Goal: Task Accomplishment & Management: Manage account settings

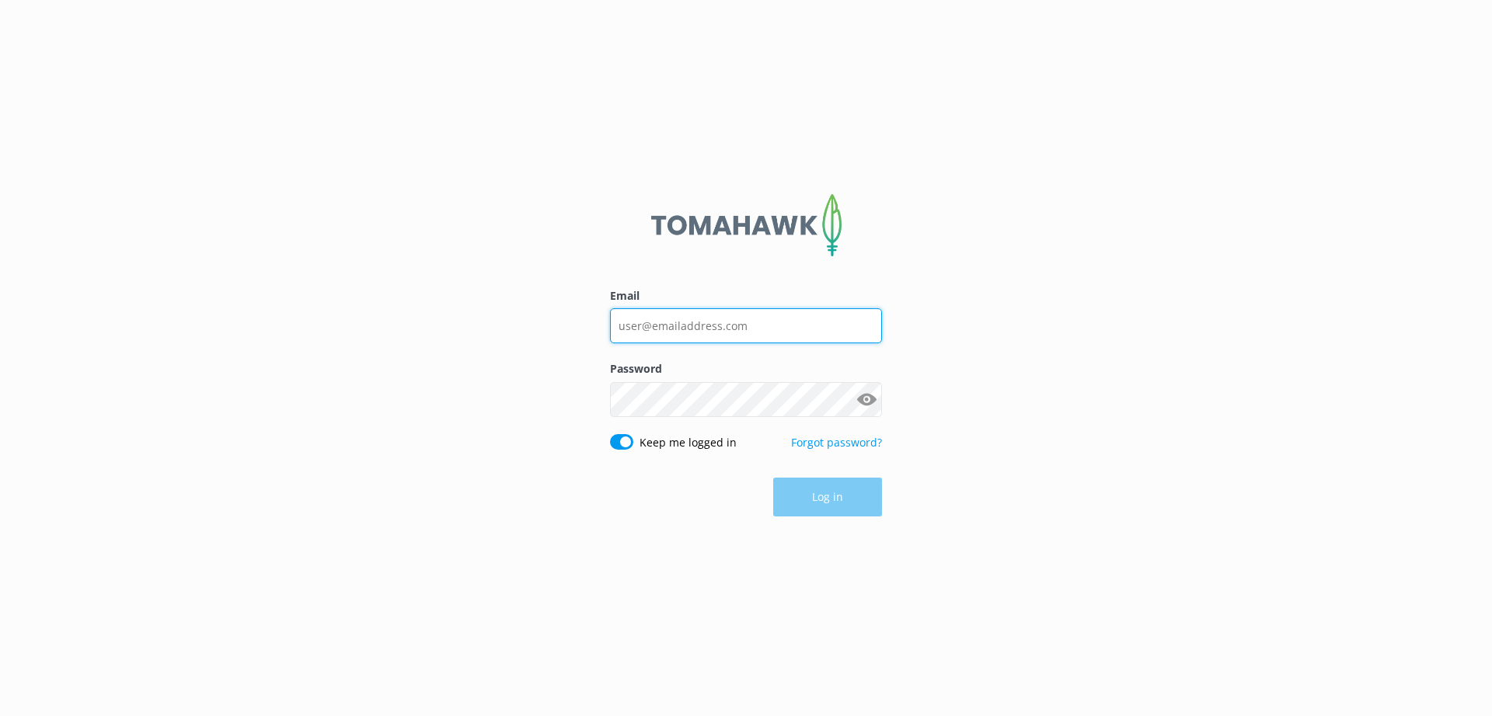
type input "[PERSON_NAME][EMAIL_ADDRESS][DOMAIN_NAME]"
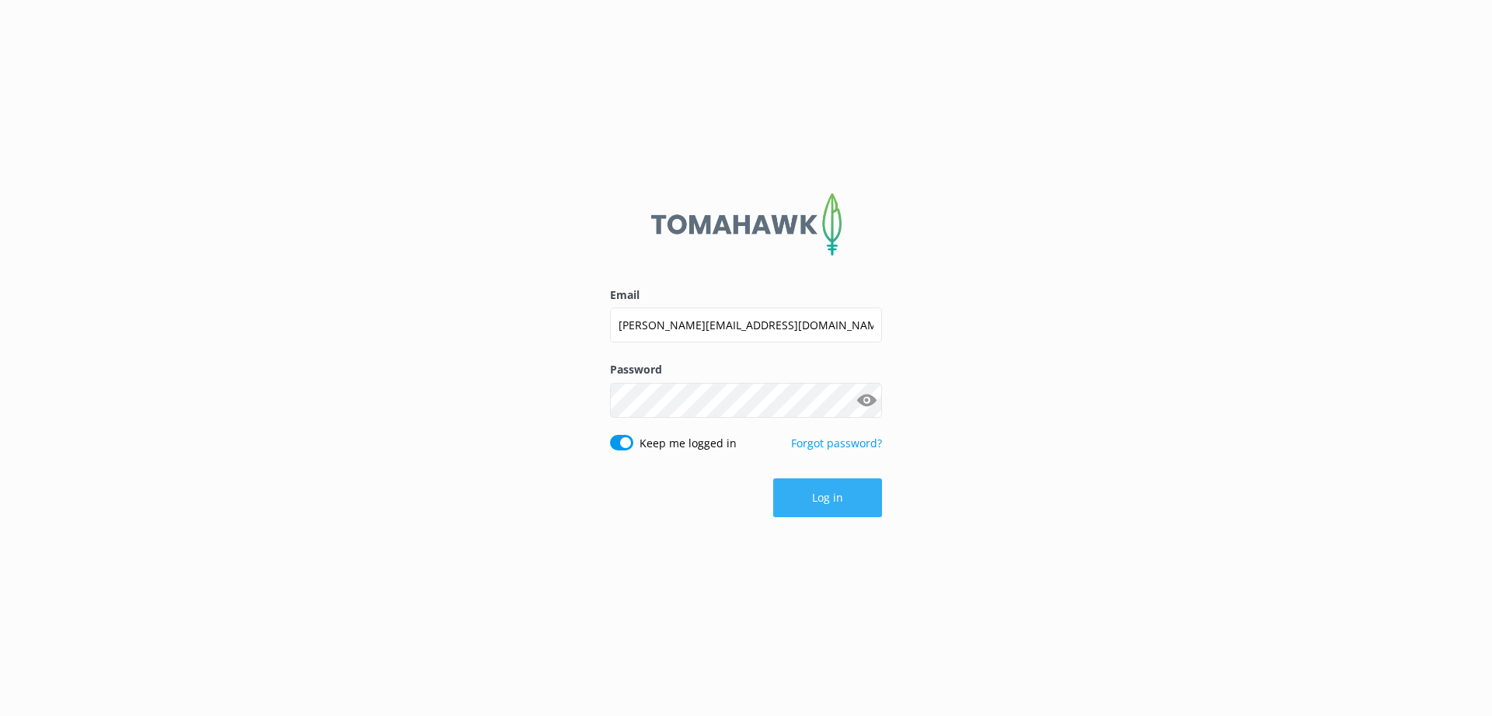
click at [849, 506] on button "Log in" at bounding box center [827, 498] width 109 height 39
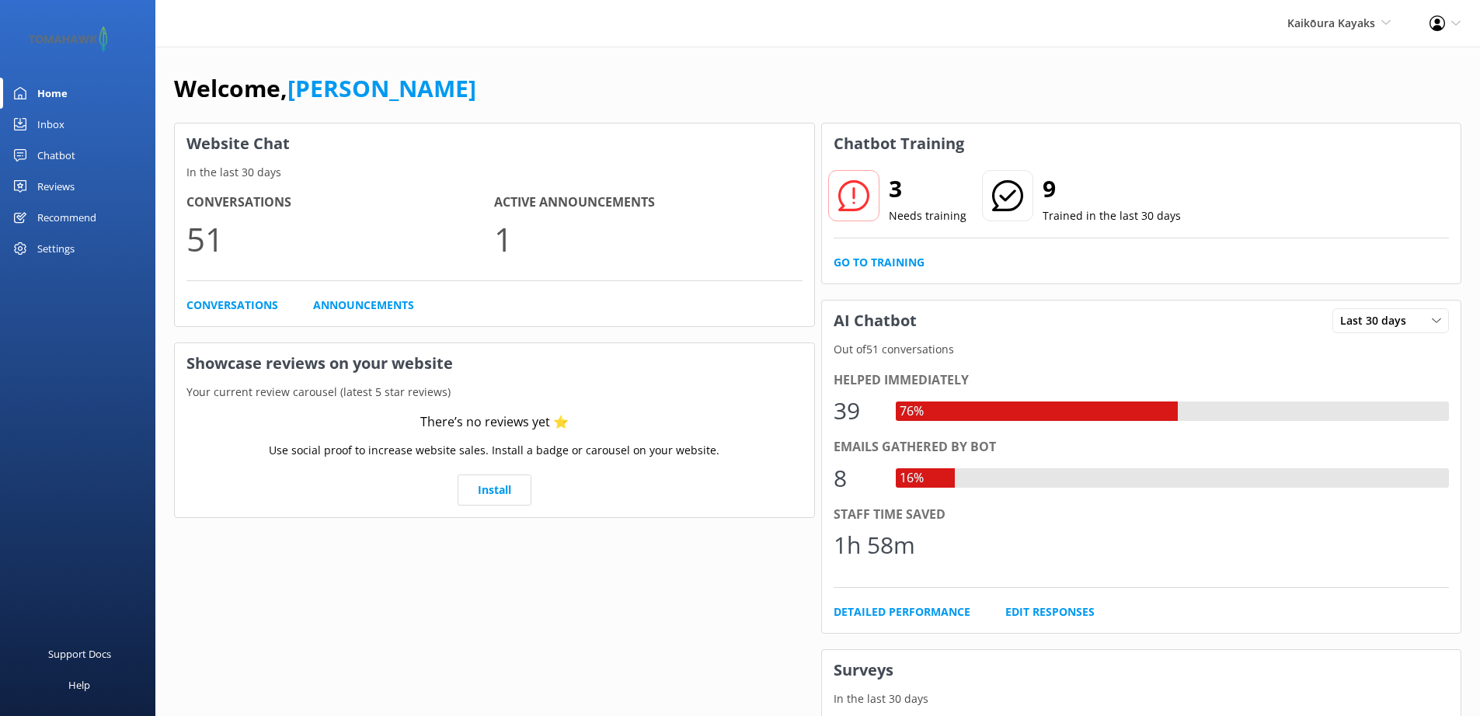
click at [56, 161] on div "Chatbot" at bounding box center [56, 155] width 38 height 31
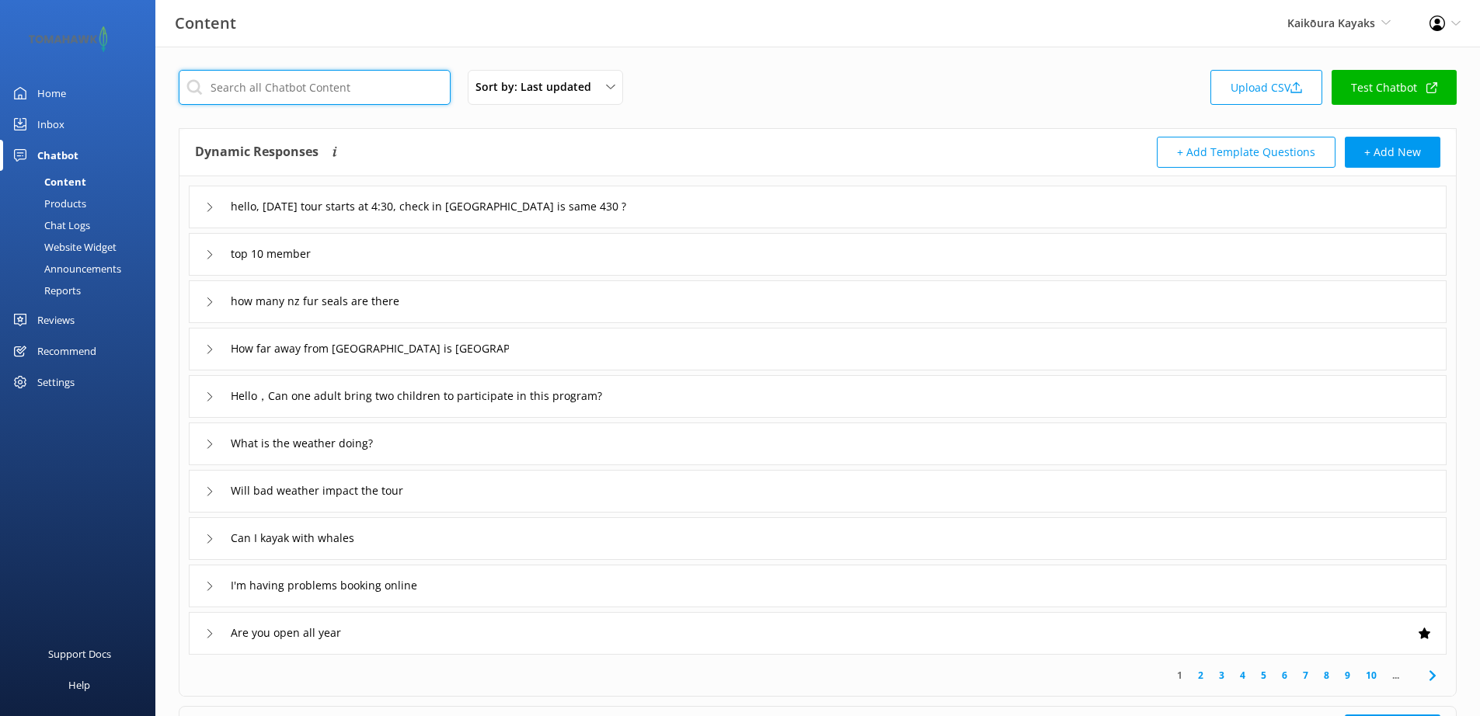
click at [283, 86] on input "text" at bounding box center [315, 87] width 272 height 35
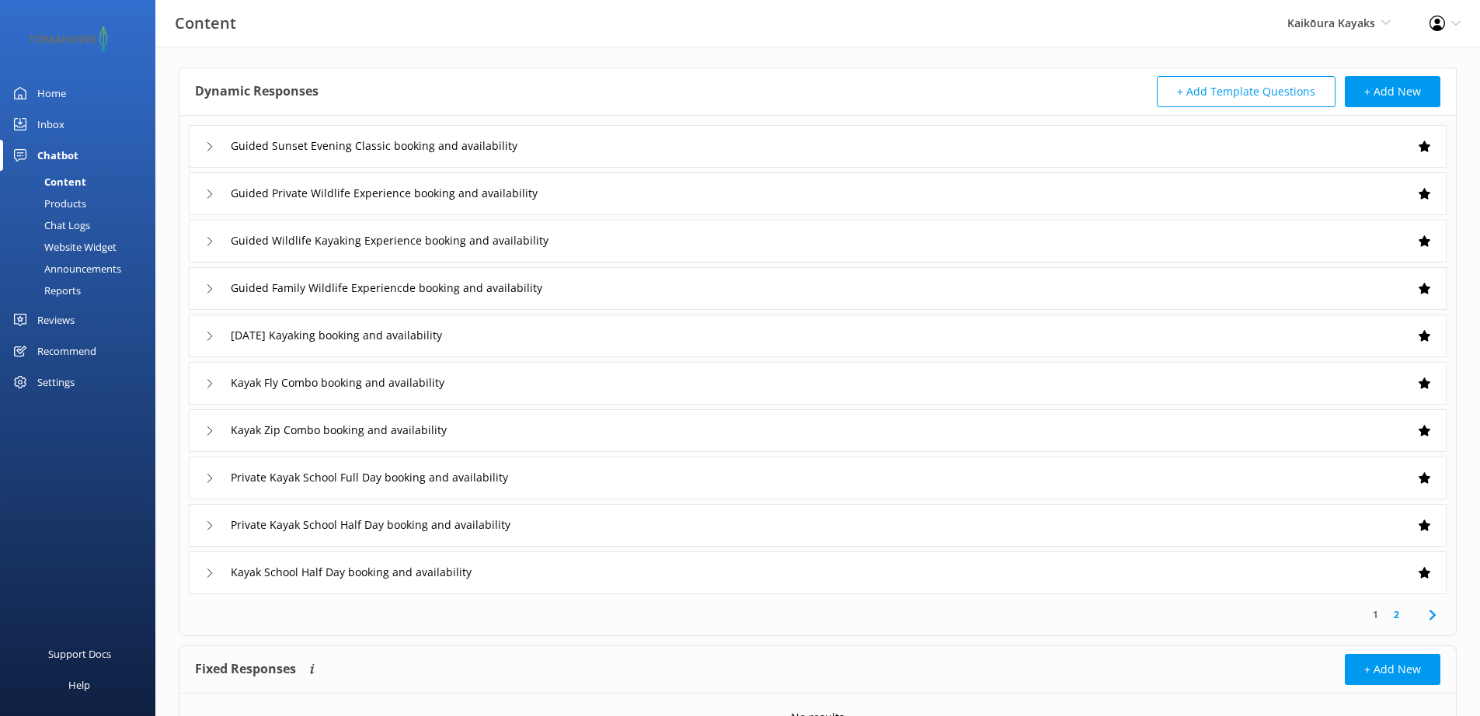
scroll to position [103, 0]
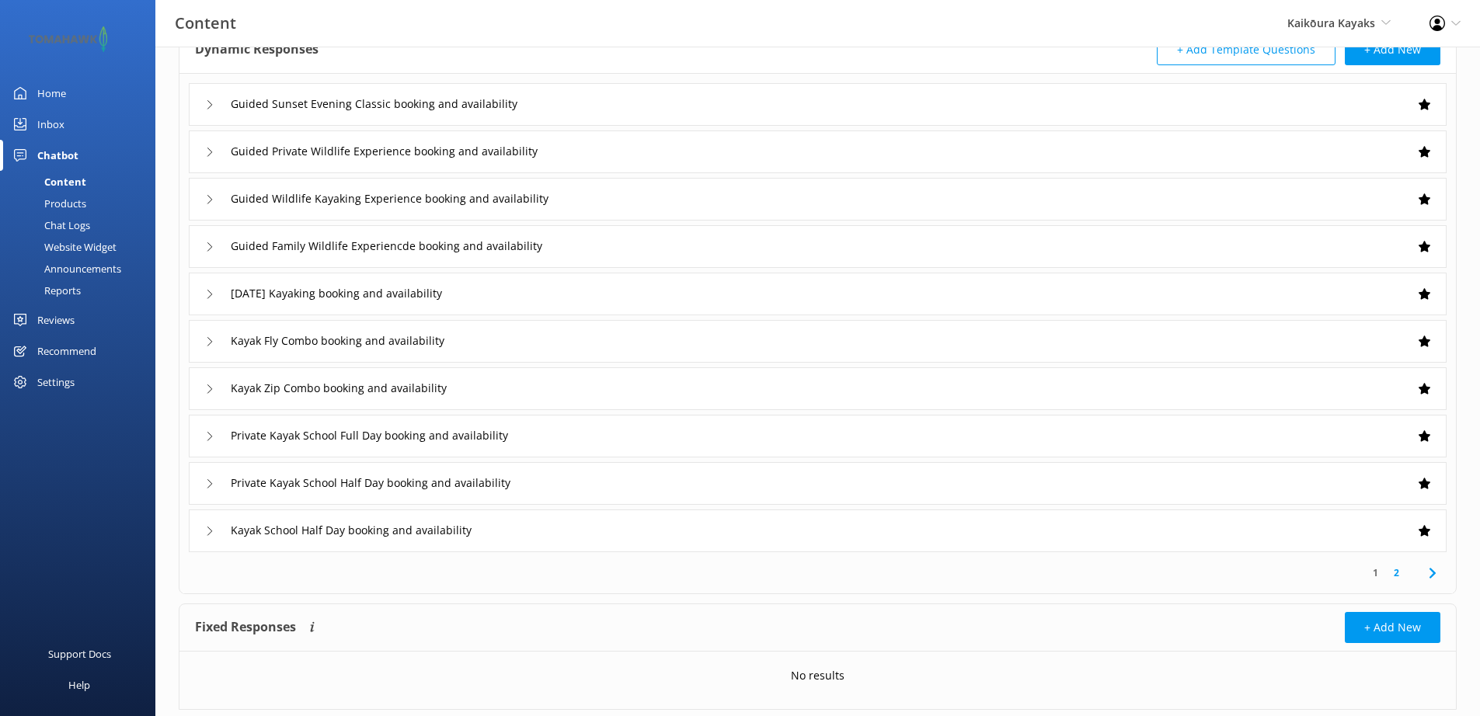
click at [1436, 579] on icon at bounding box center [1432, 573] width 19 height 19
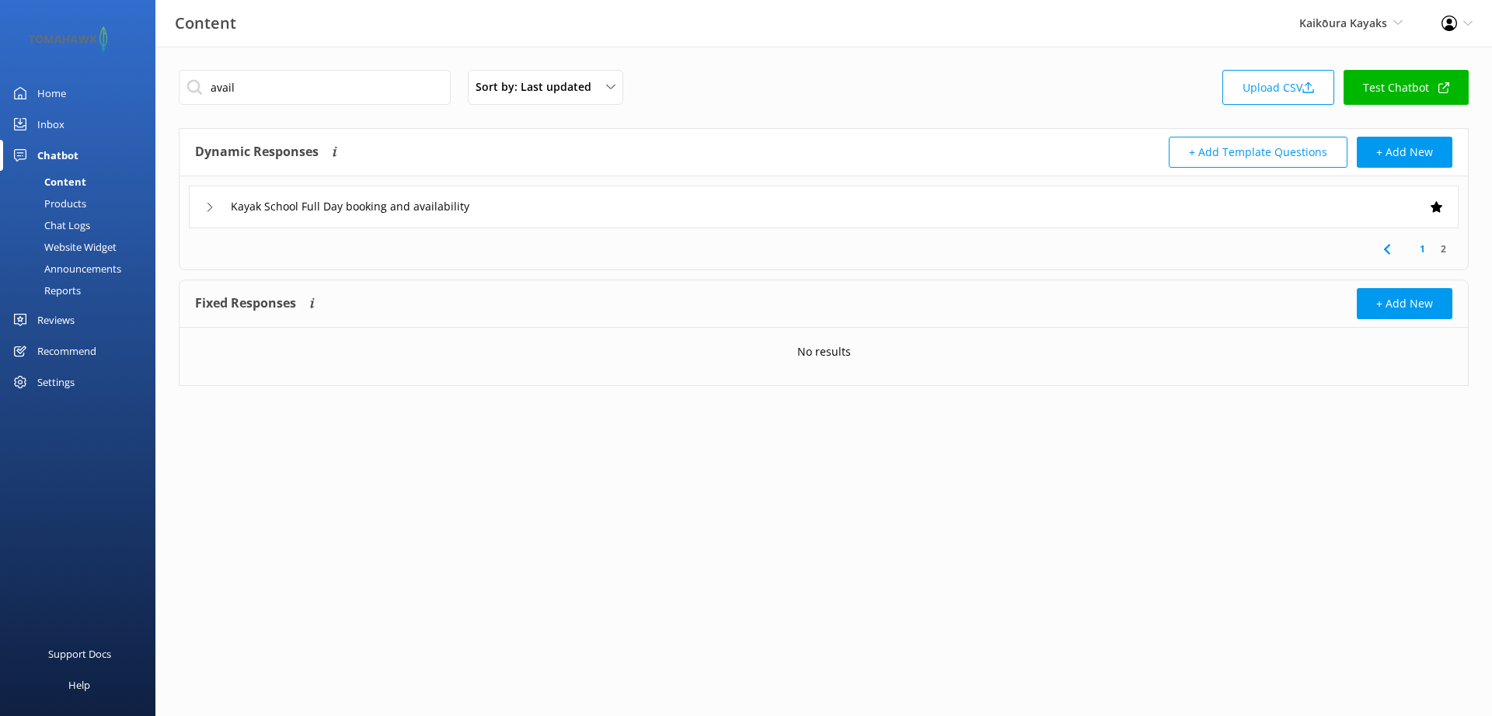
click at [202, 207] on div "Kayak School Full Day booking and availability" at bounding box center [824, 207] width 1270 height 43
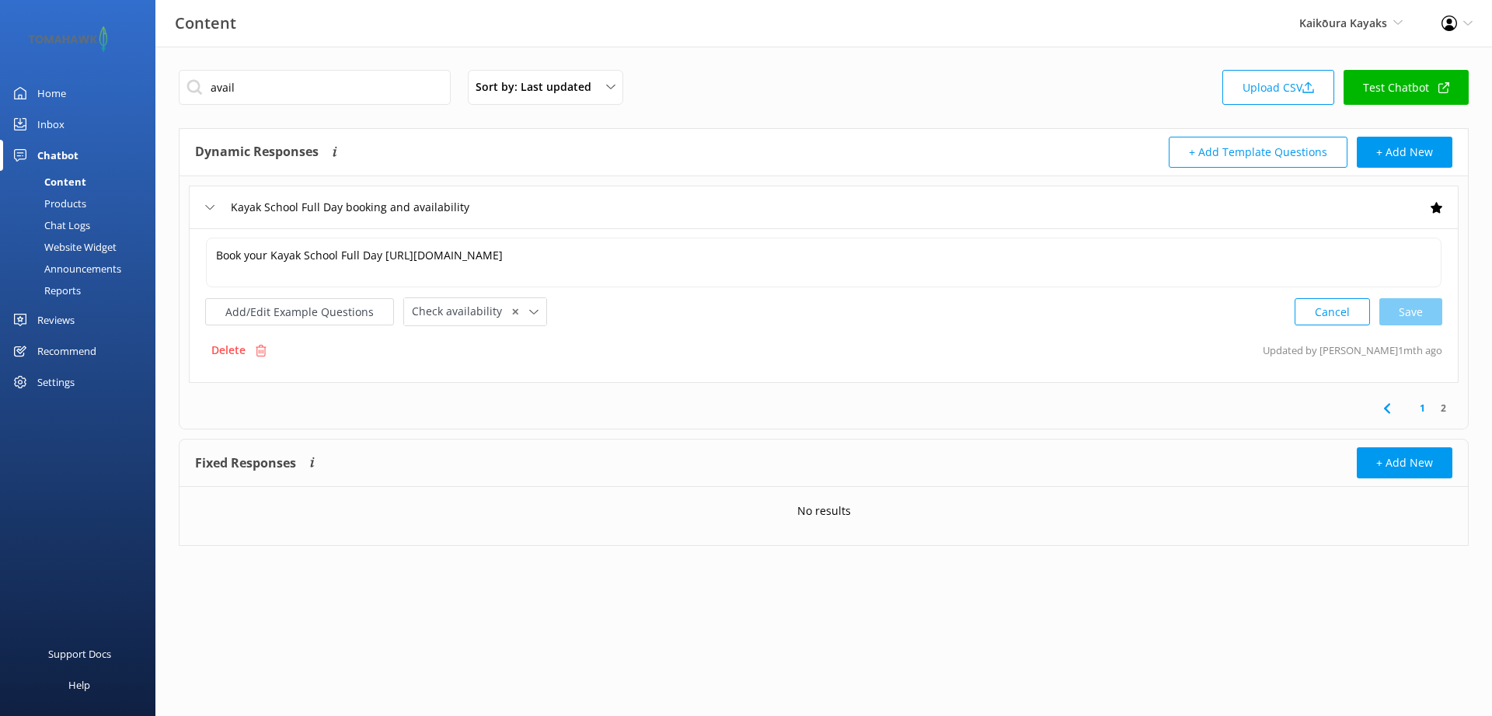
click at [1421, 407] on link "1" at bounding box center [1422, 408] width 21 height 15
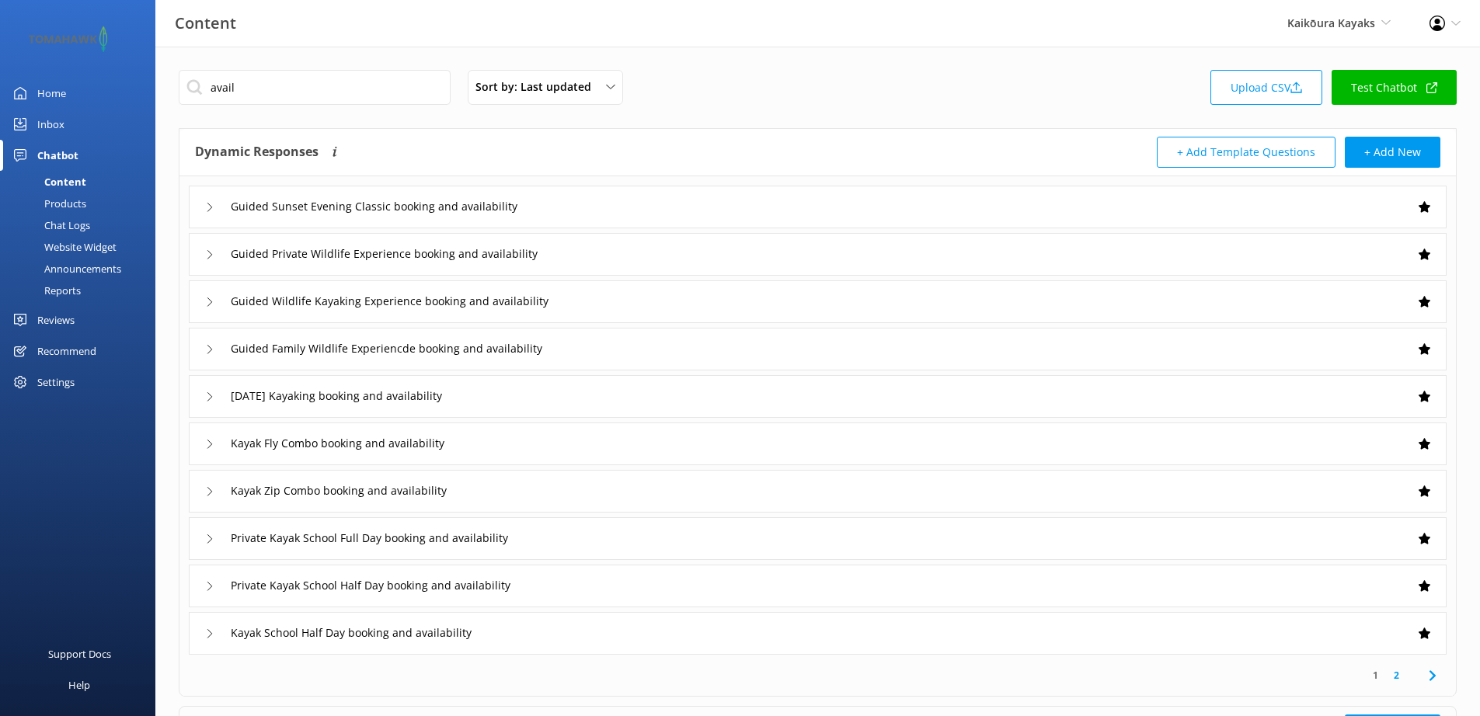
click at [209, 633] on icon at bounding box center [209, 633] width 9 height 9
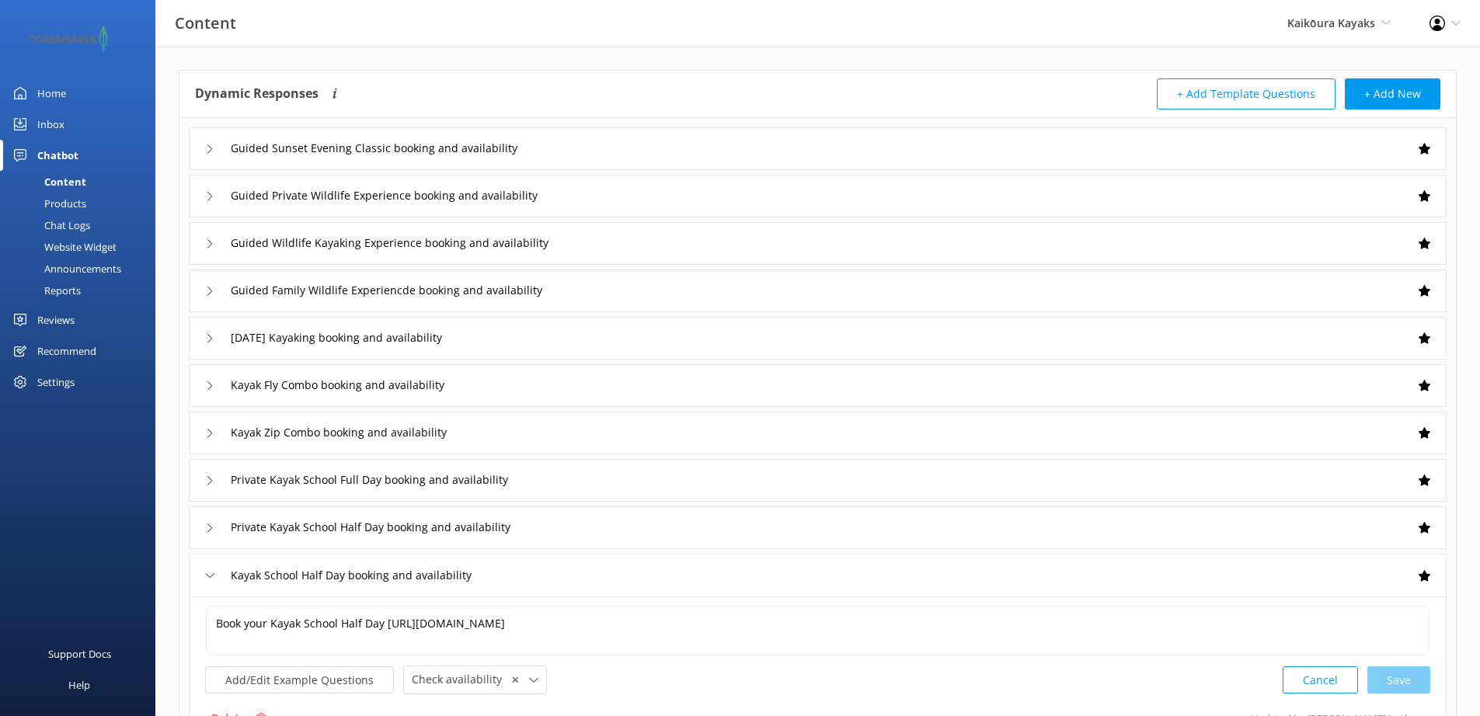
scroll to position [93, 0]
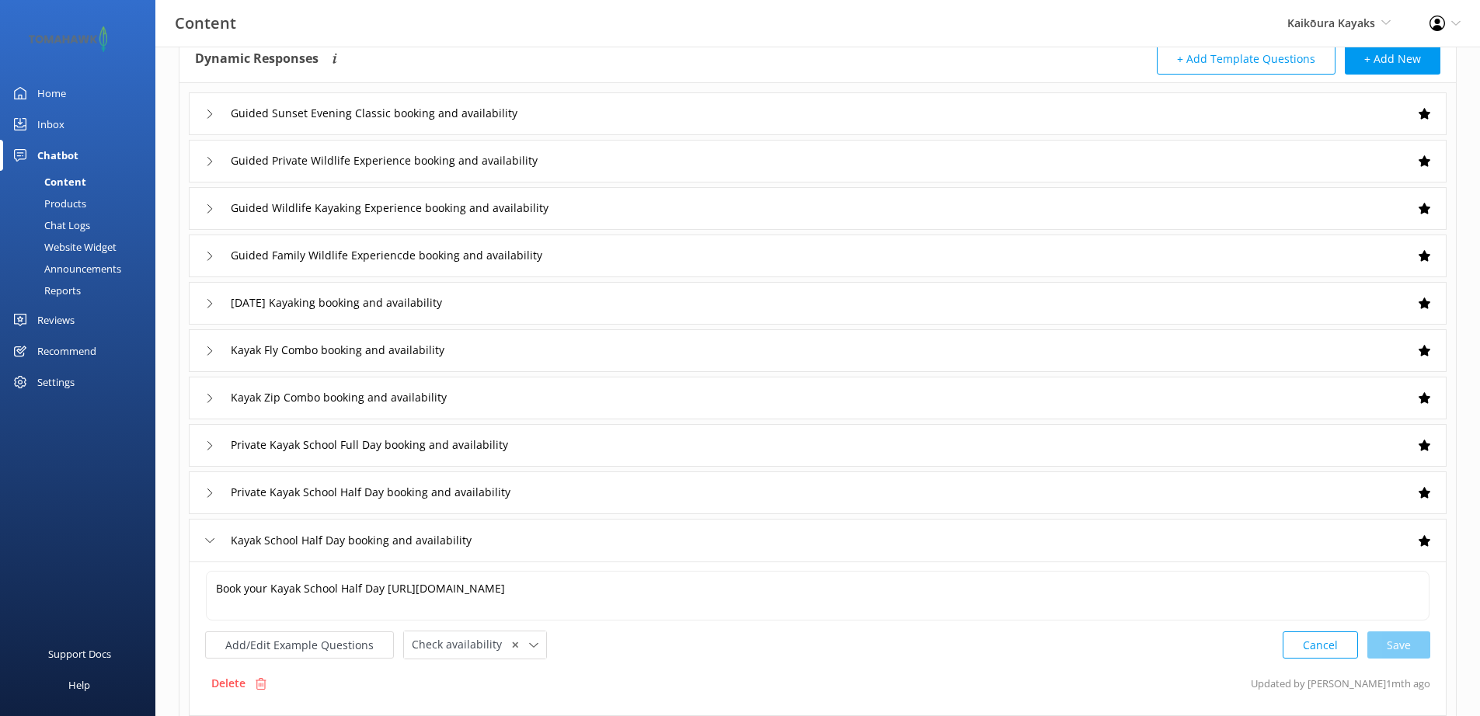
click at [209, 493] on icon at bounding box center [209, 493] width 9 height 9
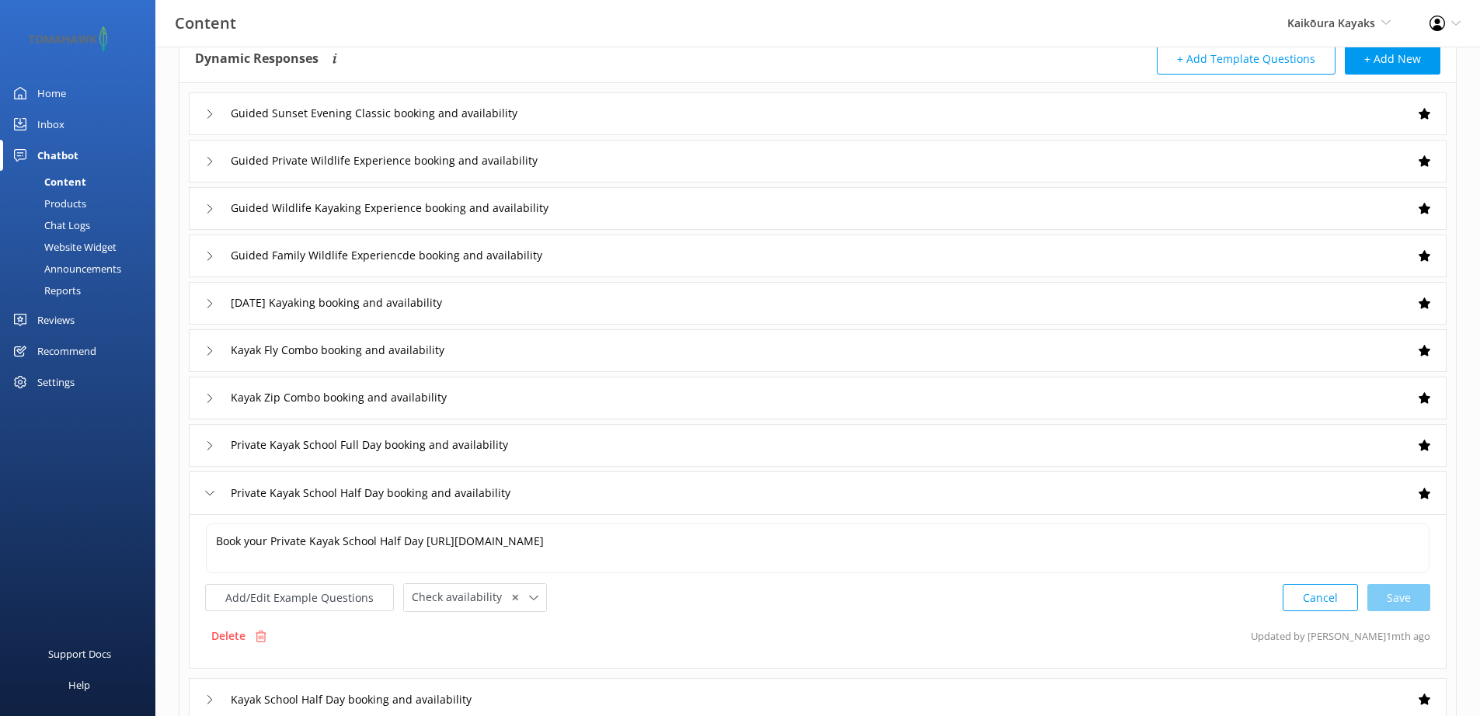
click at [212, 444] on icon at bounding box center [209, 445] width 9 height 9
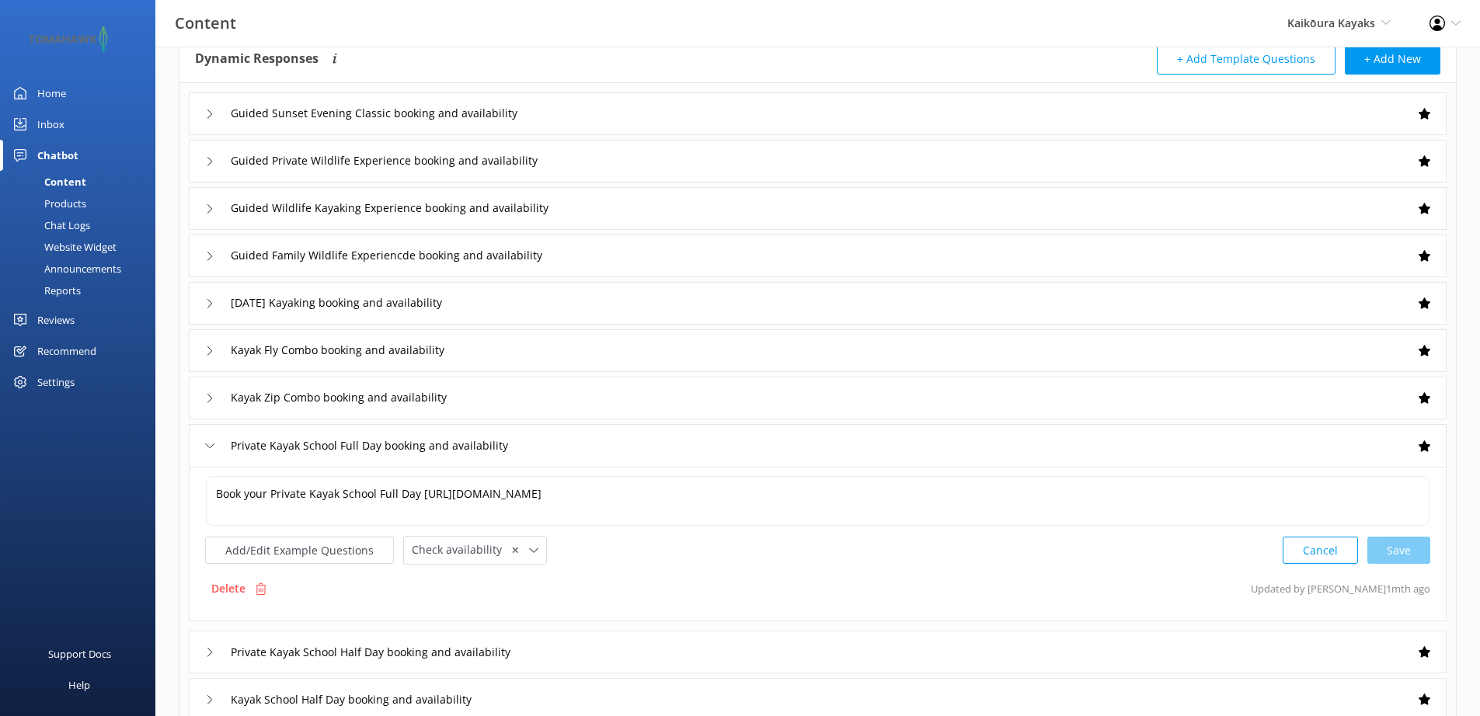
click at [209, 399] on icon at bounding box center [209, 398] width 9 height 9
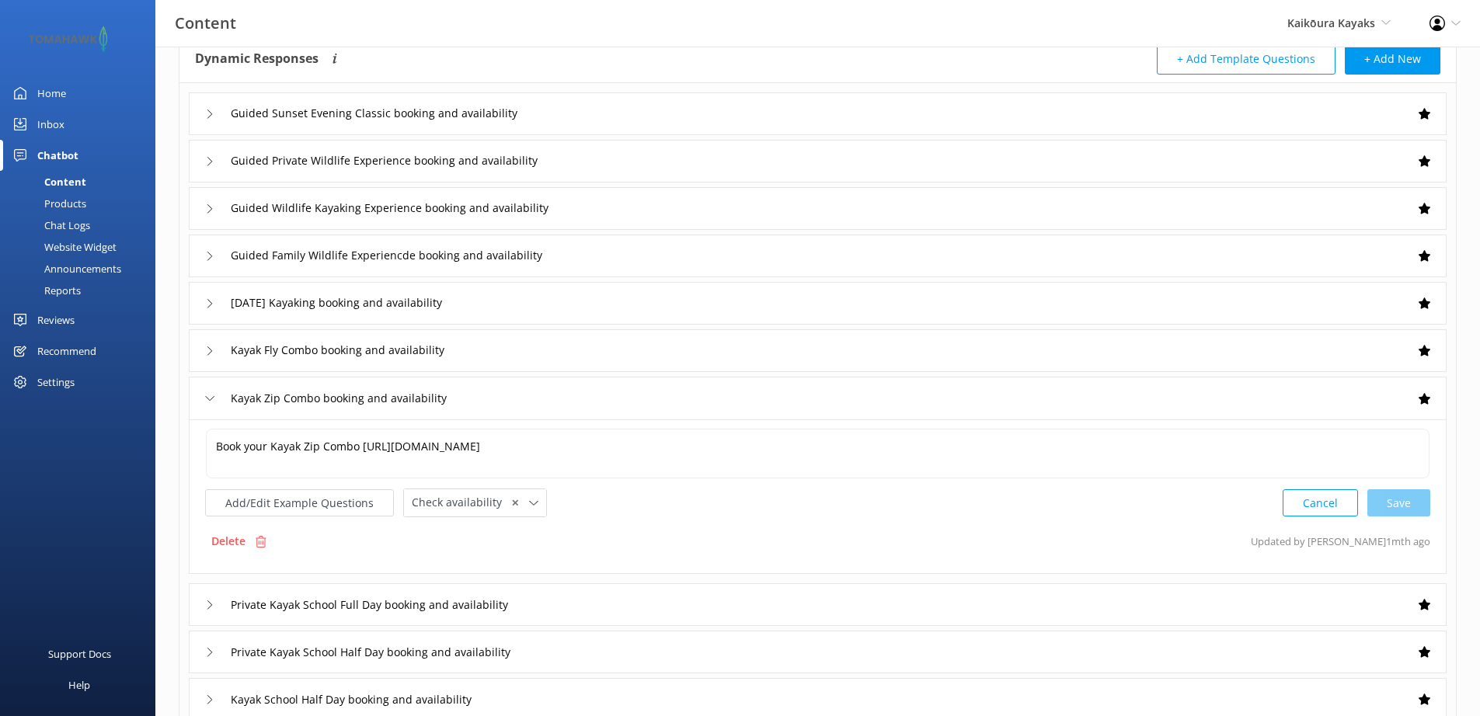
click at [212, 350] on icon at bounding box center [209, 351] width 9 height 9
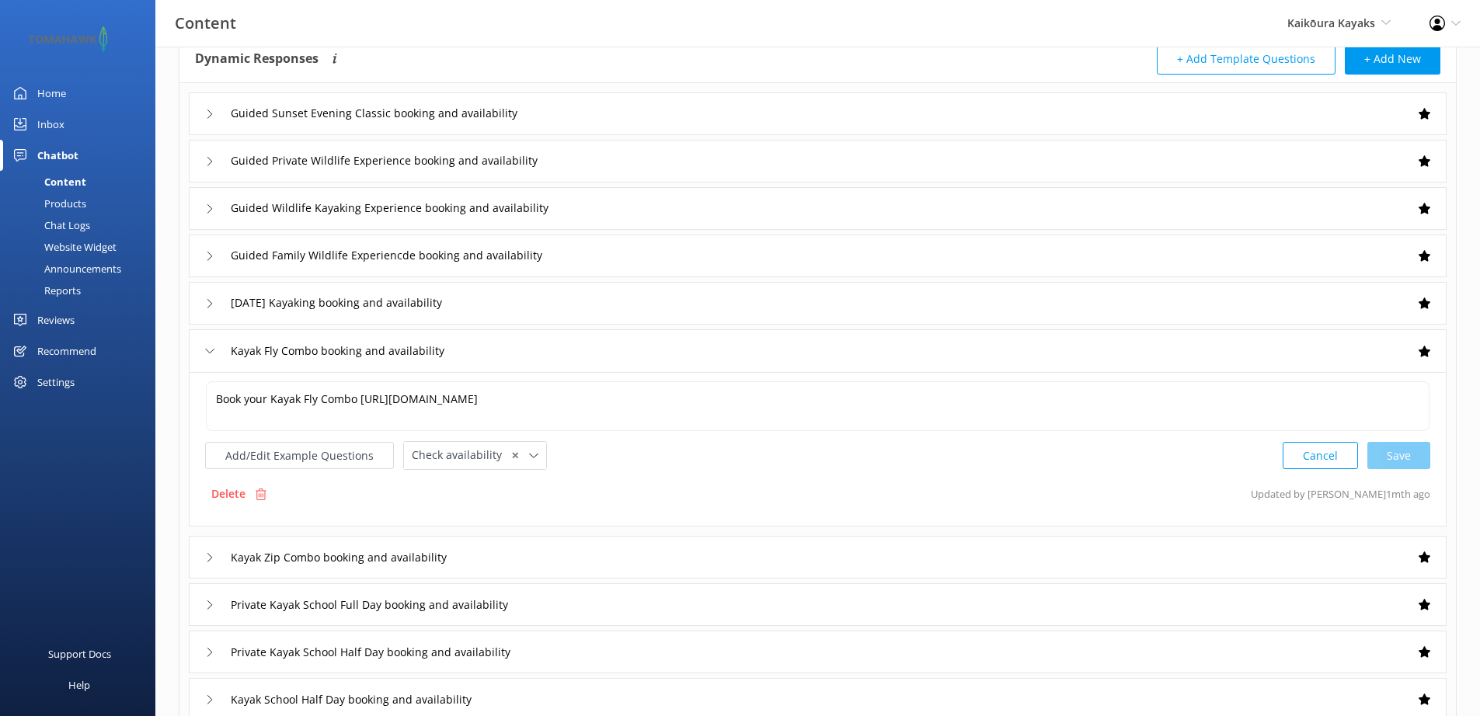
click at [208, 309] on div "Christmas Day Kayaking booking and availability" at bounding box center [360, 304] width 311 height 26
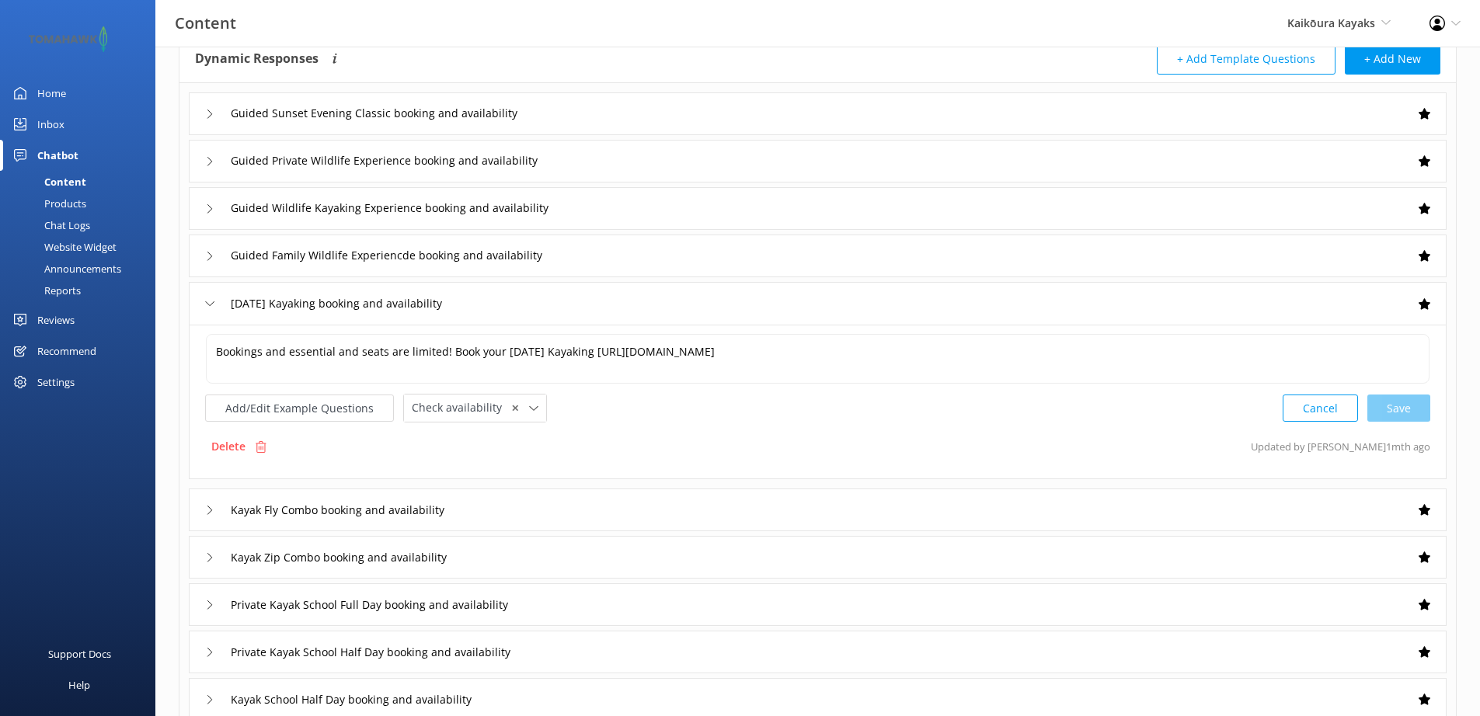
click at [212, 260] on icon at bounding box center [209, 256] width 9 height 9
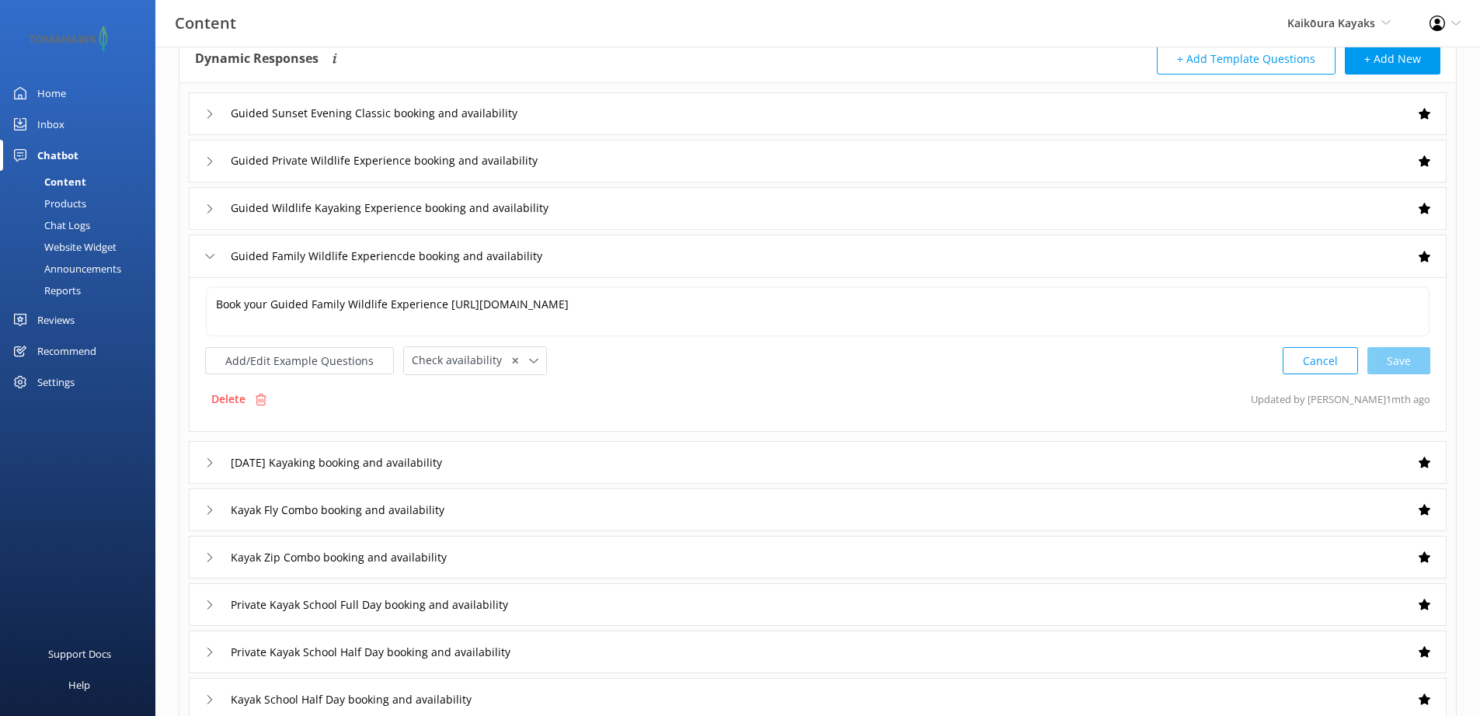
click at [212, 209] on use at bounding box center [209, 208] width 5 height 9
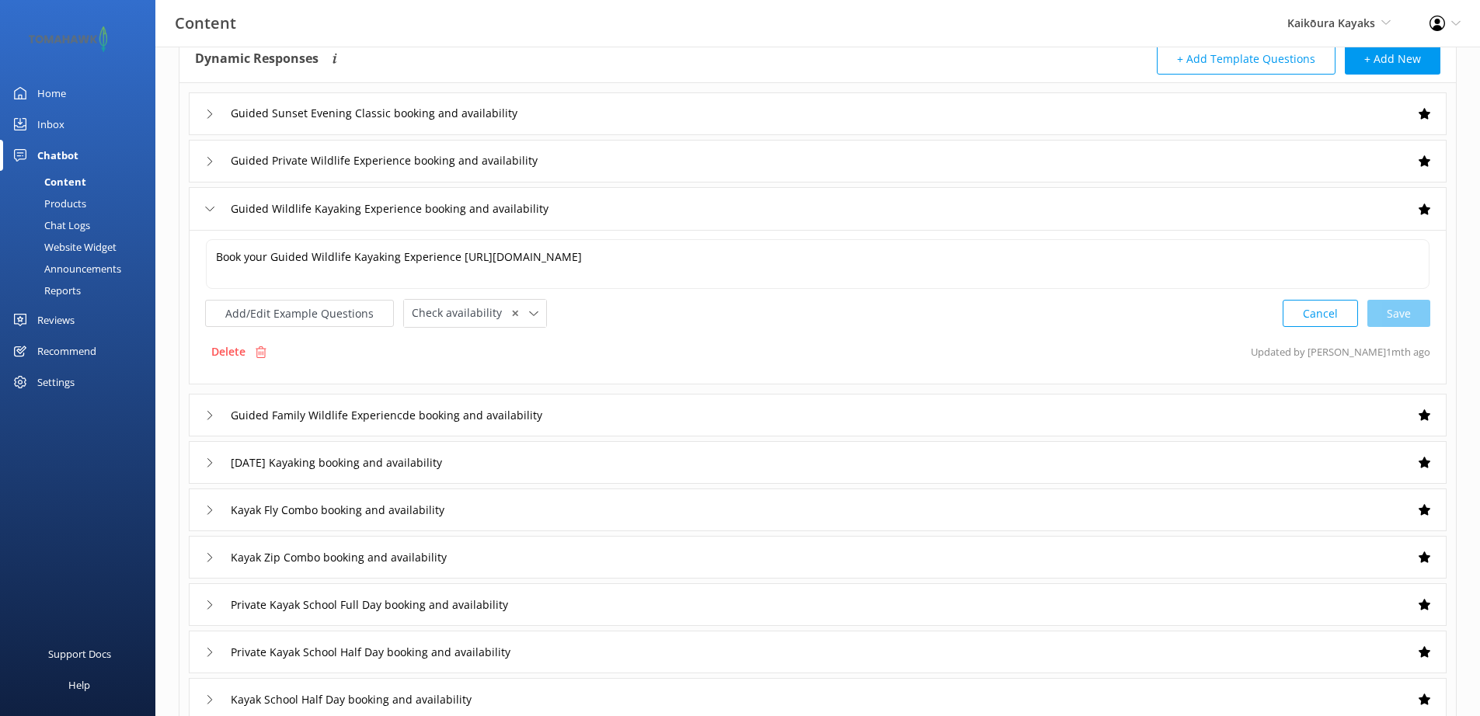
click at [208, 169] on div "Guided Private Wildlife Experience booking and availability" at bounding box center [397, 161] width 385 height 26
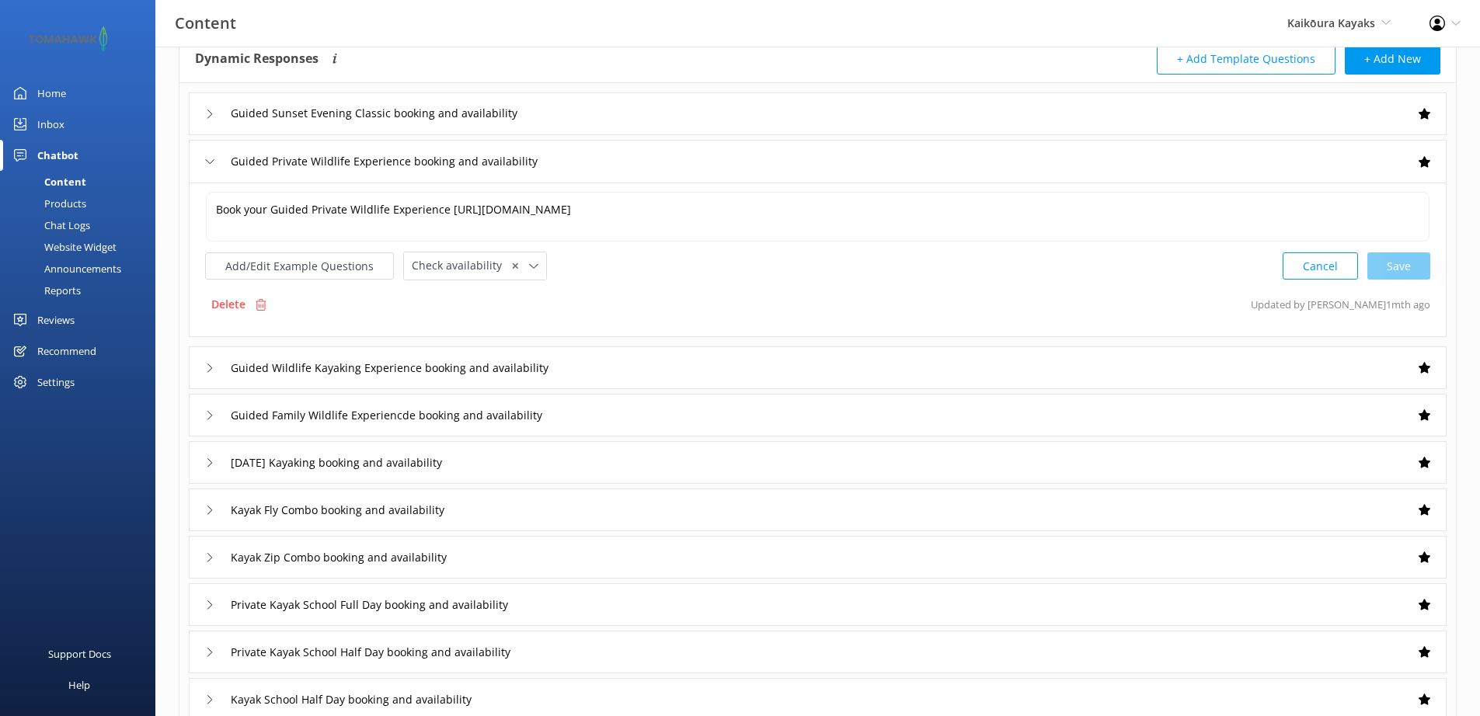
click at [207, 116] on icon at bounding box center [209, 114] width 9 height 9
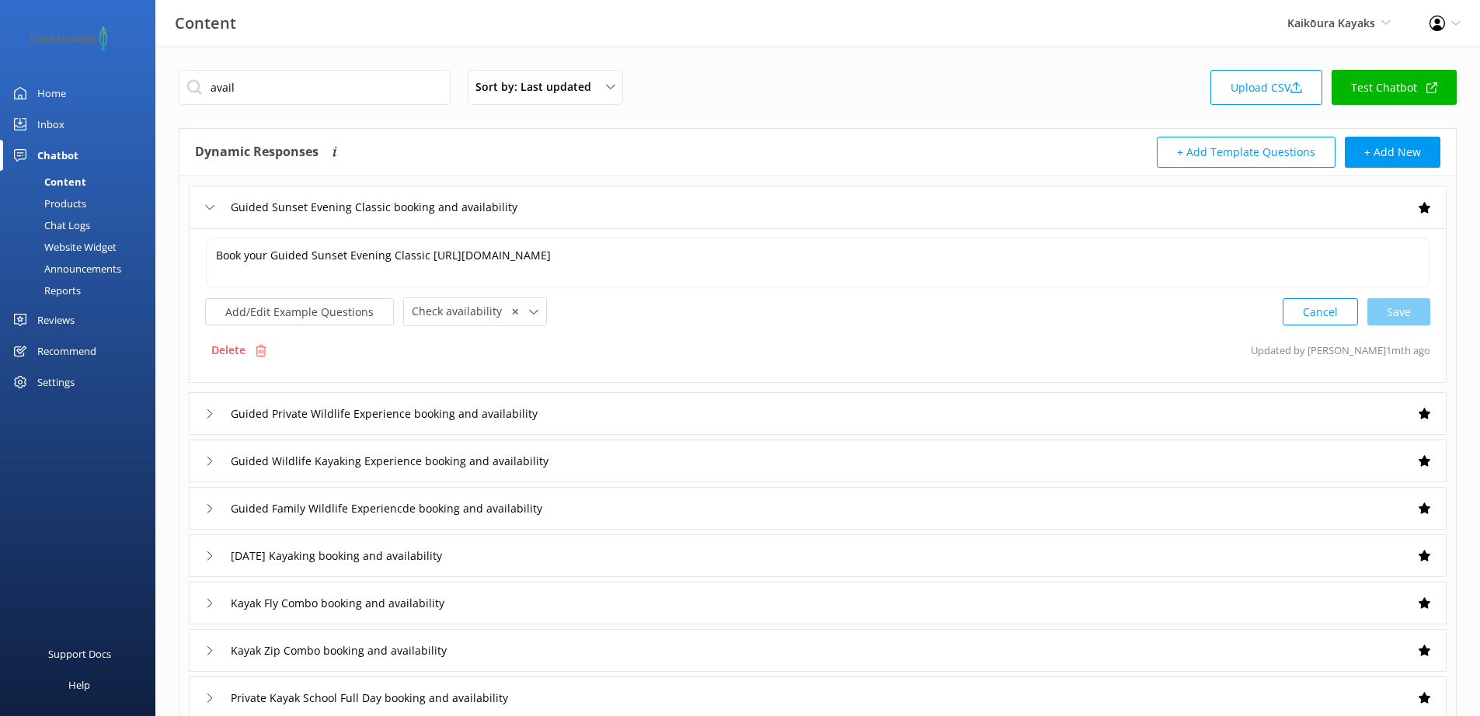
click at [209, 201] on div "Guided Sunset Evening Classic booking and availability" at bounding box center [382, 208] width 354 height 26
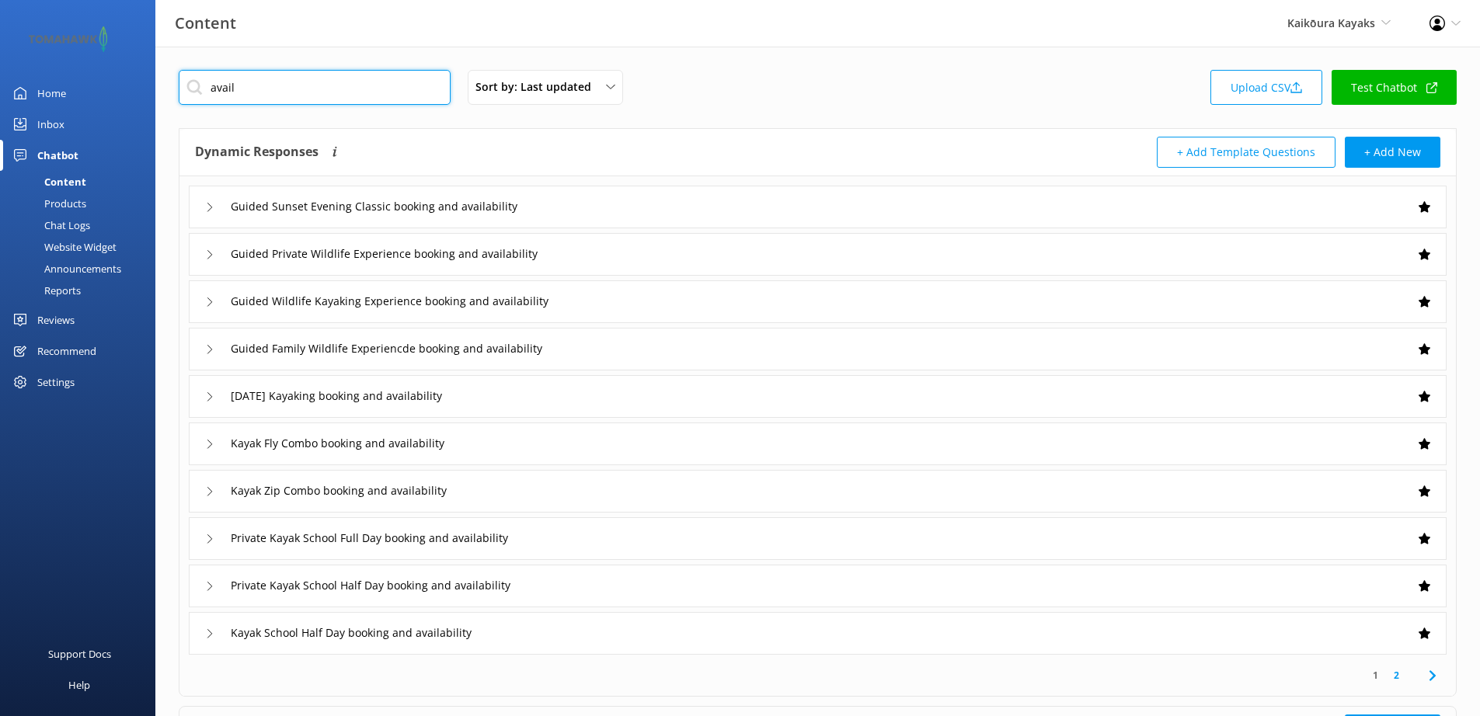
click at [253, 85] on input "avail" at bounding box center [315, 87] width 272 height 35
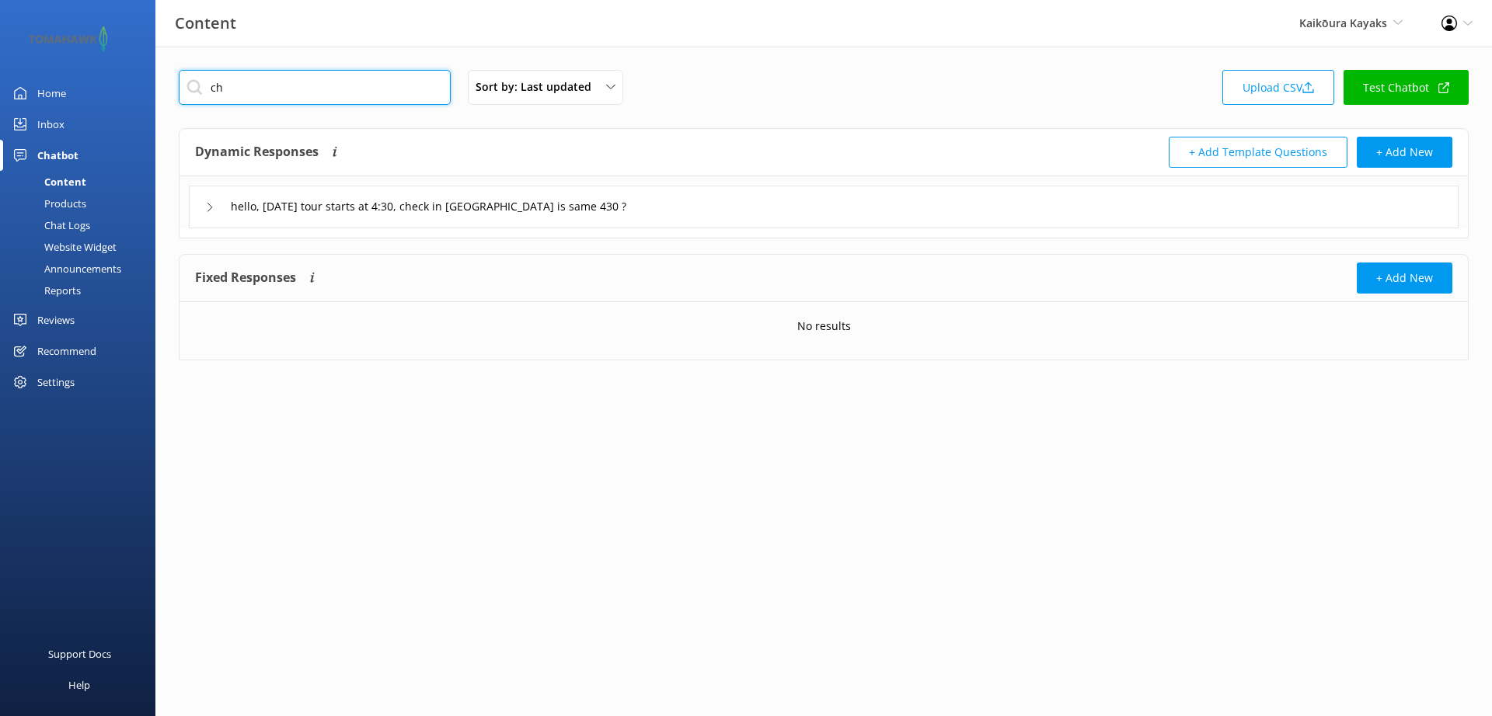
type input "c"
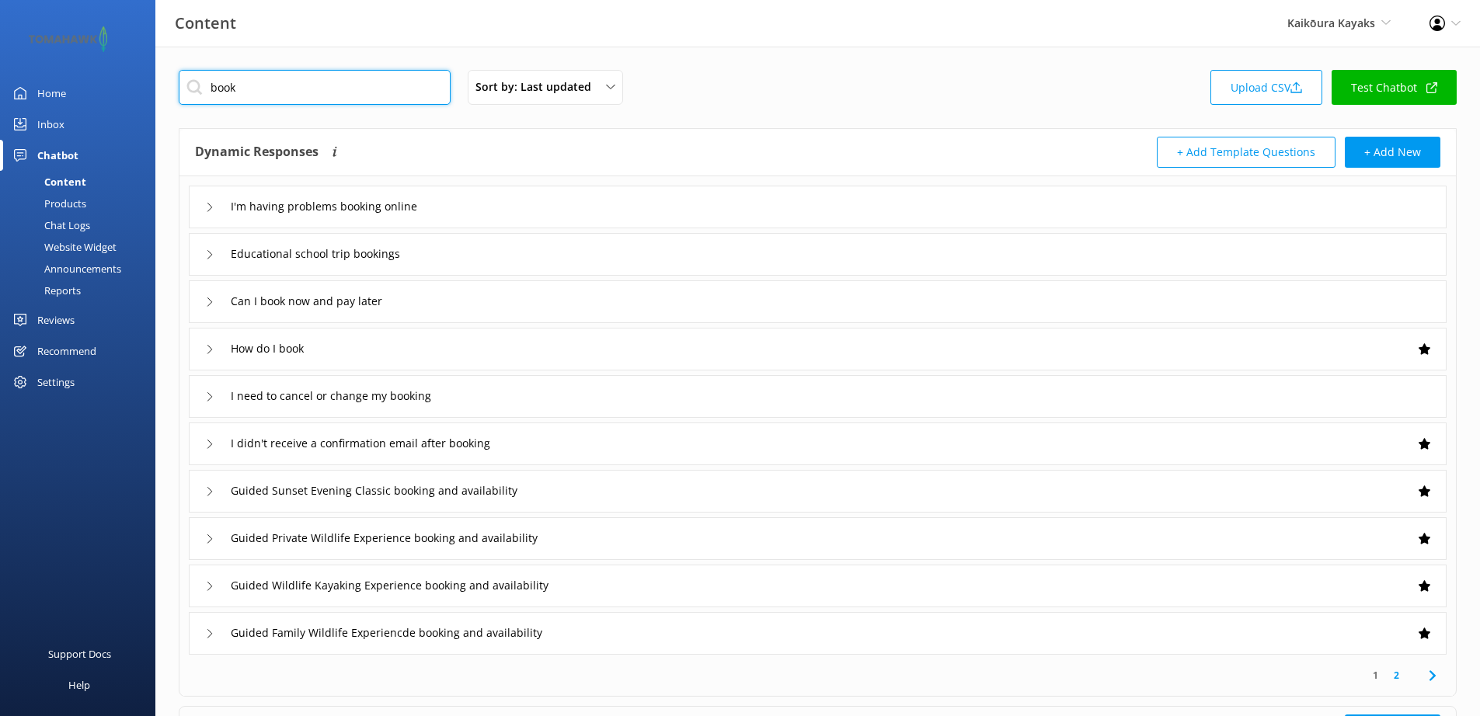
type input "book"
click at [211, 355] on div "How do I book" at bounding box center [258, 349] width 106 height 26
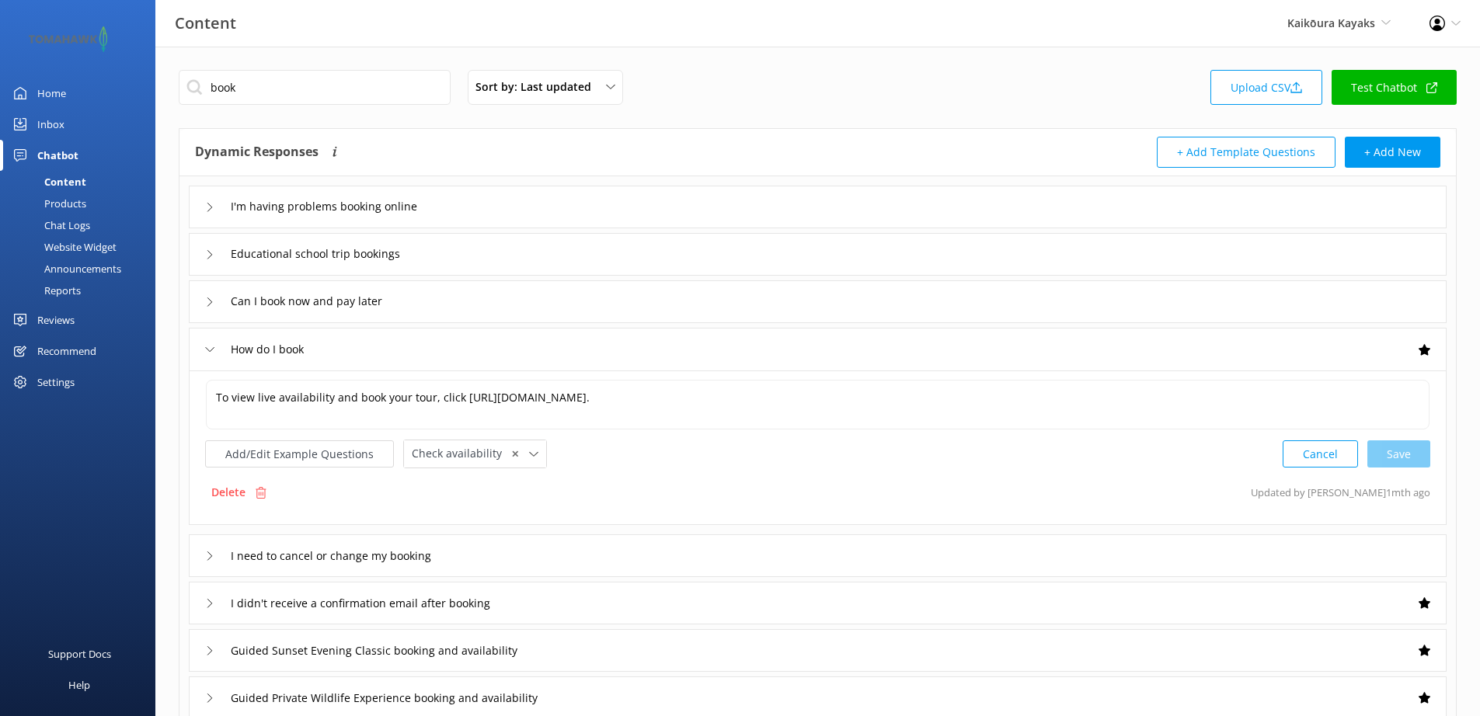
click at [1383, 96] on link "Test Chatbot" at bounding box center [1394, 87] width 125 height 35
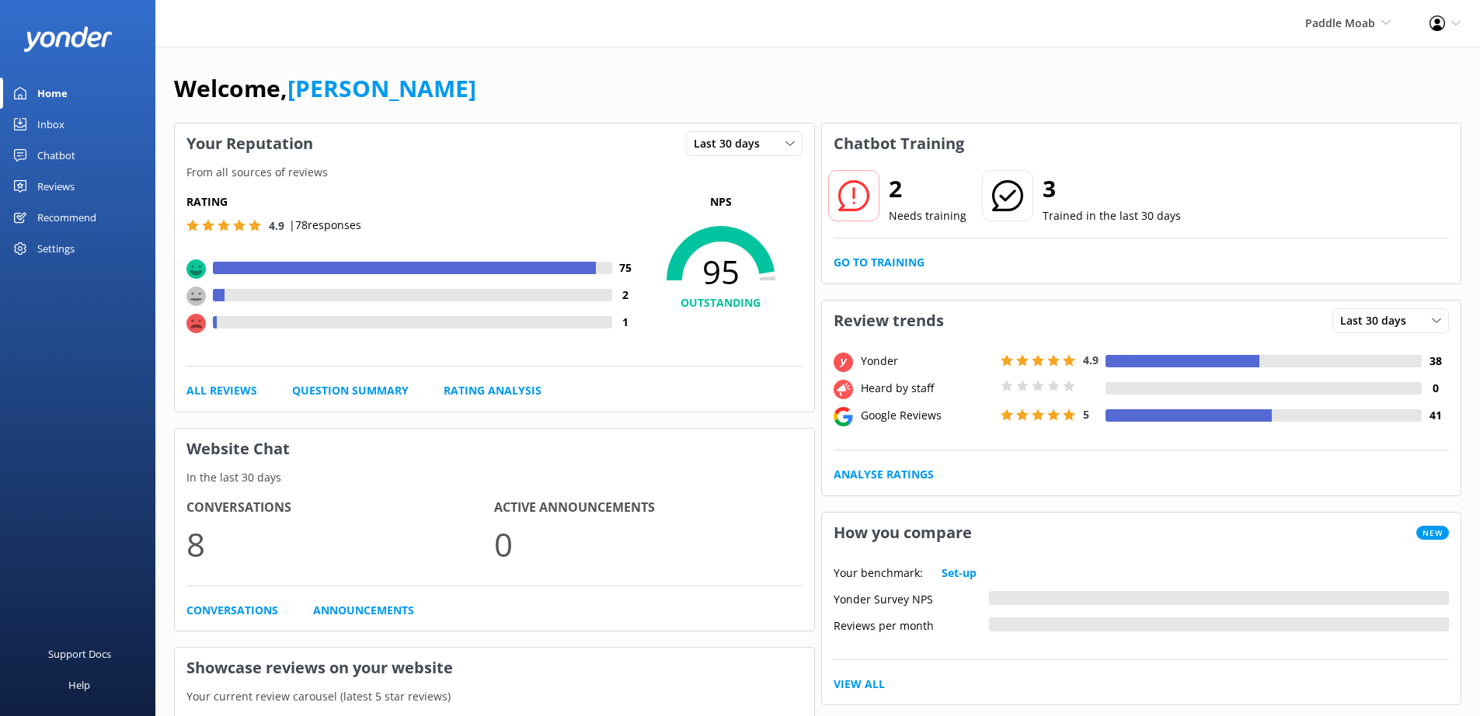
click at [64, 159] on div "Chatbot" at bounding box center [56, 155] width 38 height 31
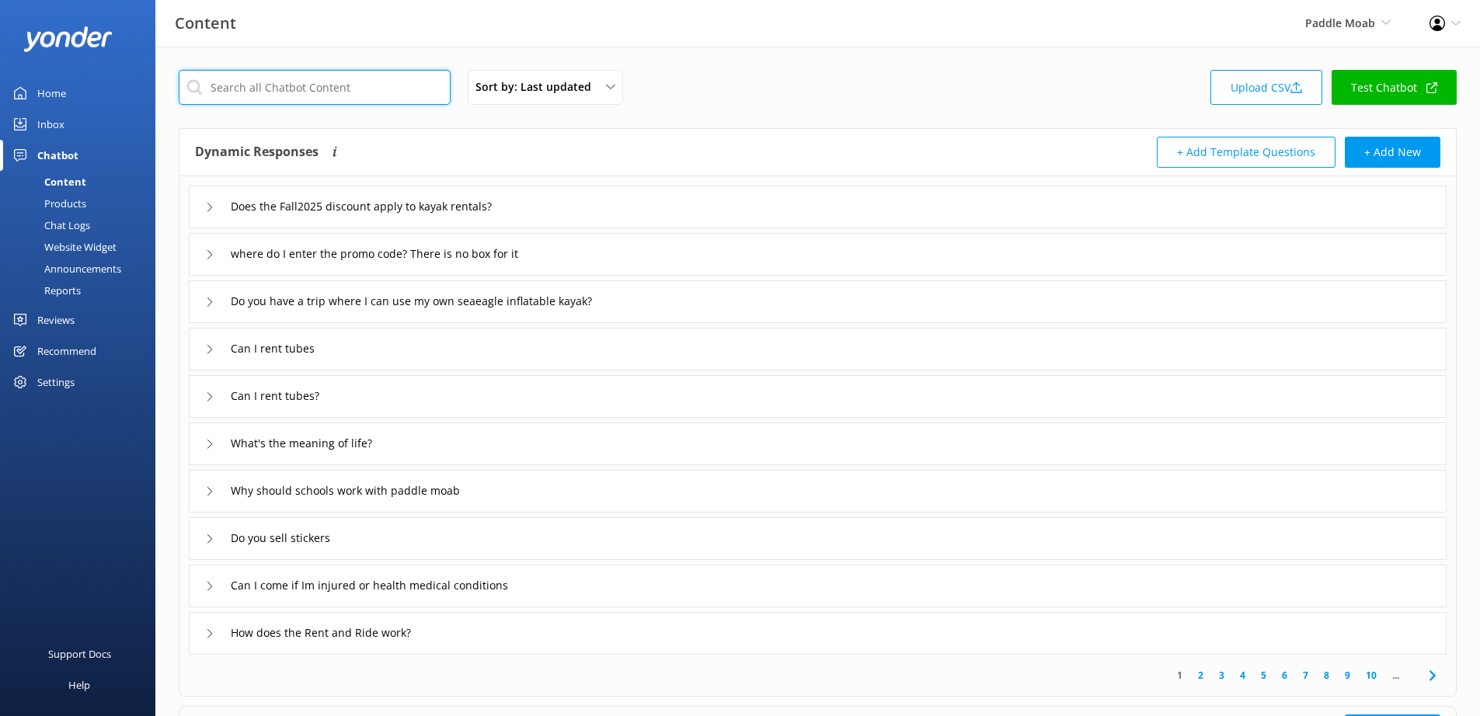
click at [304, 92] on input "text" at bounding box center [315, 87] width 272 height 35
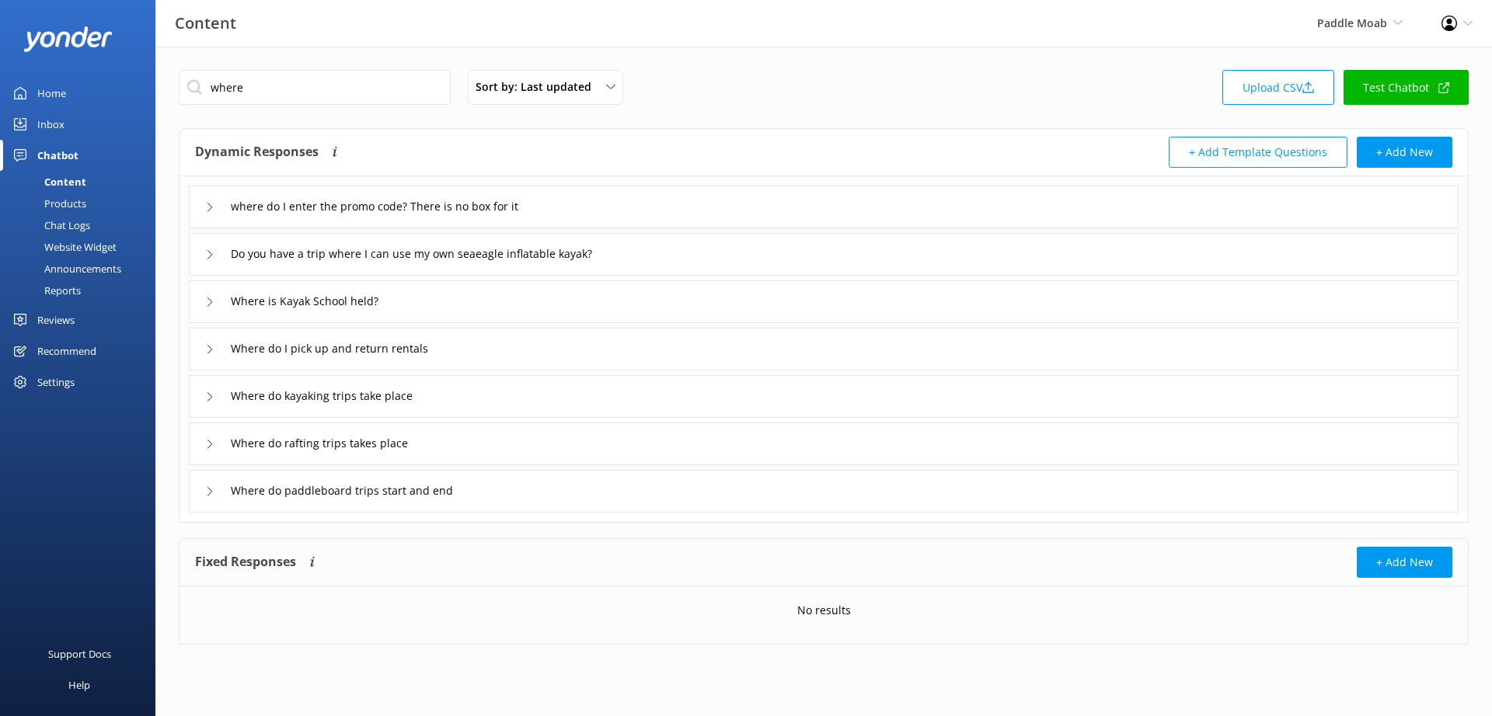
click at [206, 301] on icon at bounding box center [209, 302] width 9 height 9
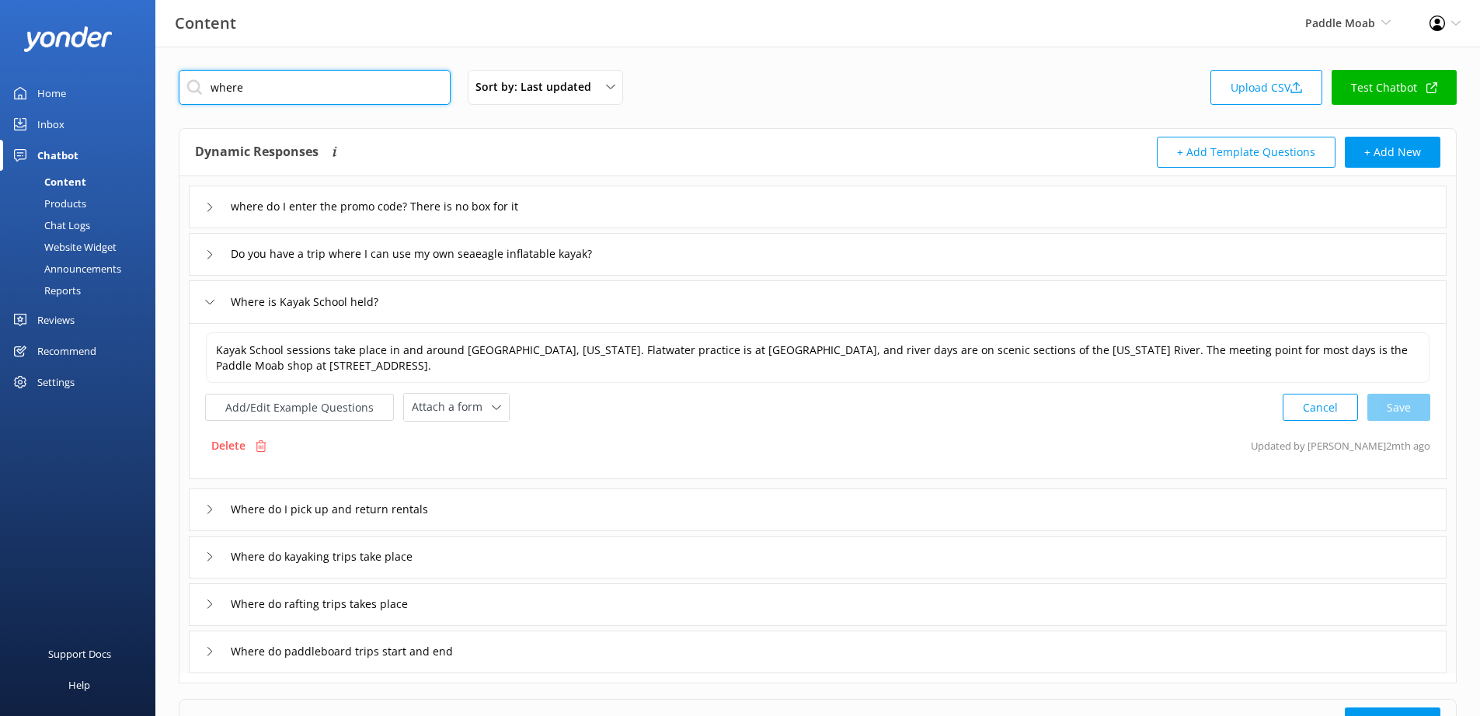
click at [270, 92] on input "where" at bounding box center [315, 87] width 272 height 35
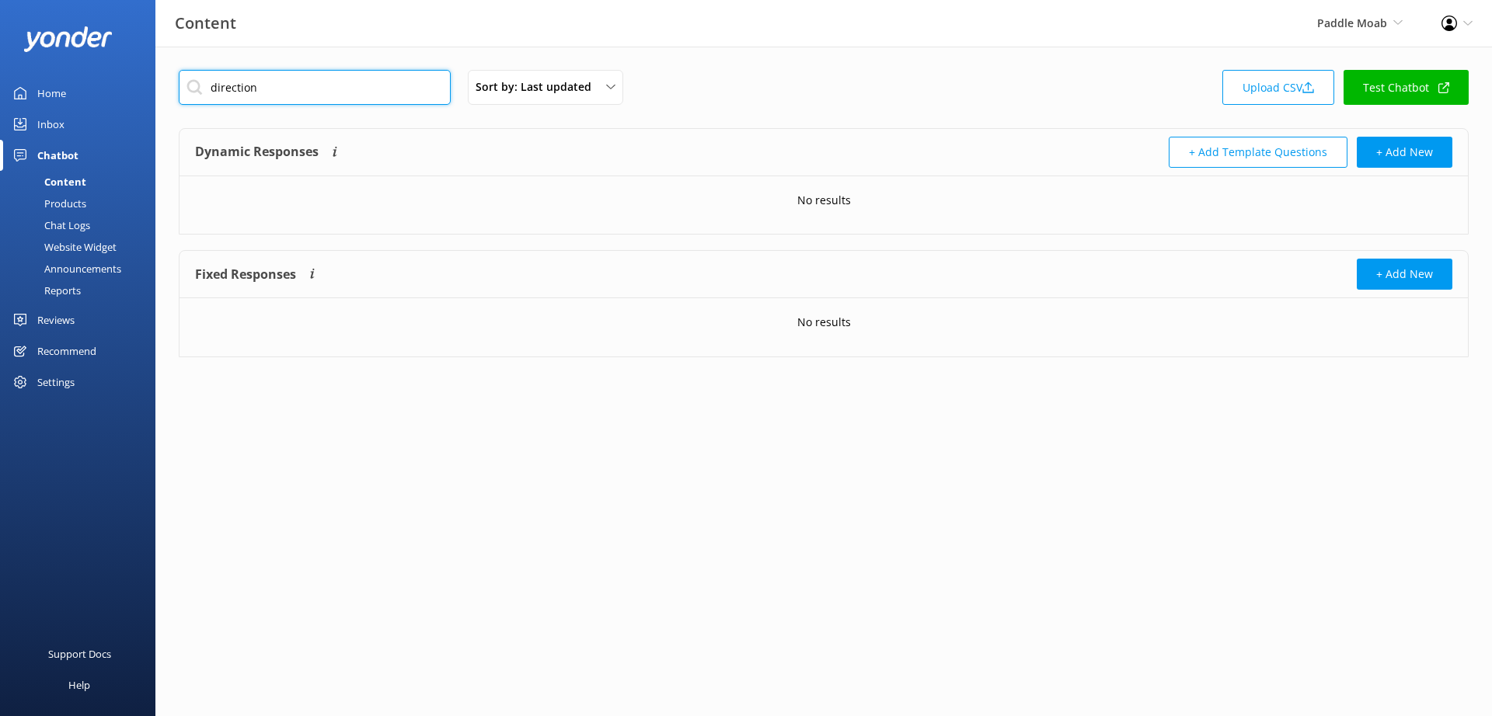
click at [270, 92] on input "direction" at bounding box center [315, 87] width 272 height 35
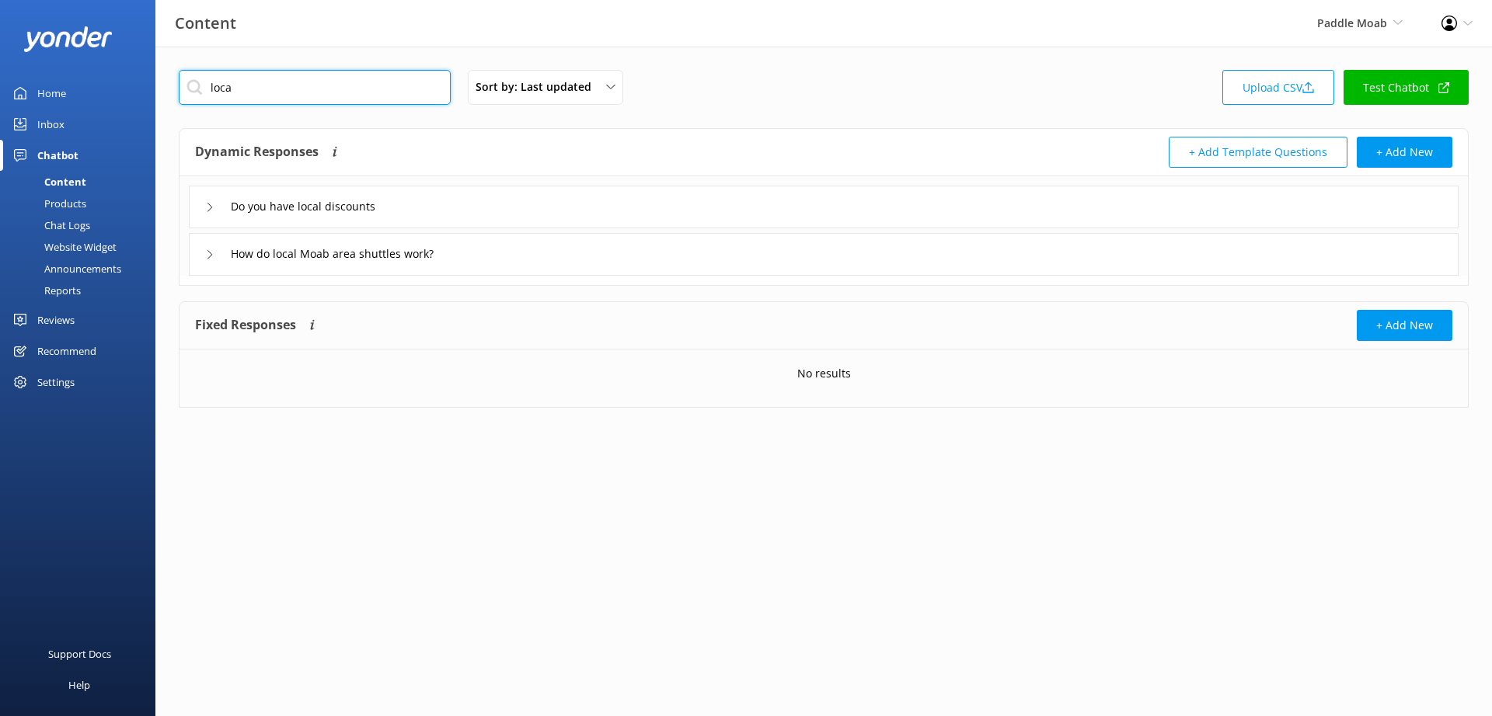
click at [253, 89] on input "loca" at bounding box center [315, 87] width 272 height 35
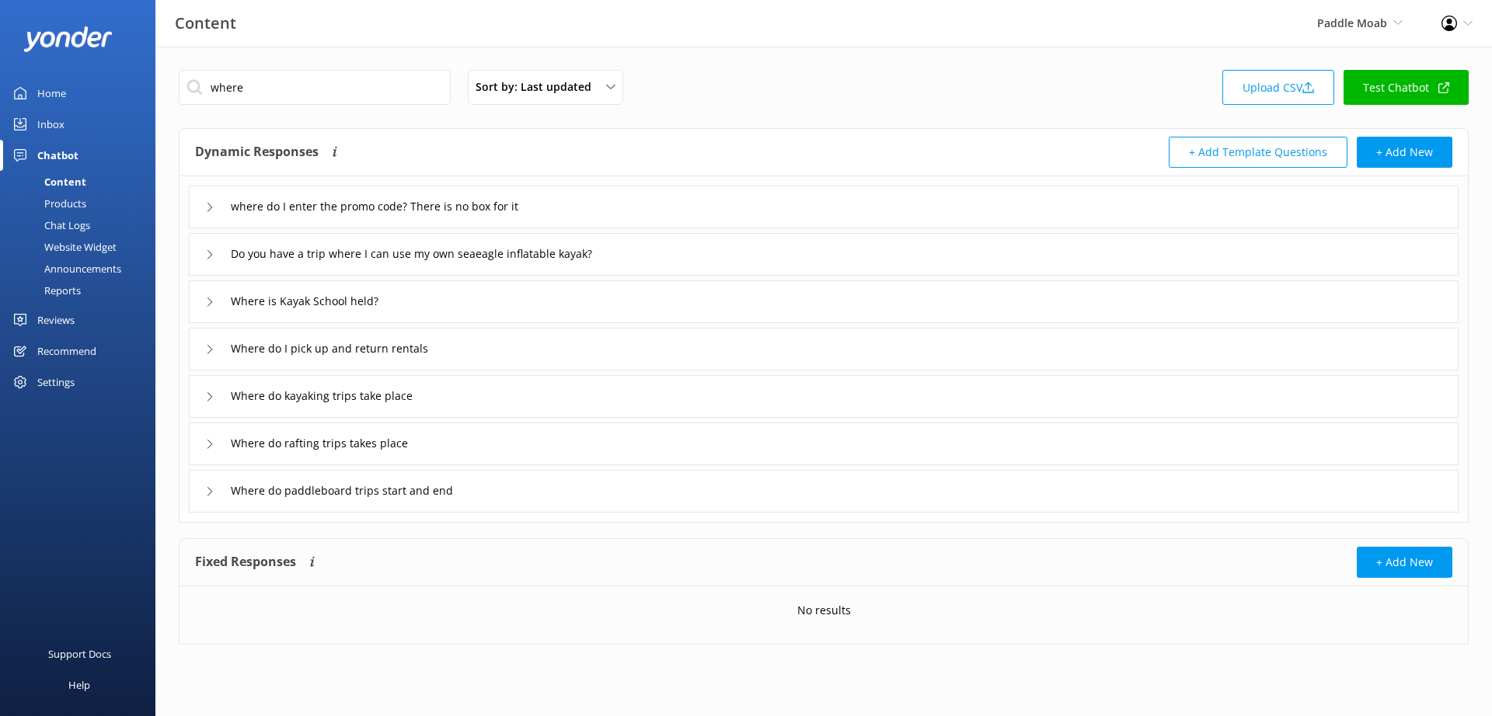
click at [204, 398] on div "Where do kayaking trips take place" at bounding box center [824, 396] width 1270 height 43
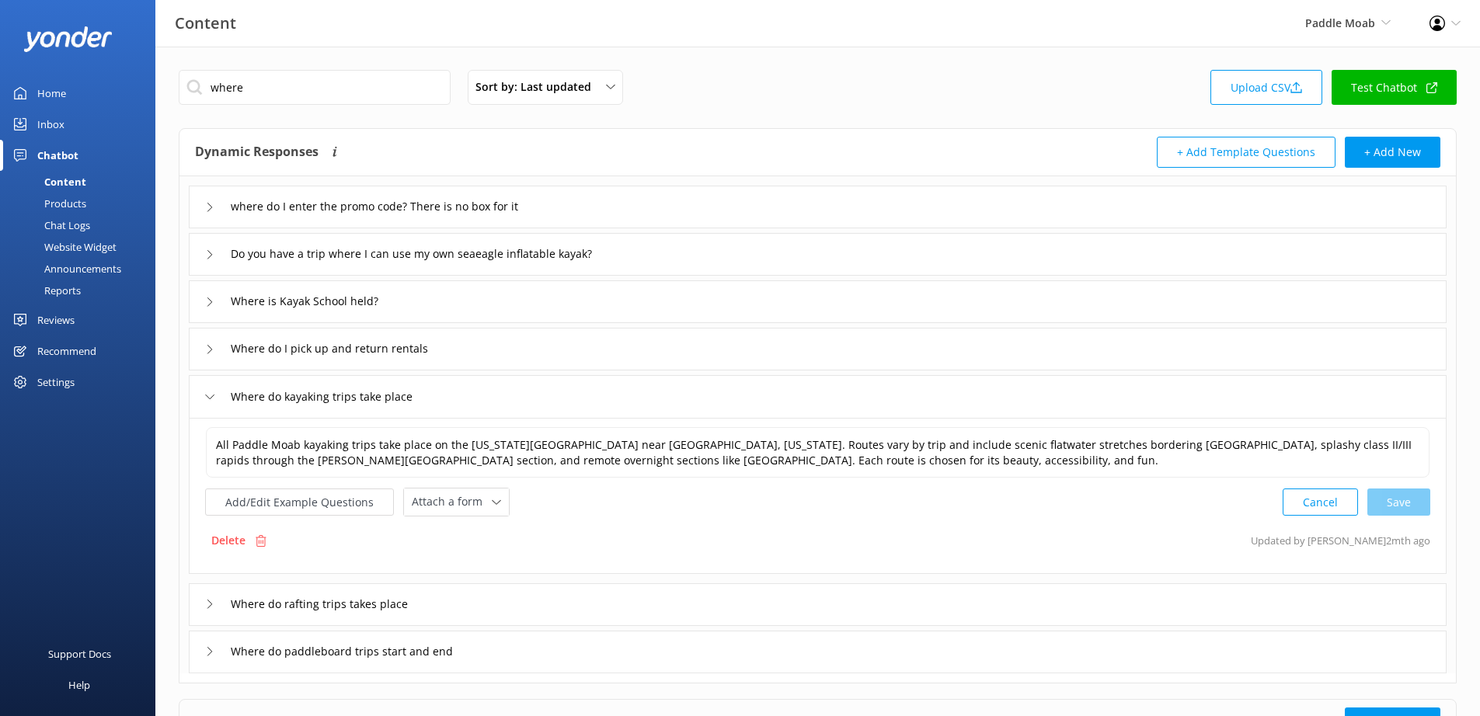
click at [209, 600] on icon at bounding box center [209, 604] width 9 height 9
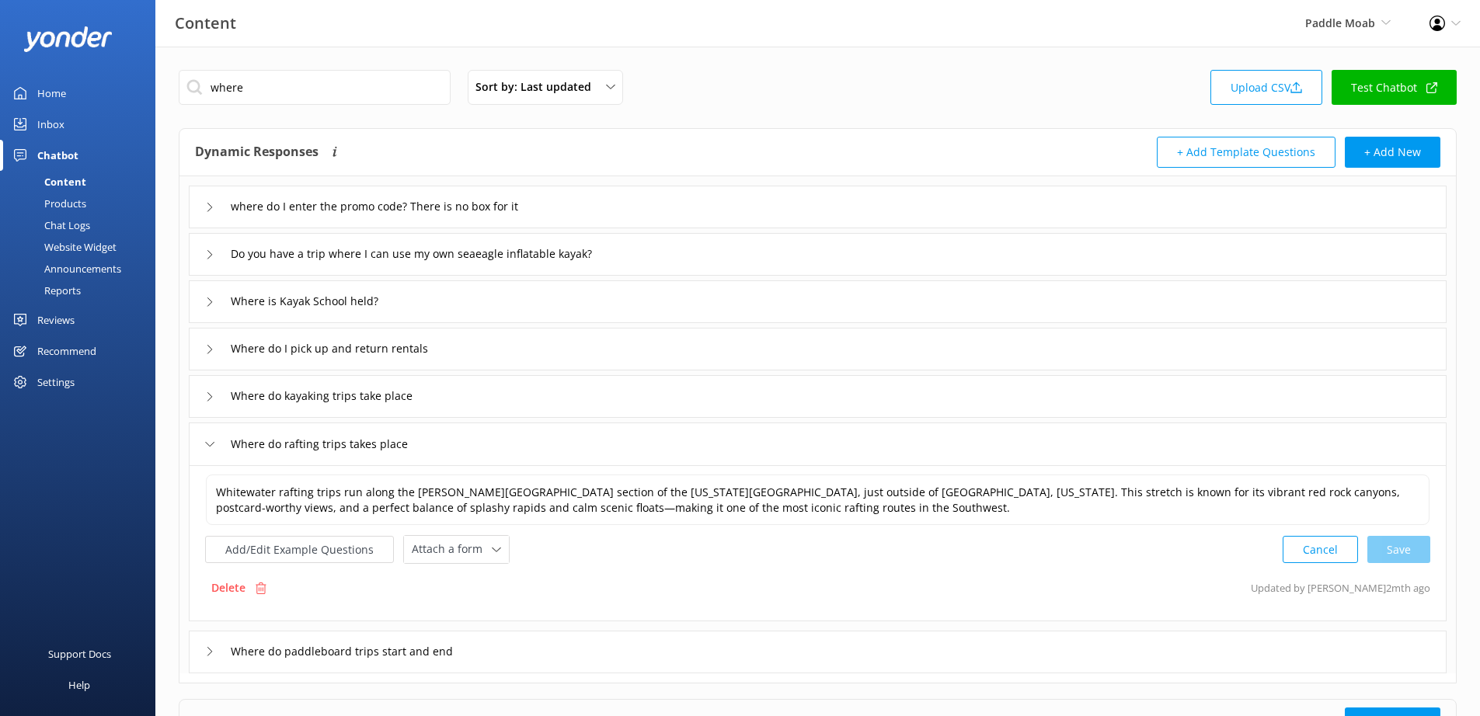
click at [207, 652] on icon at bounding box center [209, 651] width 9 height 9
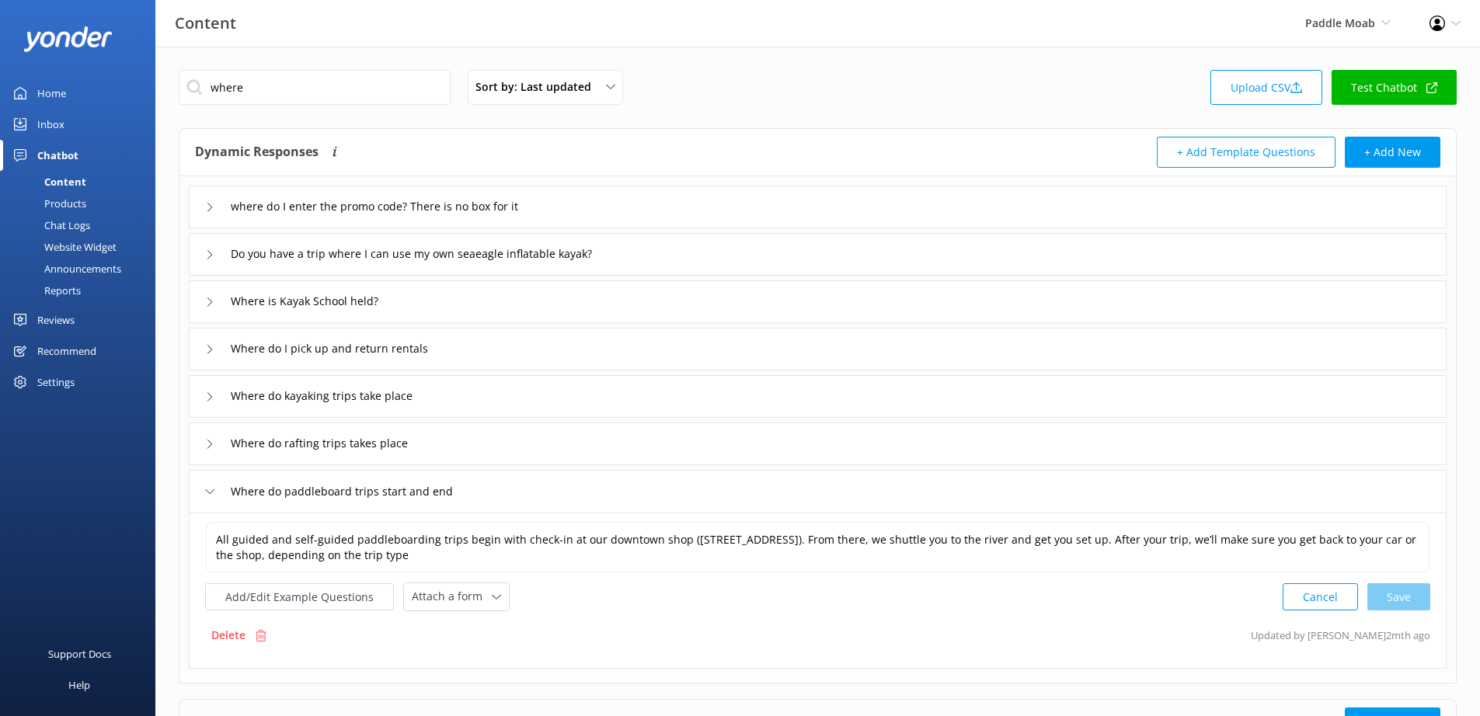
click at [204, 350] on div "Where do I pick up and return rentals" at bounding box center [818, 349] width 1258 height 43
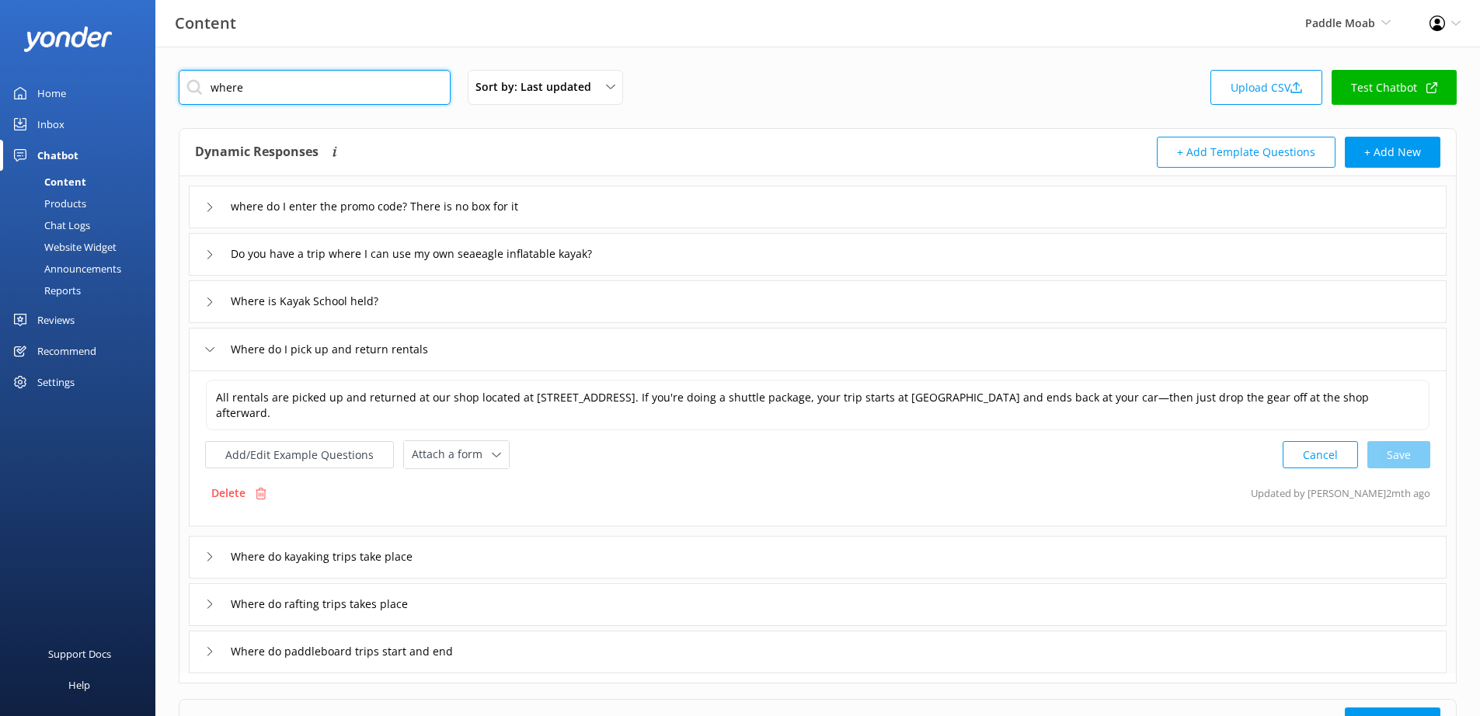
click at [268, 92] on input "where" at bounding box center [315, 87] width 272 height 35
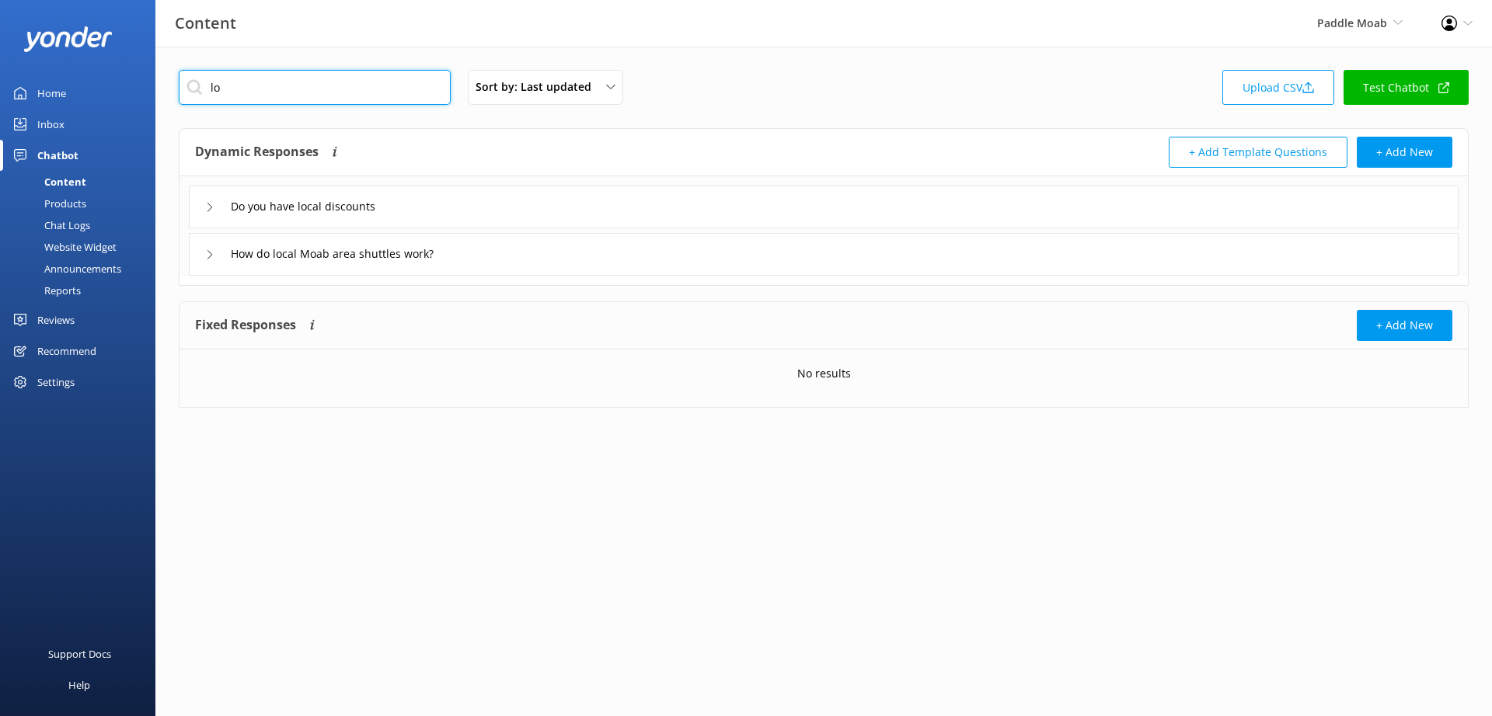
type input "l"
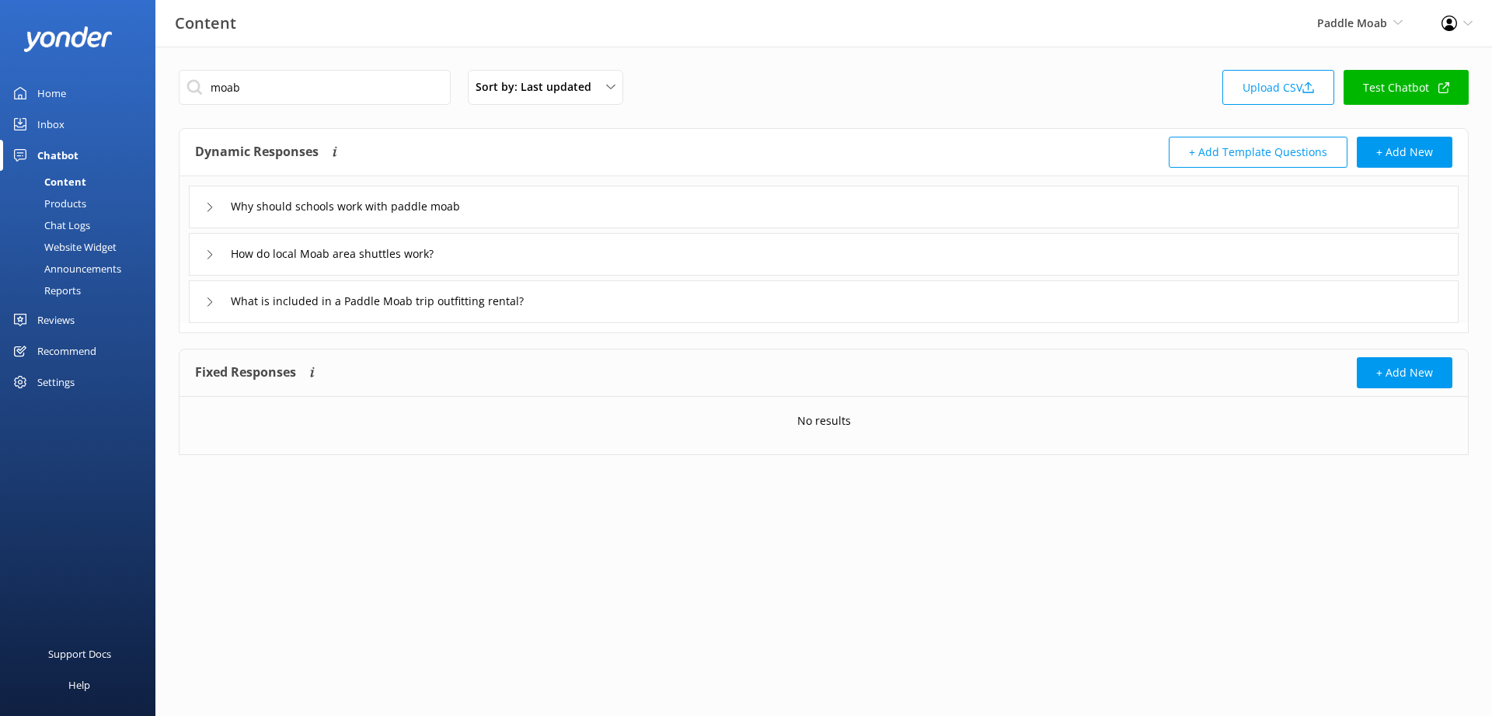
click at [210, 256] on icon at bounding box center [209, 254] width 9 height 9
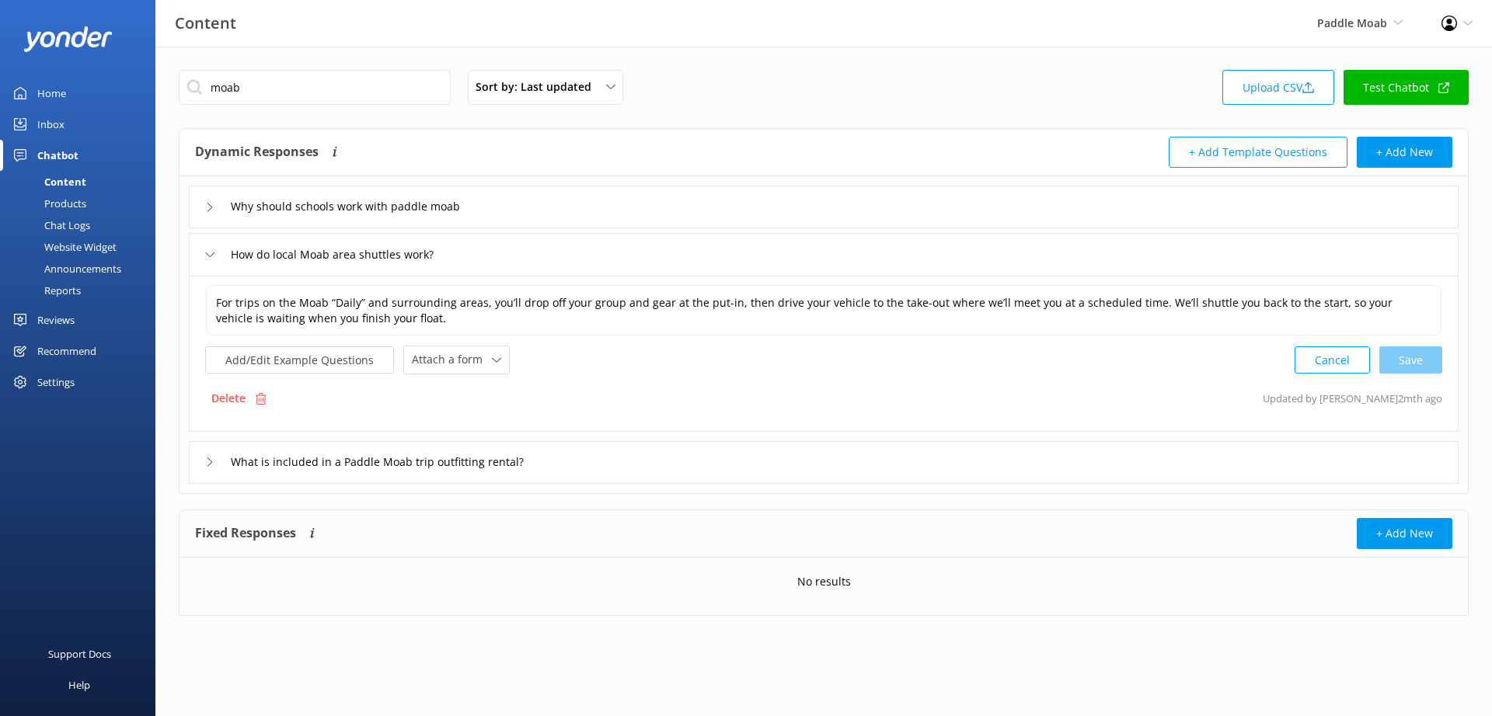
click at [210, 256] on icon at bounding box center [209, 254] width 9 height 9
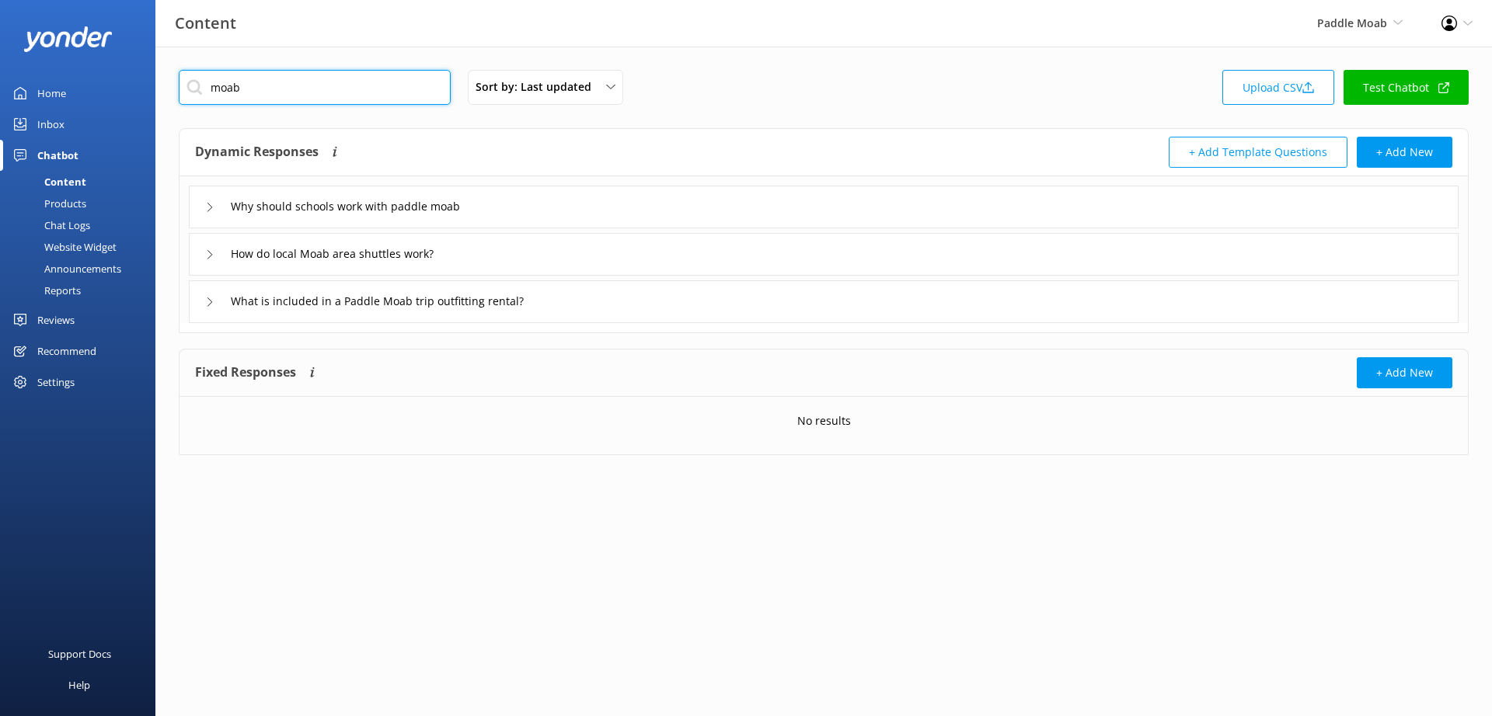
click at [262, 84] on input "moab" at bounding box center [315, 87] width 272 height 35
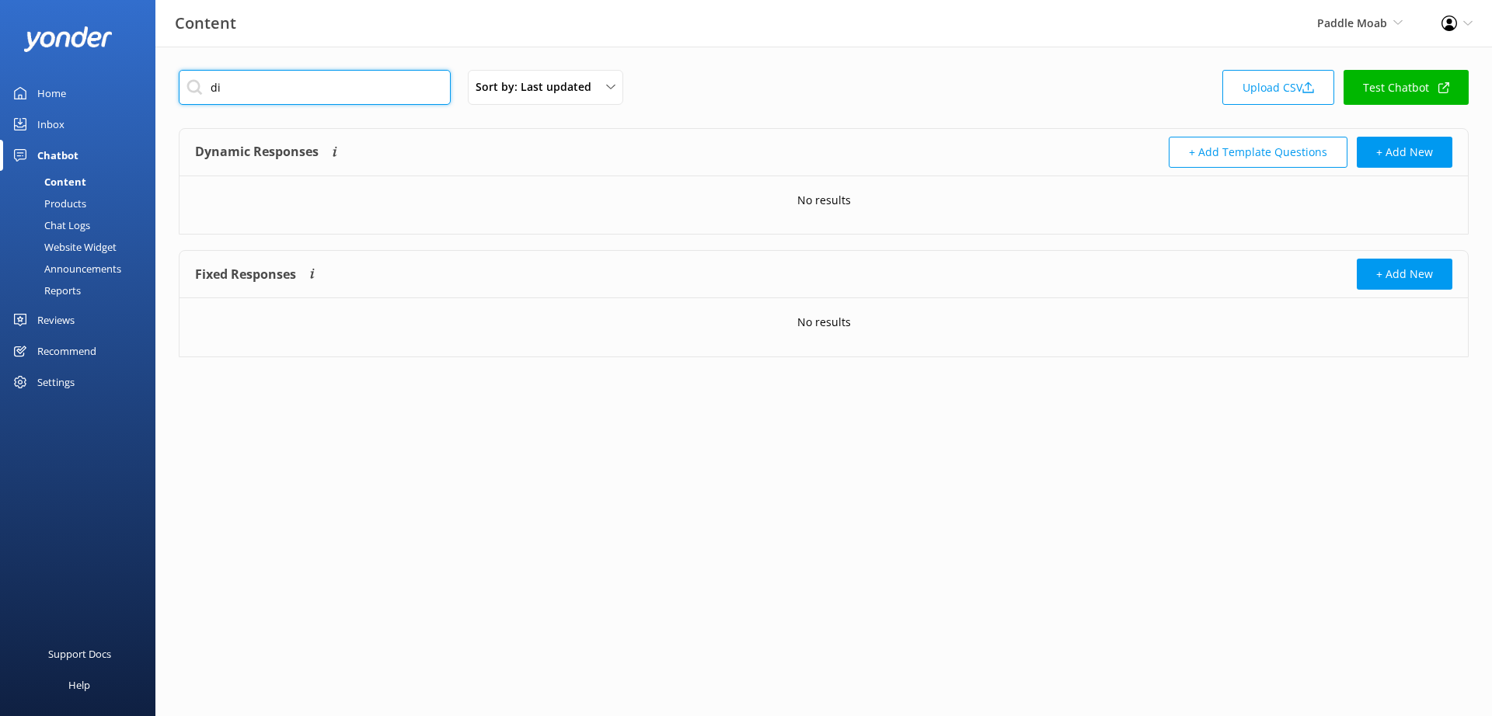
type input "d"
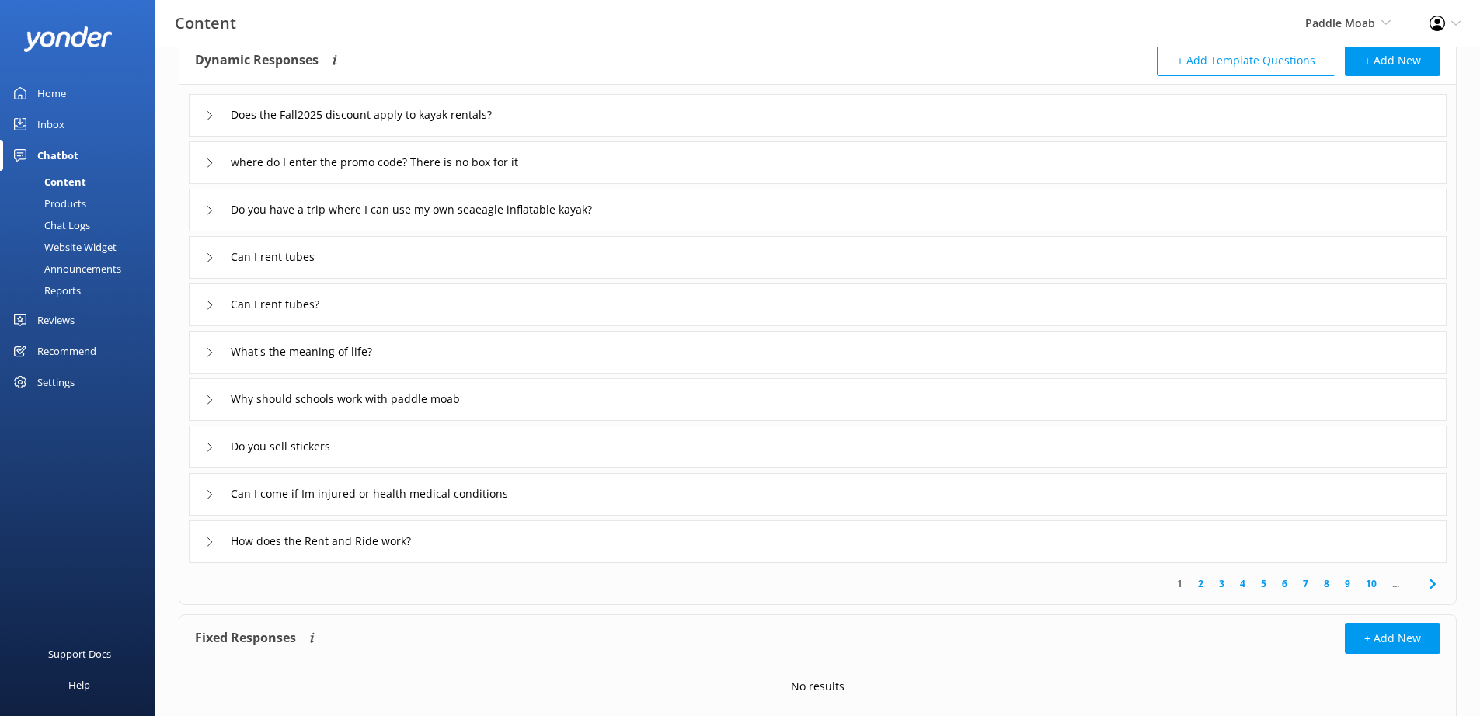
scroll to position [93, 0]
click at [1433, 581] on use at bounding box center [1432, 582] width 6 height 10
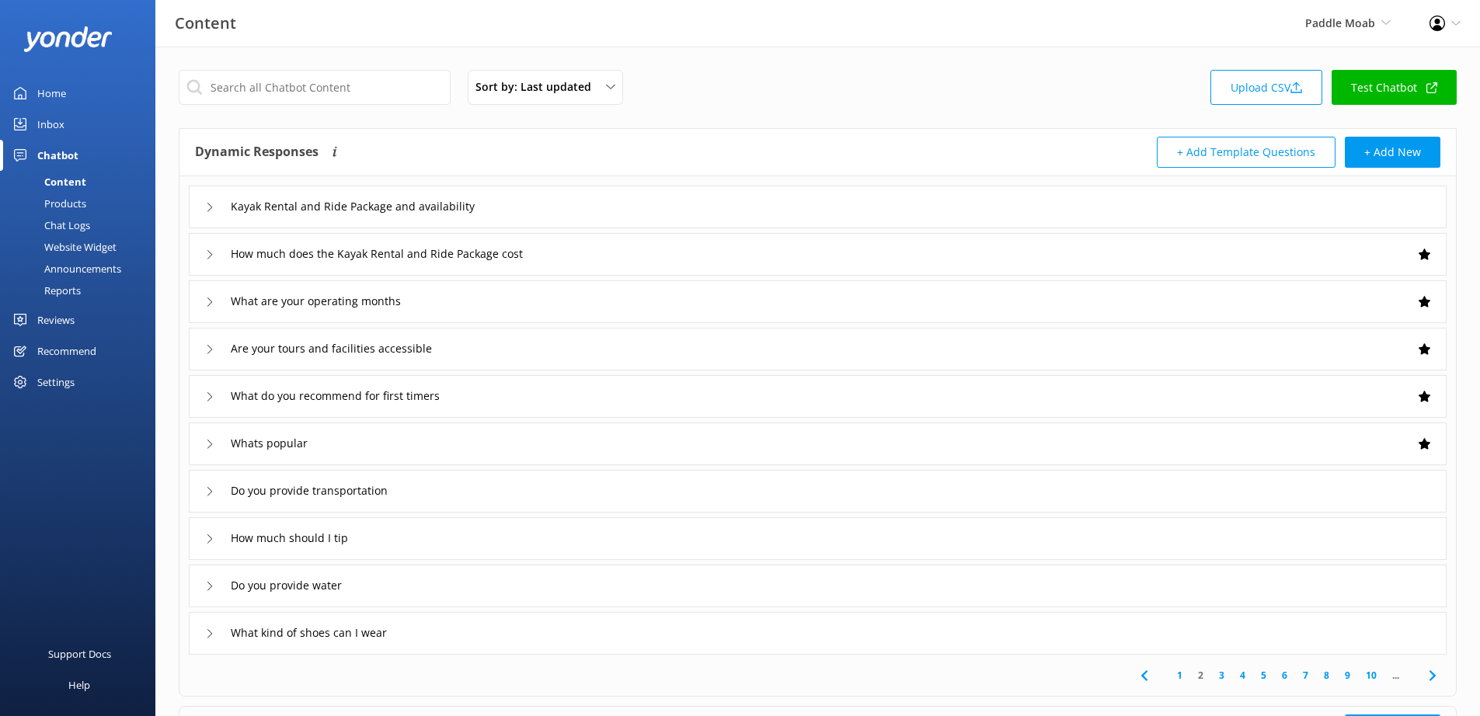
click at [1430, 674] on icon at bounding box center [1432, 676] width 19 height 19
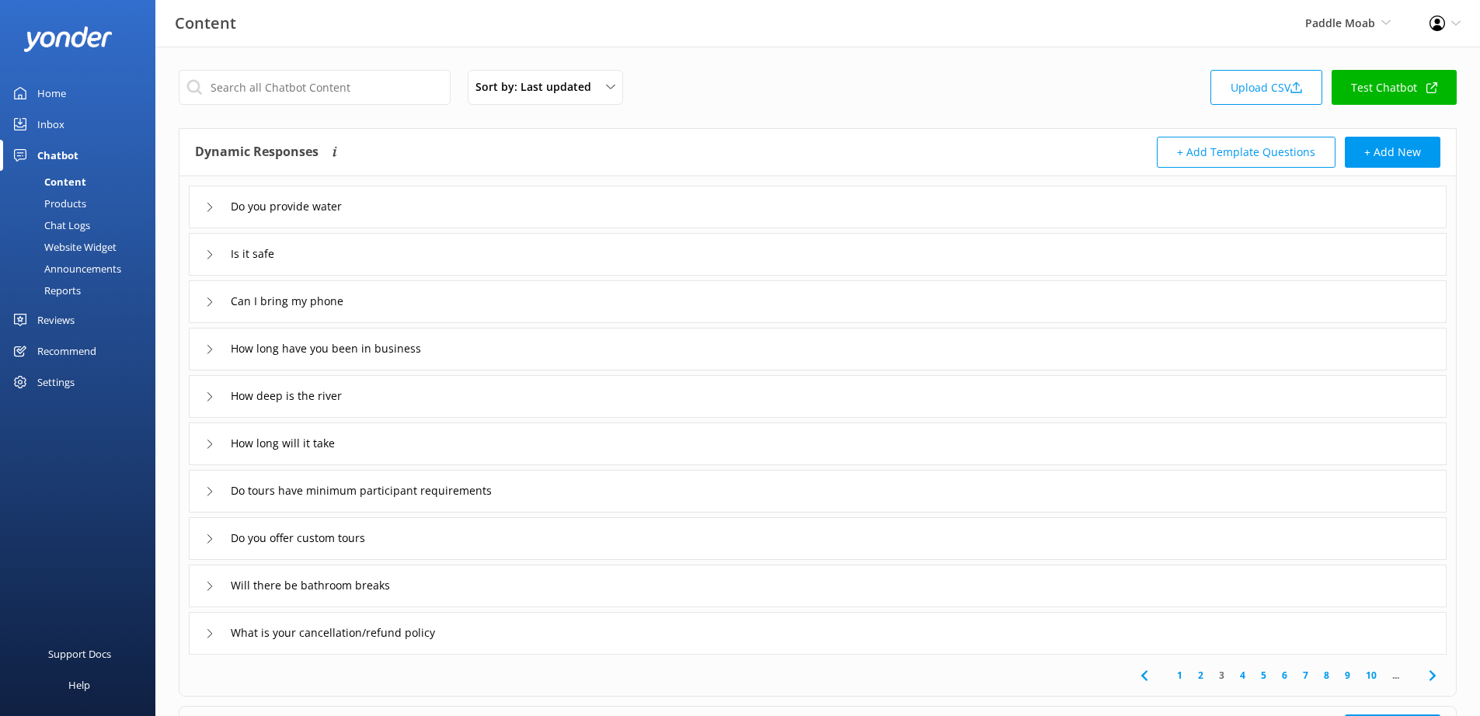
click at [1430, 674] on icon at bounding box center [1432, 676] width 19 height 19
click at [1433, 674] on use at bounding box center [1432, 676] width 6 height 10
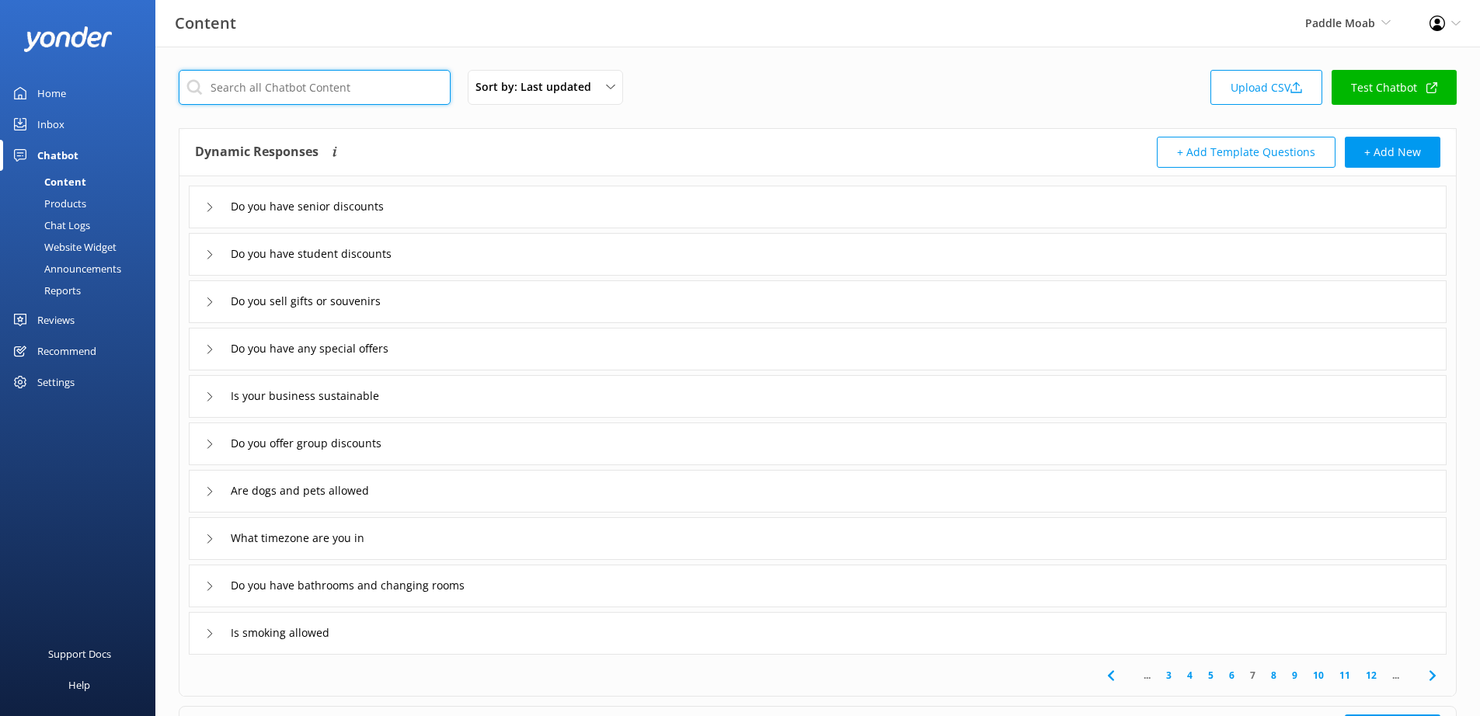
click at [279, 87] on input "text" at bounding box center [315, 87] width 272 height 35
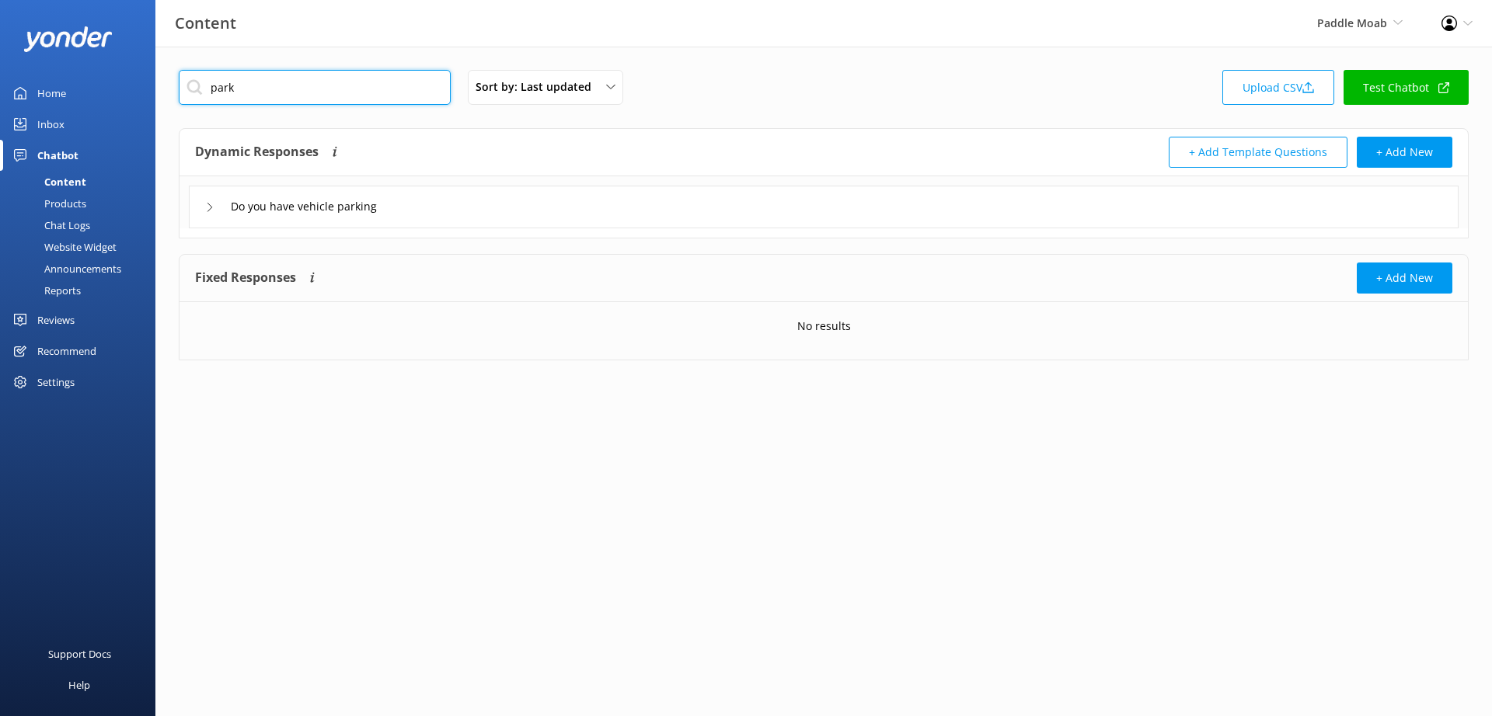
type input "park"
click at [216, 211] on div "Do you have vehicle parking" at bounding box center [298, 207] width 186 height 26
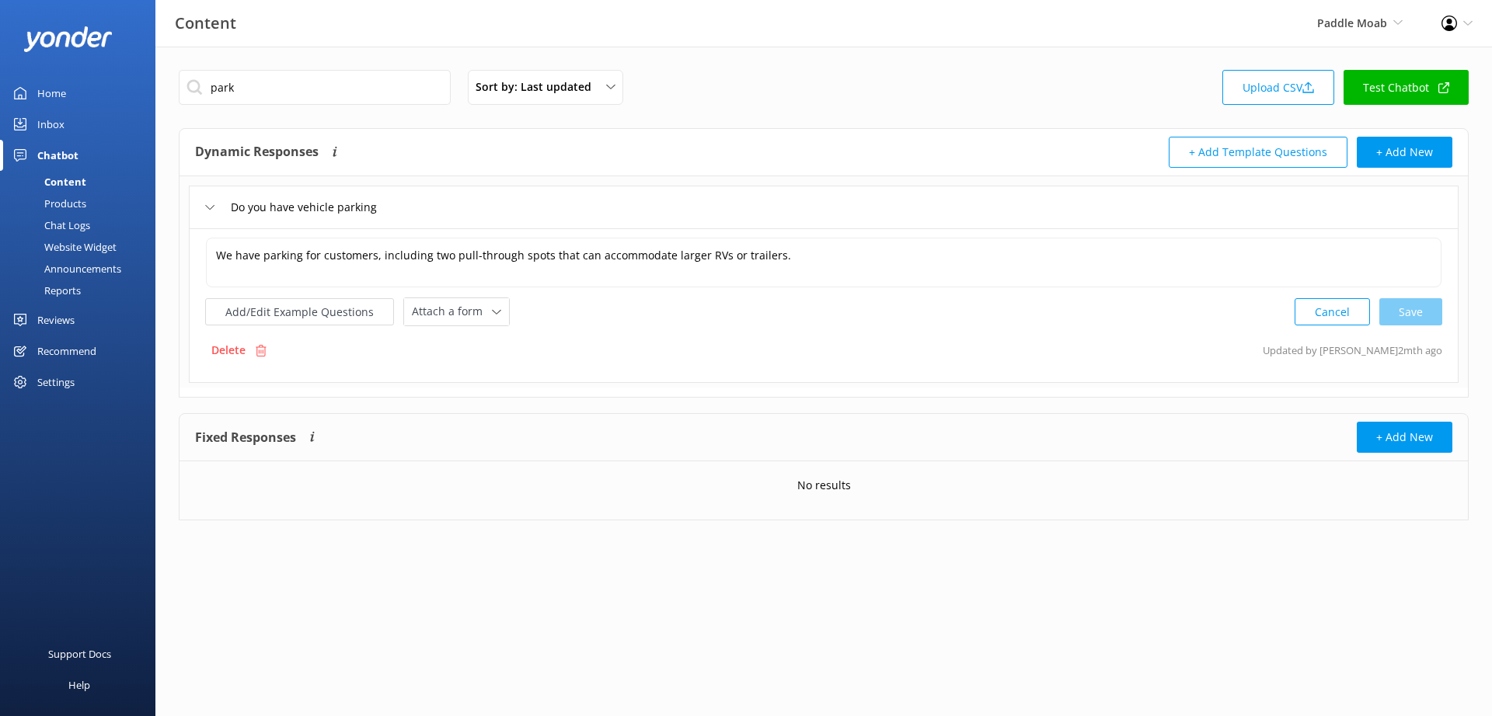
click at [216, 211] on div "Do you have vehicle parking" at bounding box center [298, 208] width 186 height 26
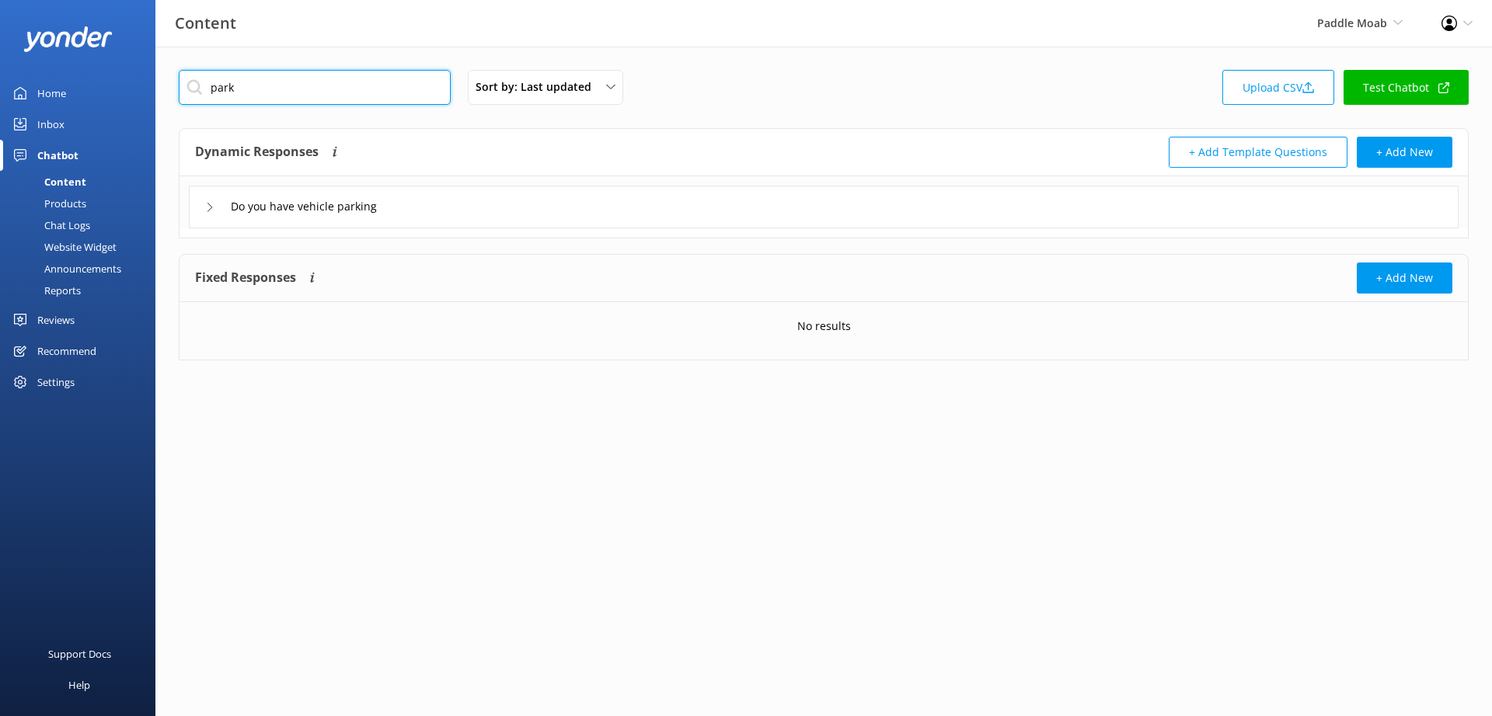
click at [279, 77] on input "park" at bounding box center [315, 87] width 272 height 35
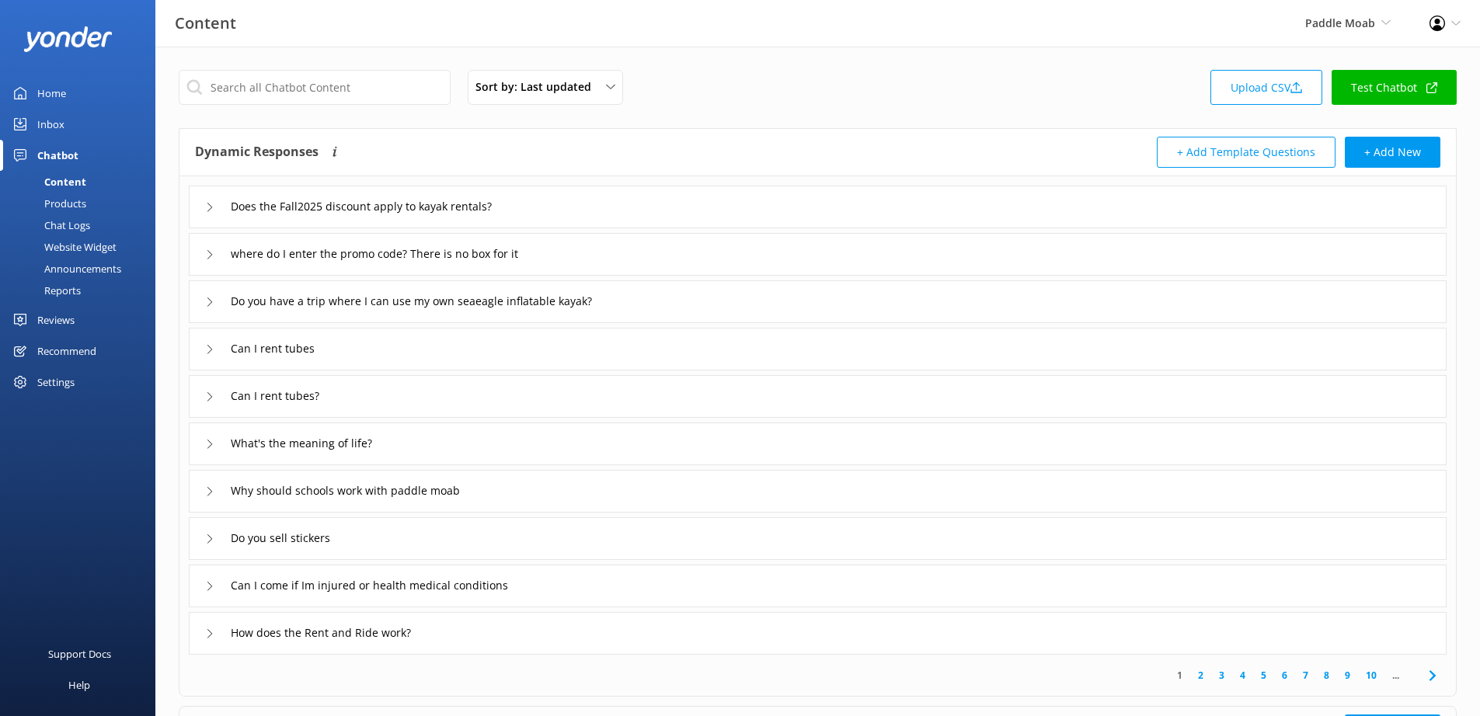
click at [1262, 674] on link "5" at bounding box center [1263, 675] width 21 height 15
click at [1435, 681] on icon at bounding box center [1432, 676] width 19 height 19
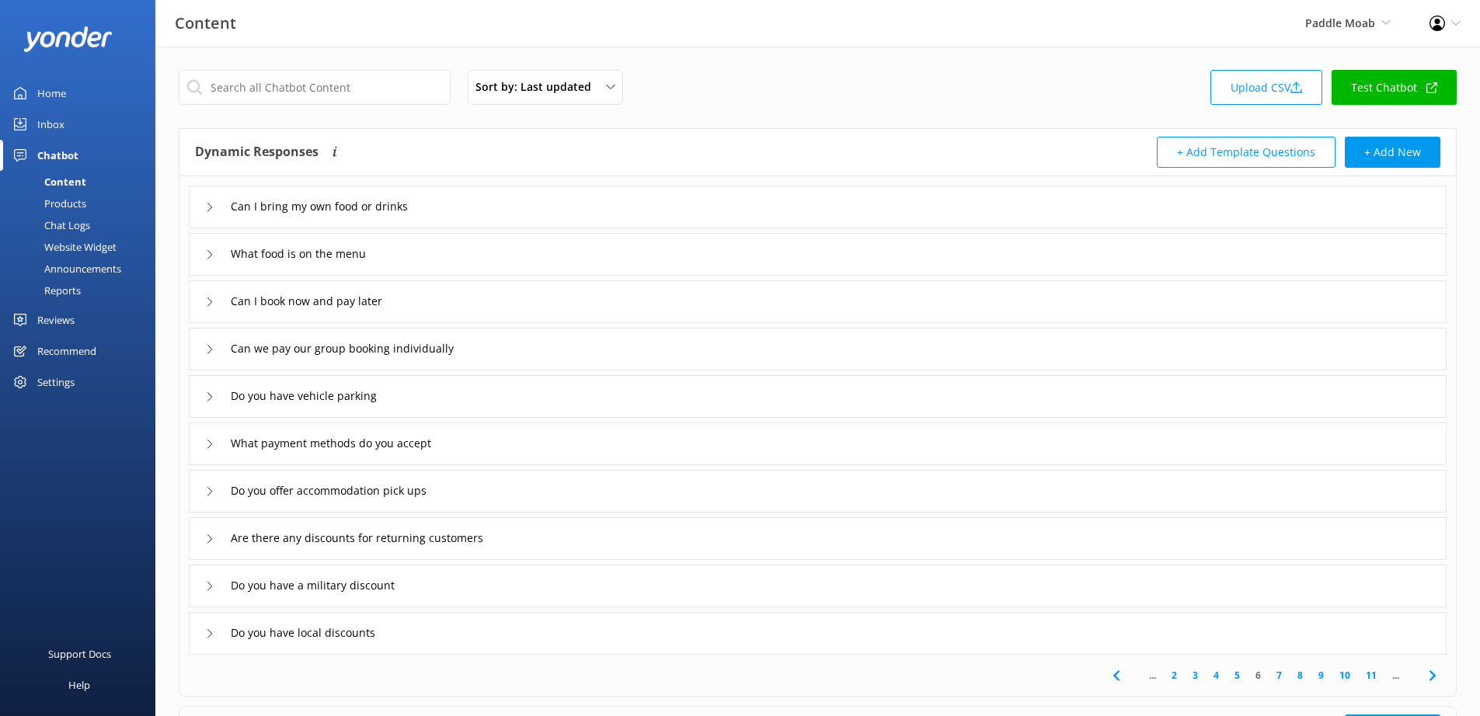
click at [1430, 675] on icon at bounding box center [1432, 676] width 19 height 19
click at [1432, 675] on icon at bounding box center [1432, 676] width 19 height 19
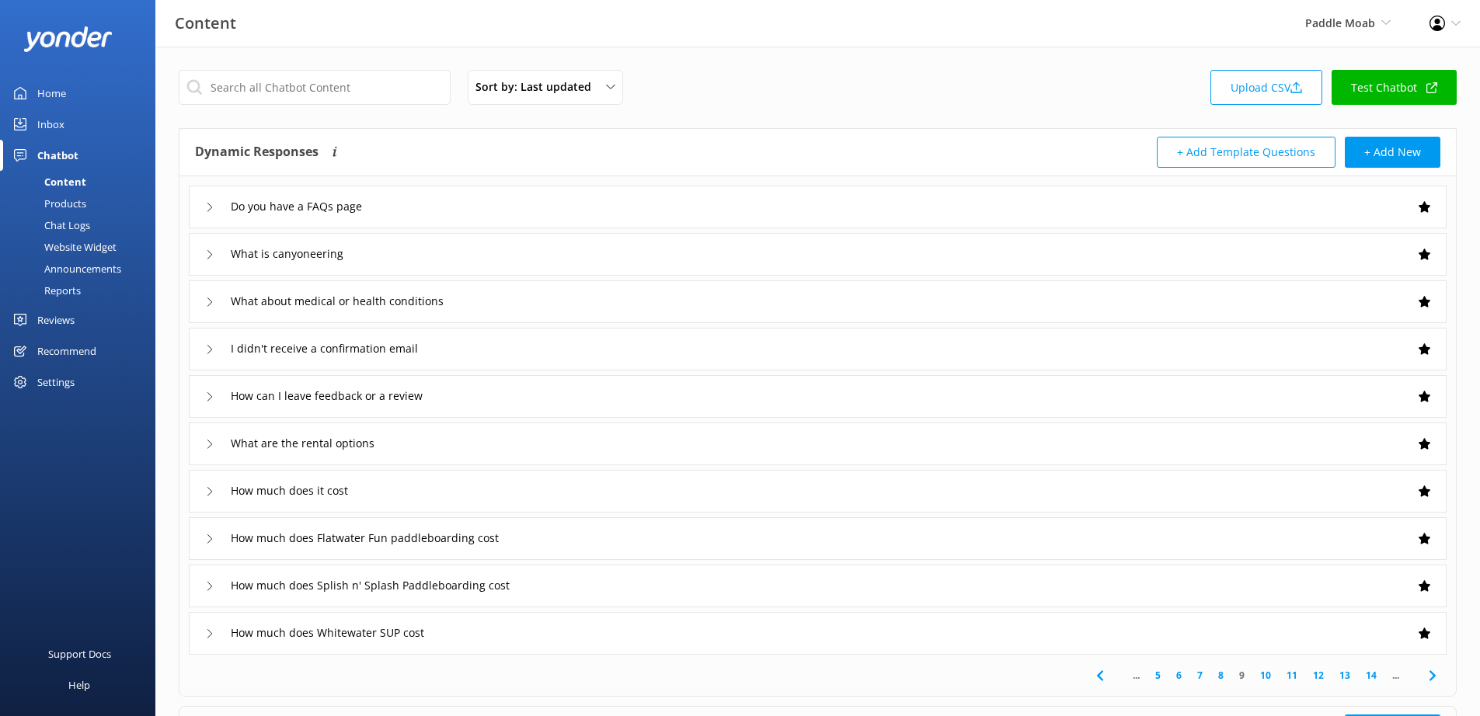
click at [1432, 675] on icon at bounding box center [1432, 676] width 19 height 19
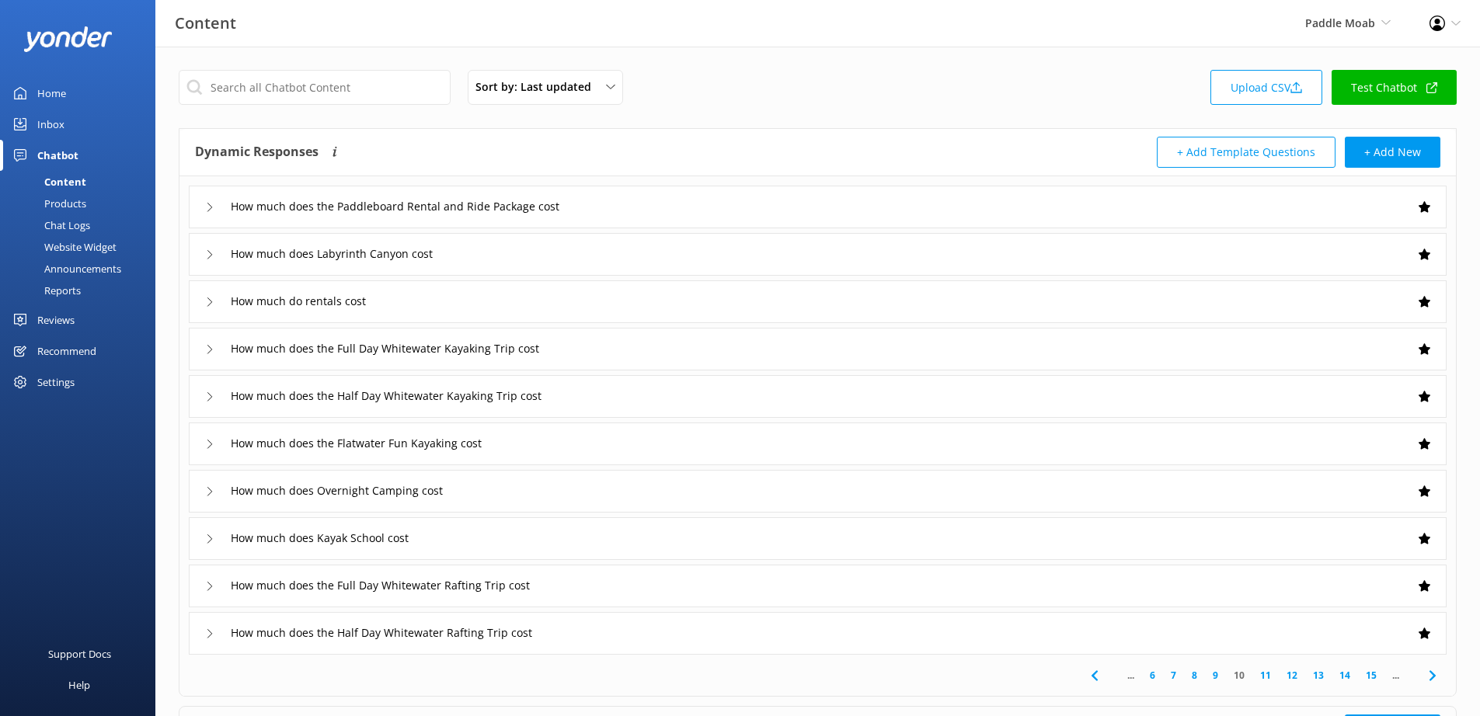
click at [1432, 675] on icon at bounding box center [1432, 676] width 19 height 19
click at [1377, 675] on link "16" at bounding box center [1371, 675] width 26 height 15
click at [1377, 675] on link "21" at bounding box center [1371, 675] width 26 height 15
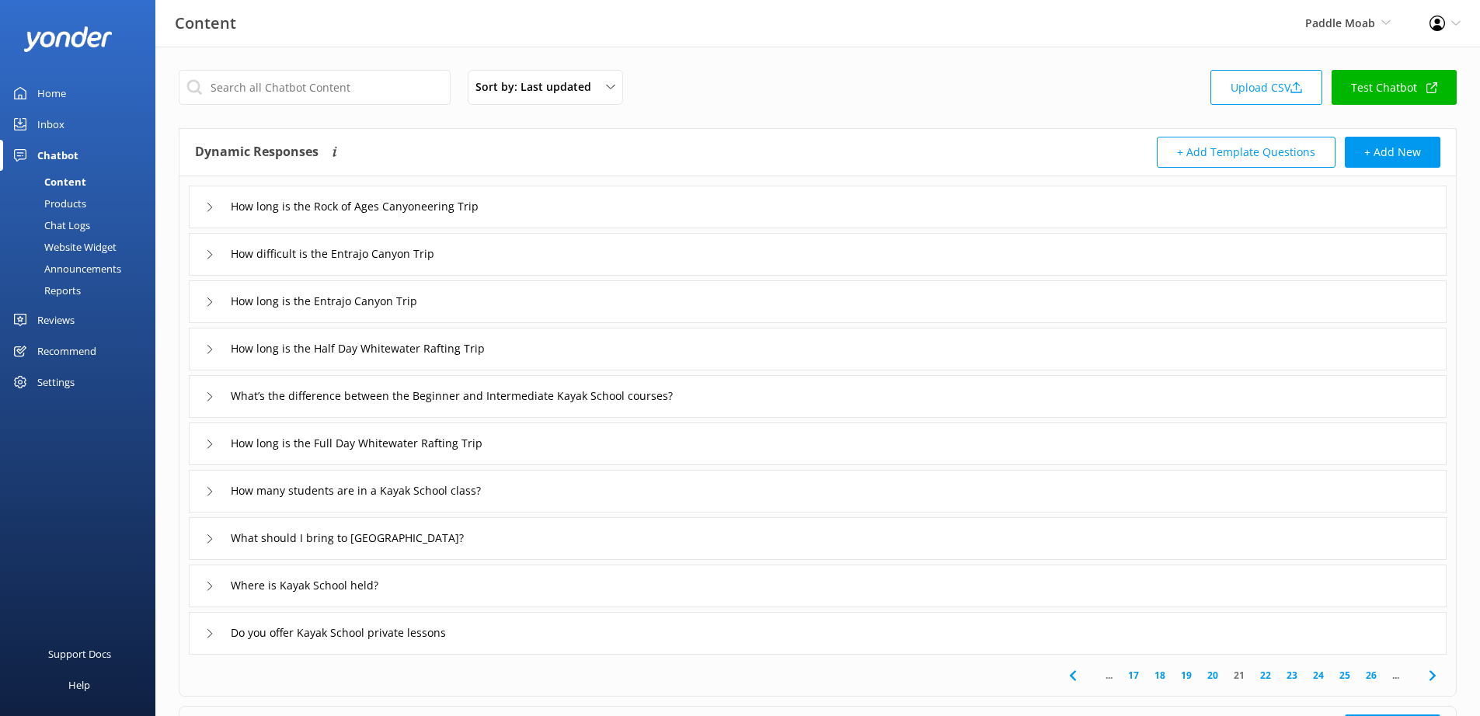
click at [1377, 675] on link "26" at bounding box center [1371, 675] width 26 height 15
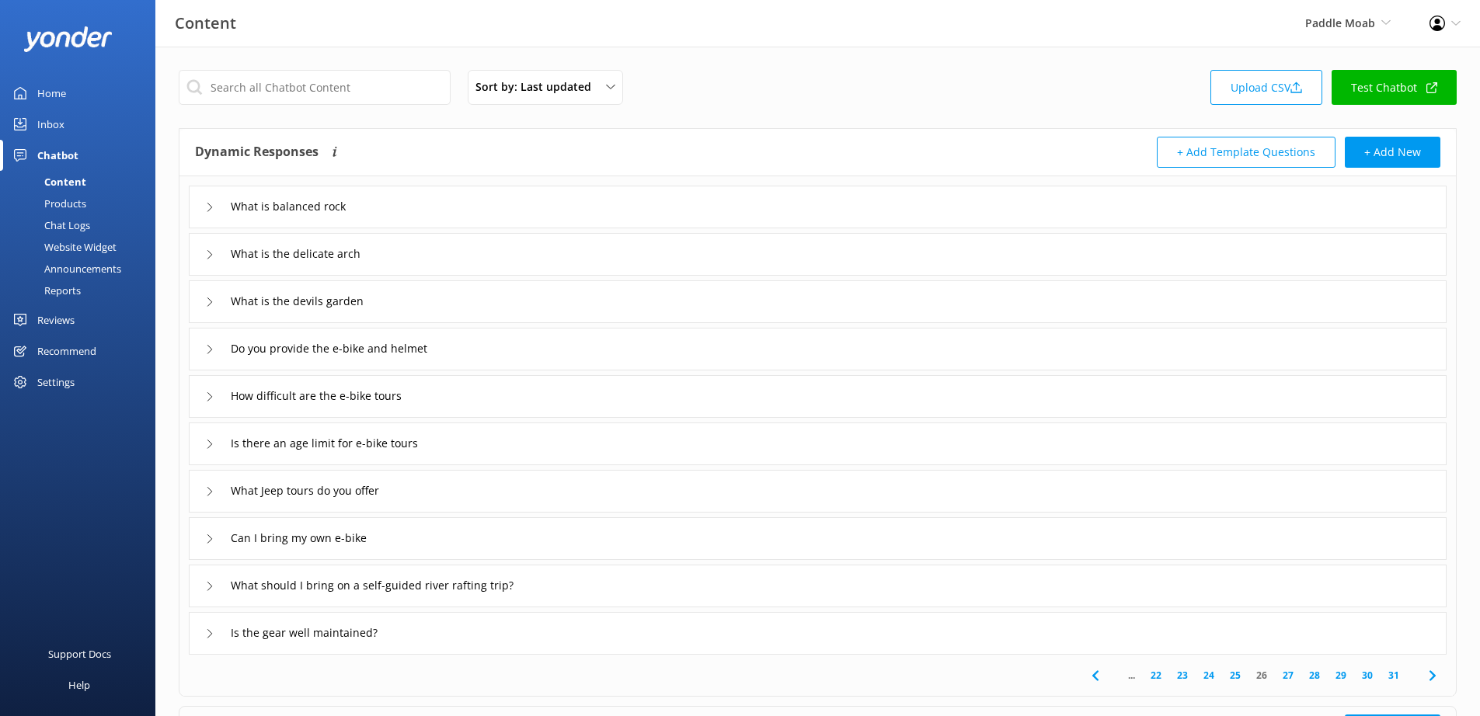
click at [1377, 675] on link "30" at bounding box center [1367, 675] width 26 height 15
click at [1389, 675] on link "31" at bounding box center [1394, 675] width 26 height 15
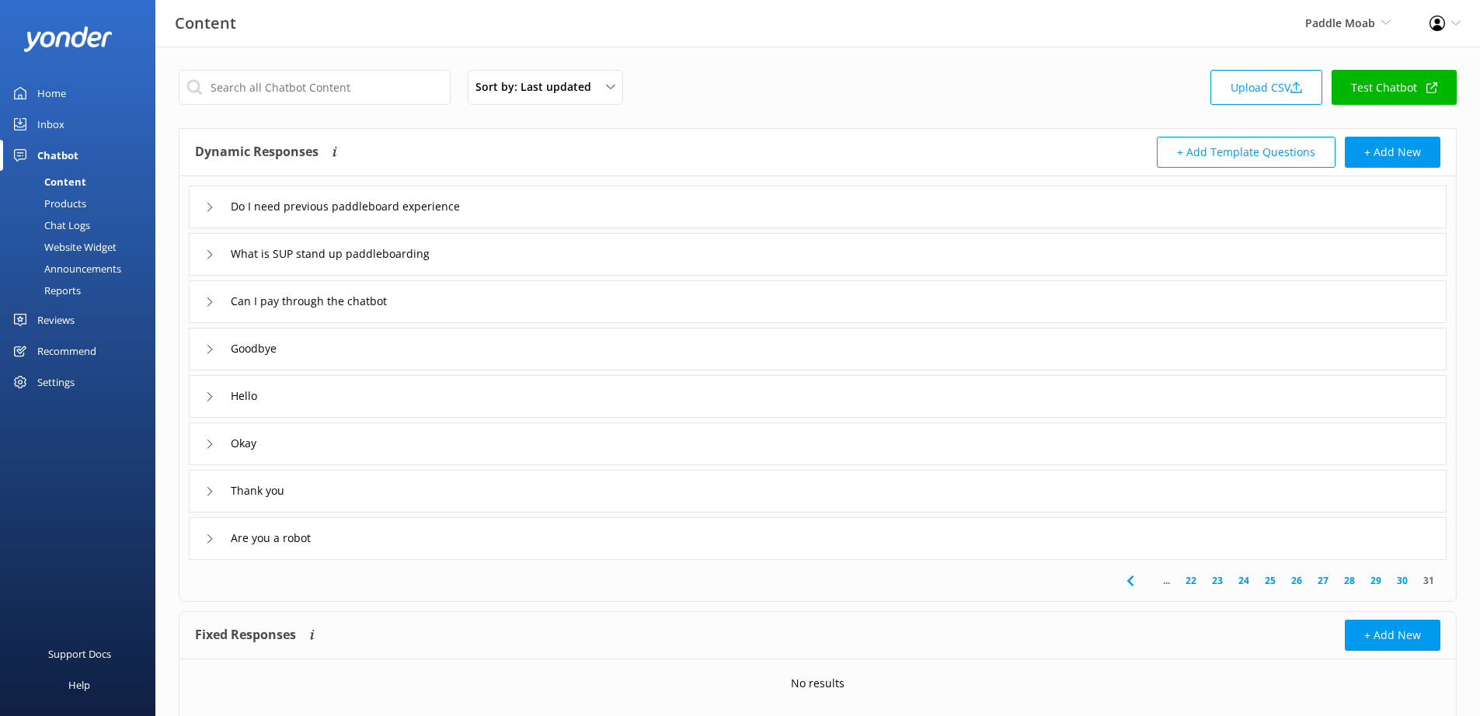
click at [1129, 586] on icon at bounding box center [1130, 581] width 19 height 19
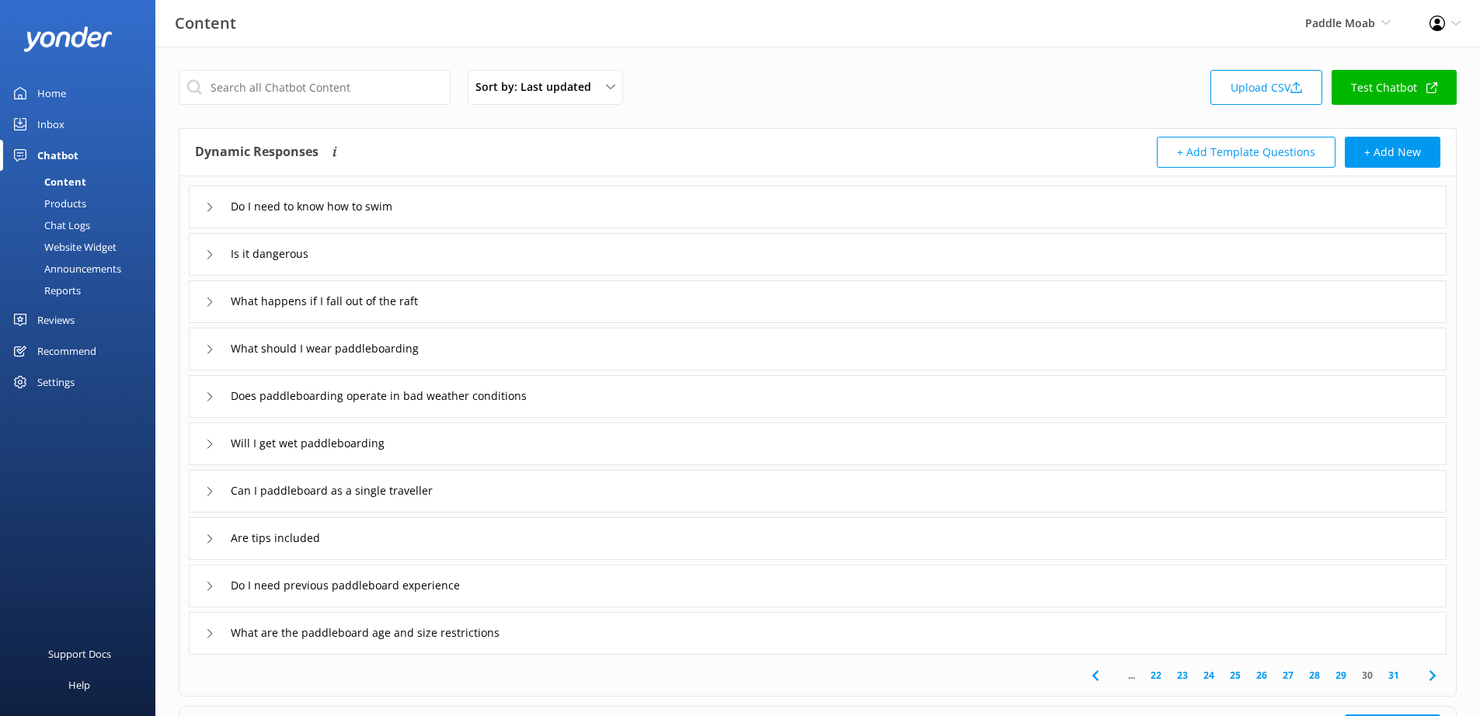
click at [1095, 679] on icon at bounding box center [1095, 676] width 19 height 19
click at [204, 534] on div "Where do rafting trips takes place" at bounding box center [818, 538] width 1258 height 43
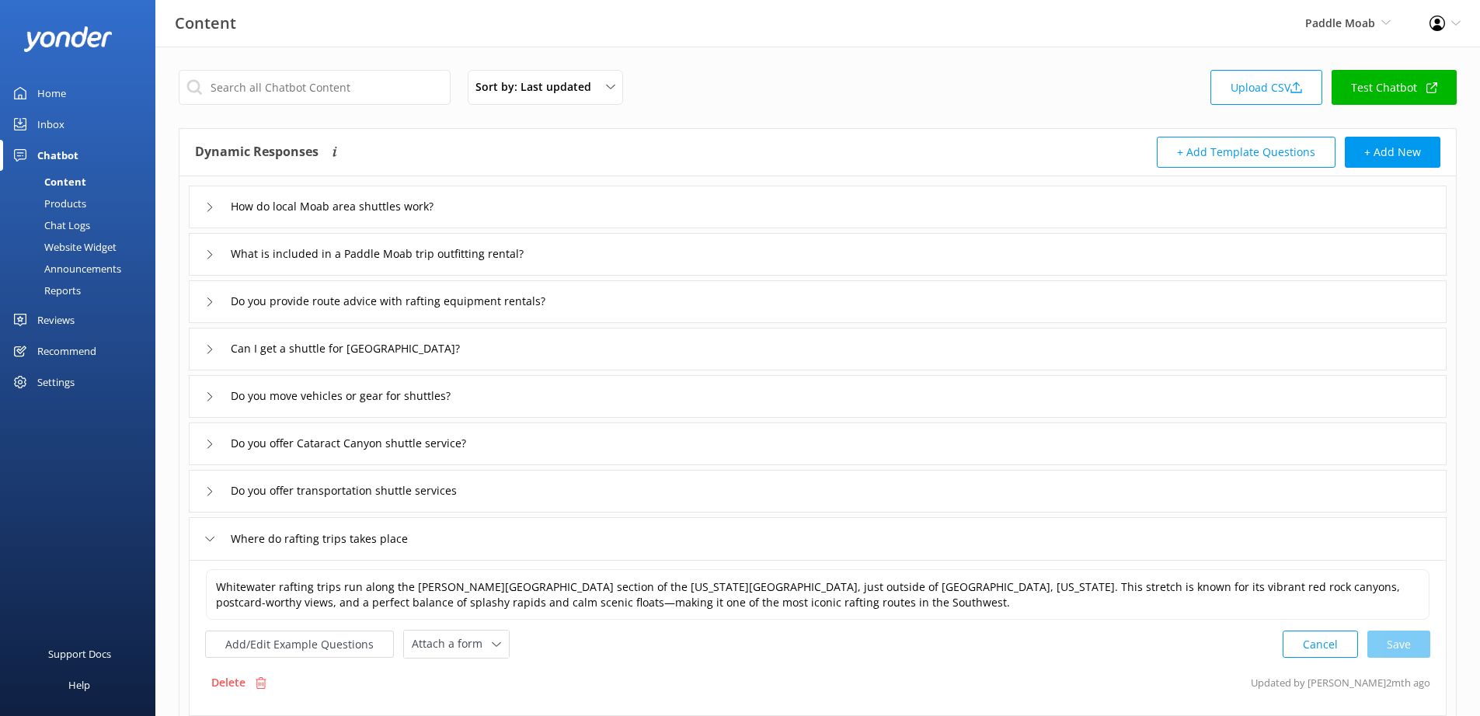
click at [204, 534] on div "Where do rafting trips takes place" at bounding box center [818, 538] width 1258 height 43
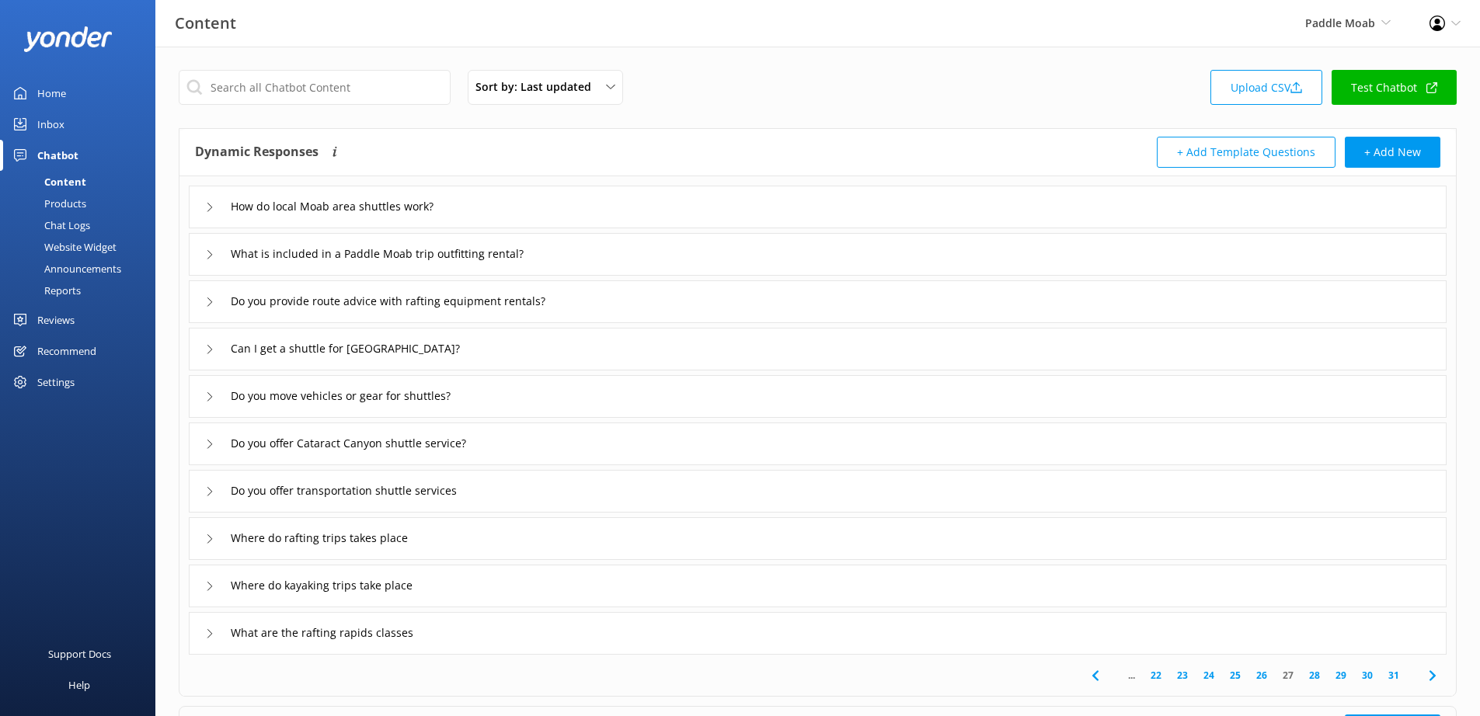
click at [1094, 684] on icon at bounding box center [1095, 676] width 19 height 19
click at [210, 253] on icon at bounding box center [209, 254] width 9 height 9
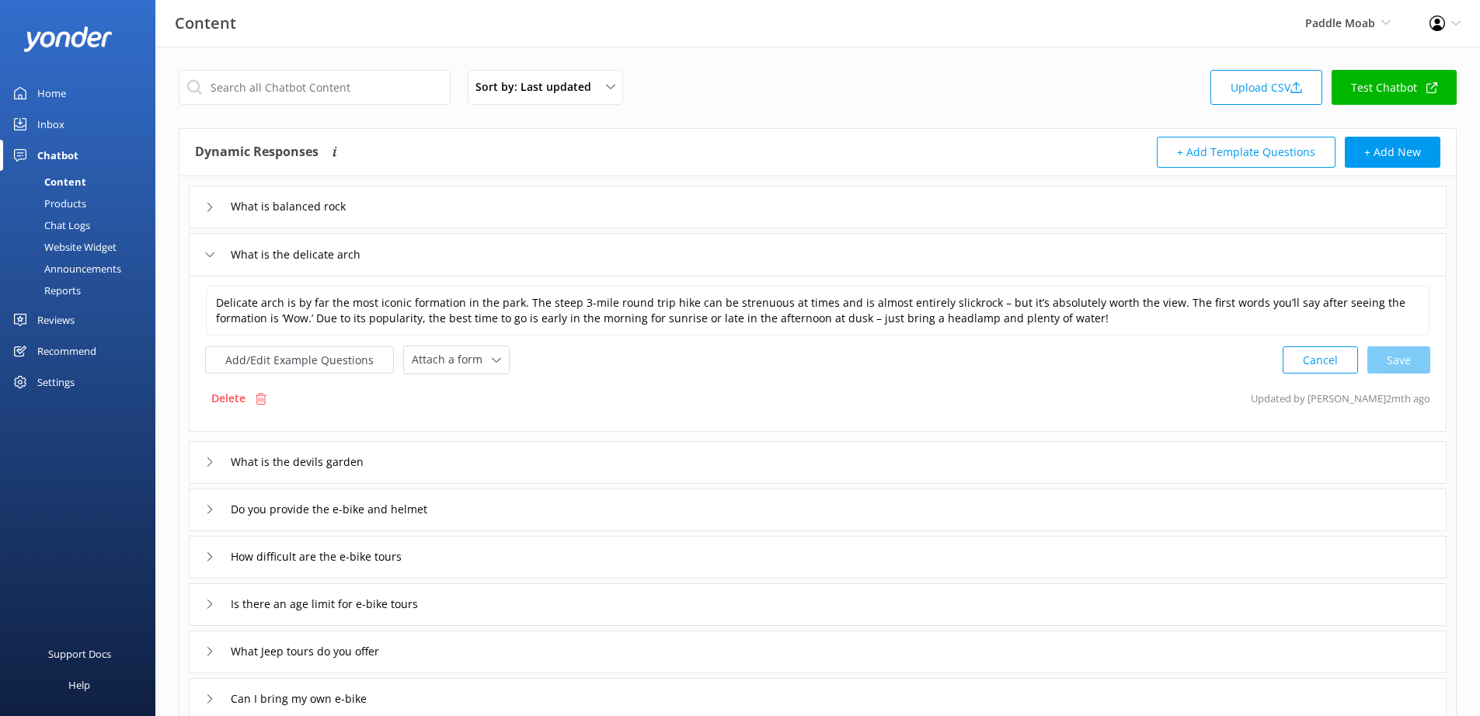
click at [210, 253] on icon at bounding box center [209, 254] width 9 height 9
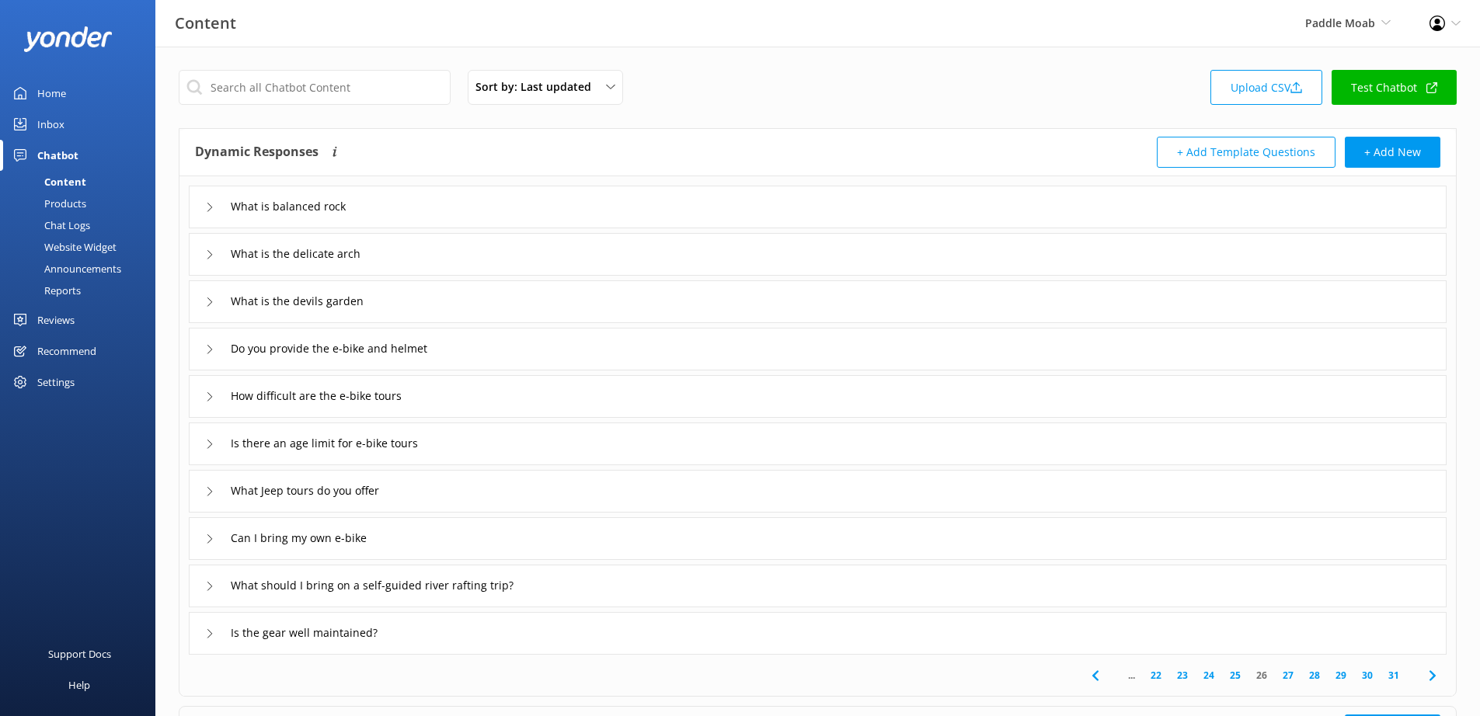
click at [208, 207] on icon at bounding box center [209, 207] width 9 height 9
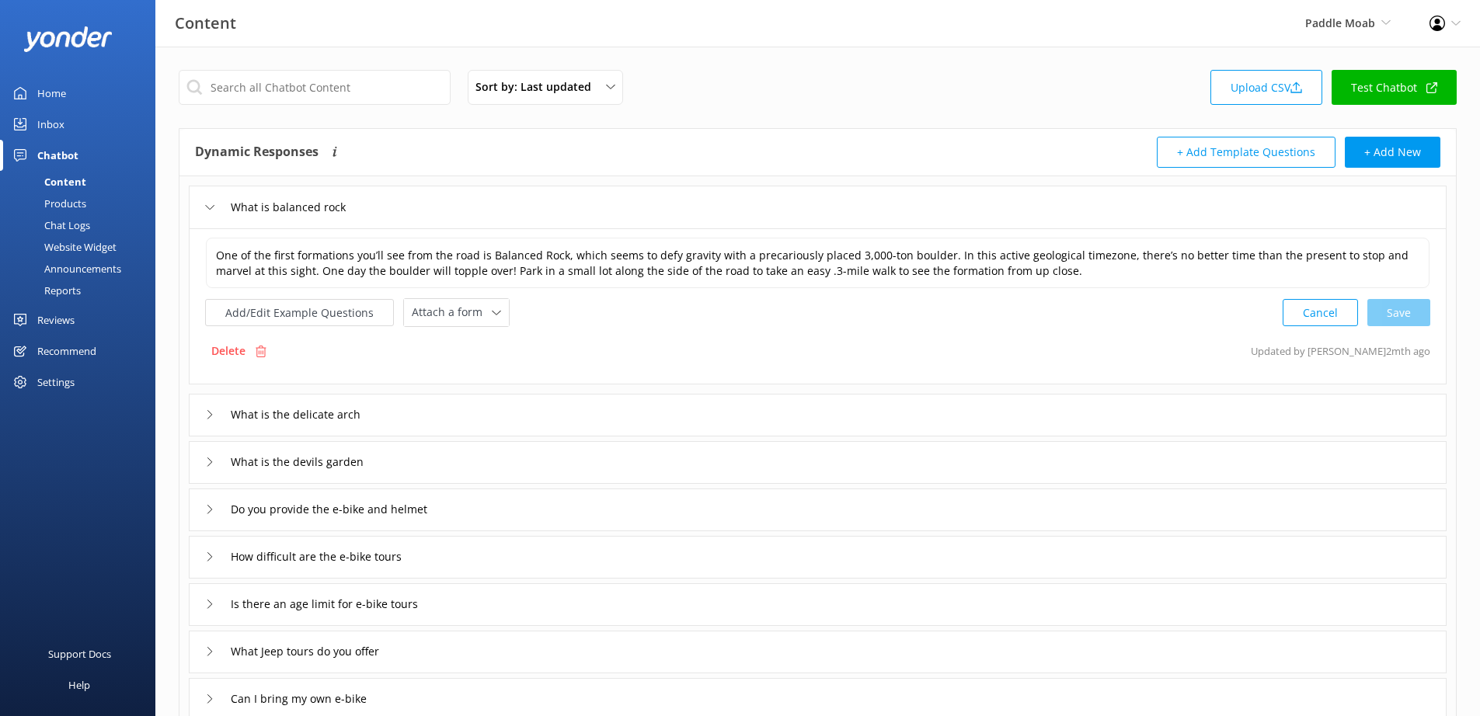
click at [208, 207] on use at bounding box center [210, 207] width 9 height 5
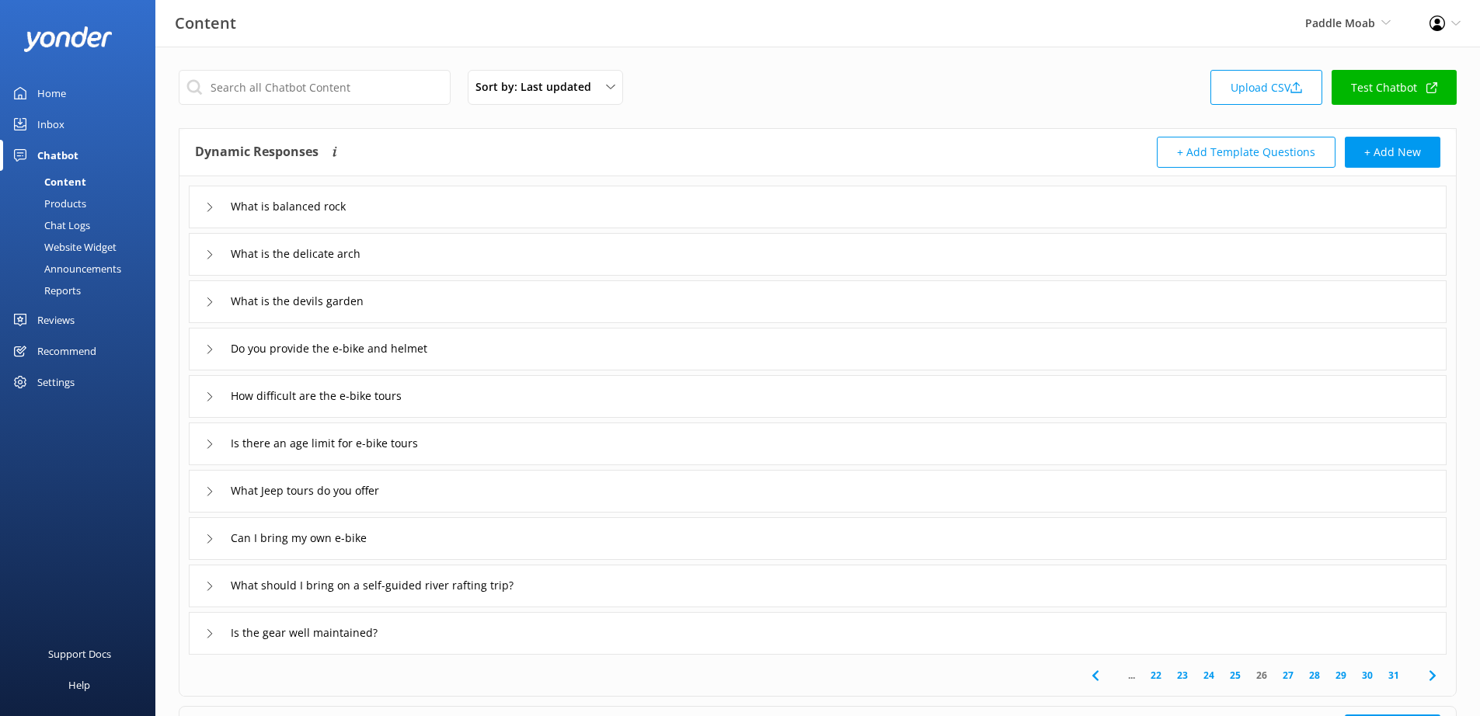
click at [1095, 677] on use at bounding box center [1095, 676] width 6 height 10
click at [1074, 677] on icon at bounding box center [1073, 676] width 19 height 19
click at [1077, 676] on icon at bounding box center [1073, 676] width 19 height 19
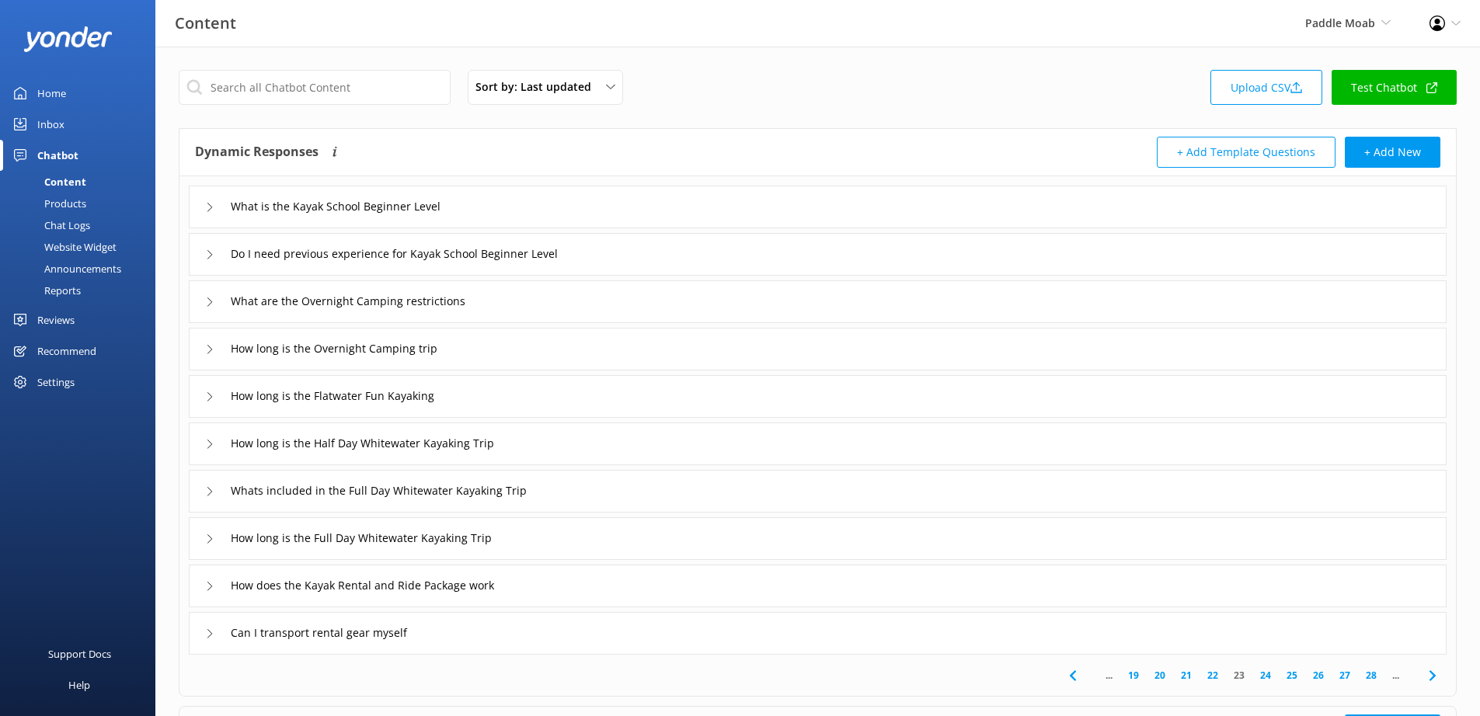
click at [1076, 677] on icon at bounding box center [1073, 676] width 19 height 19
click at [1072, 678] on use at bounding box center [1072, 676] width 6 height 10
click at [1392, 83] on link "Test Chatbot" at bounding box center [1394, 87] width 125 height 35
click at [1388, 89] on link "Test Chatbot" at bounding box center [1394, 87] width 125 height 35
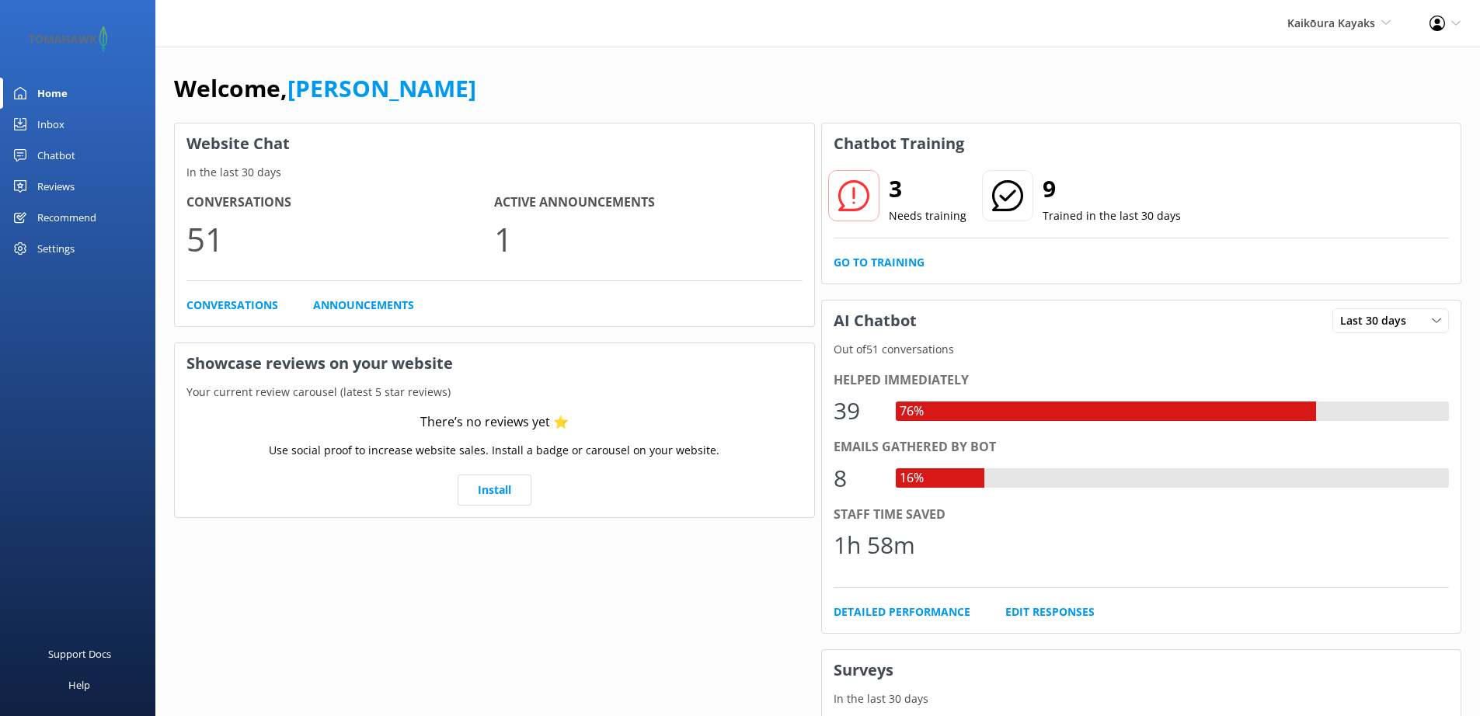
click at [67, 155] on div "Chatbot" at bounding box center [56, 155] width 38 height 31
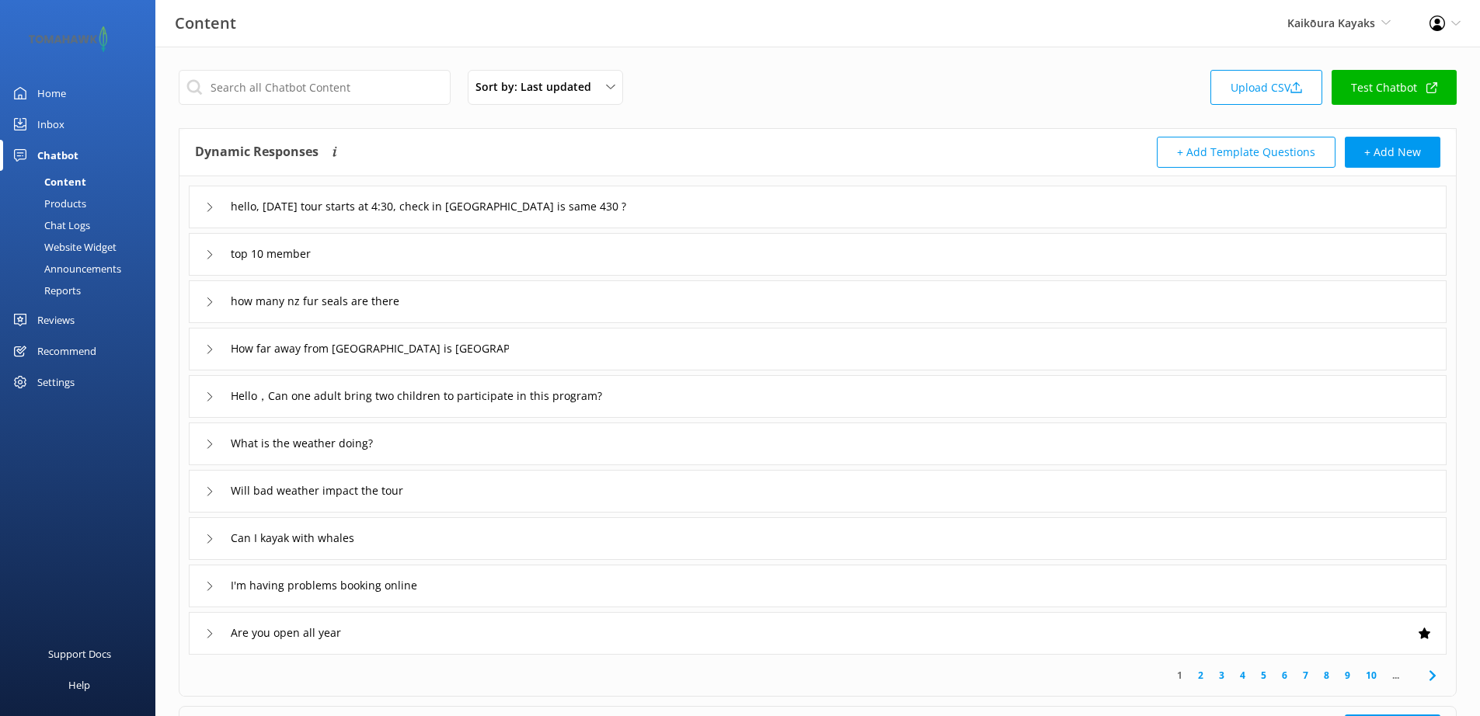
click at [1404, 87] on link "Test Chatbot" at bounding box center [1394, 87] width 125 height 35
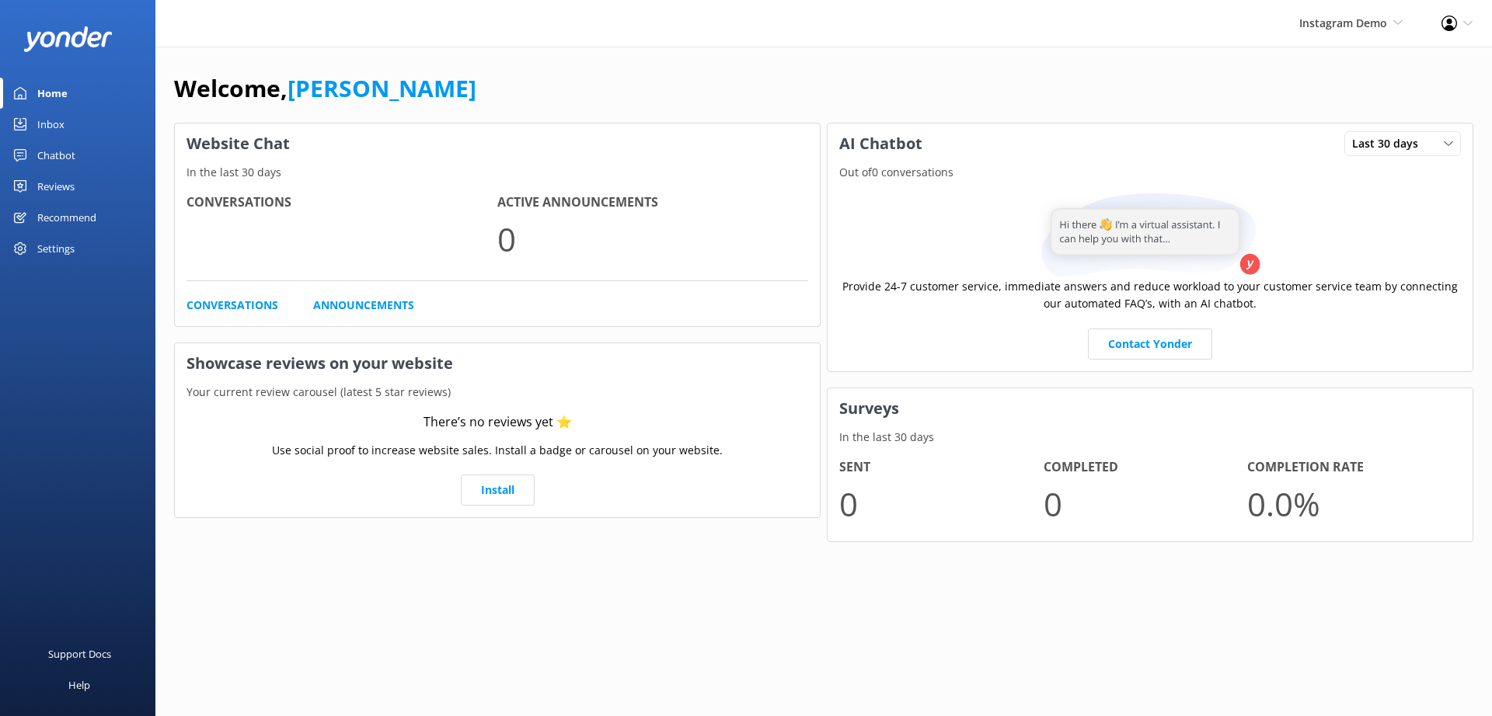
click at [71, 250] on div "Settings" at bounding box center [55, 248] width 37 height 31
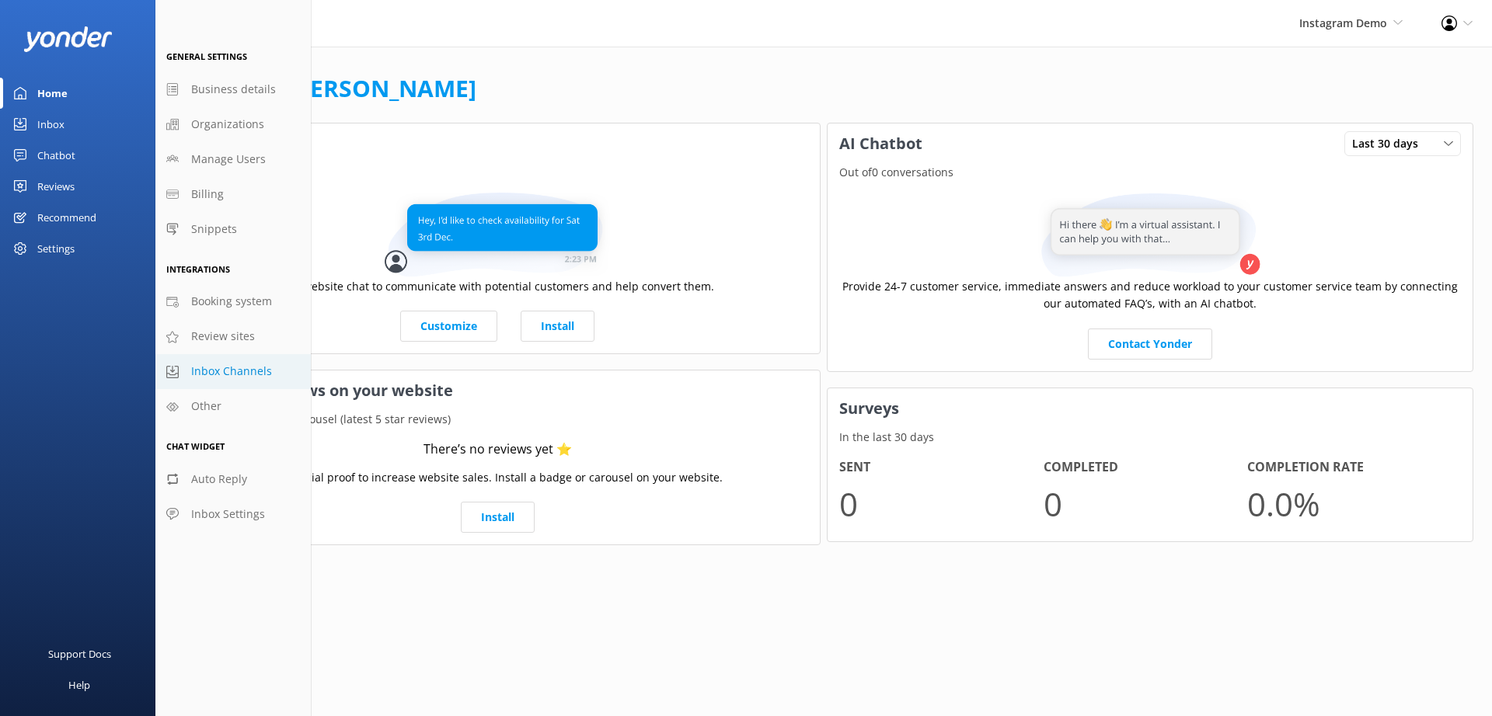
click at [229, 371] on span "Inbox Channels" at bounding box center [231, 371] width 81 height 17
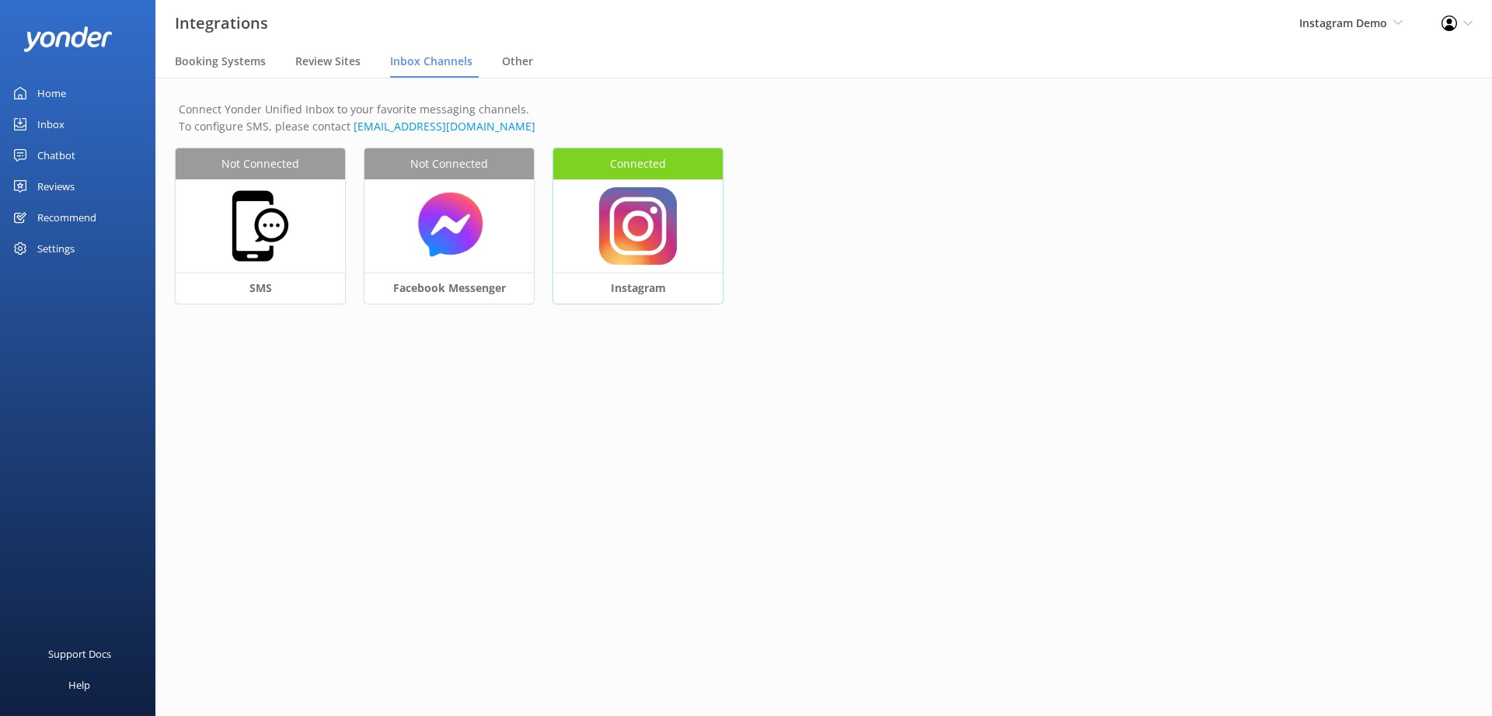
click at [631, 255] on img at bounding box center [638, 226] width 78 height 78
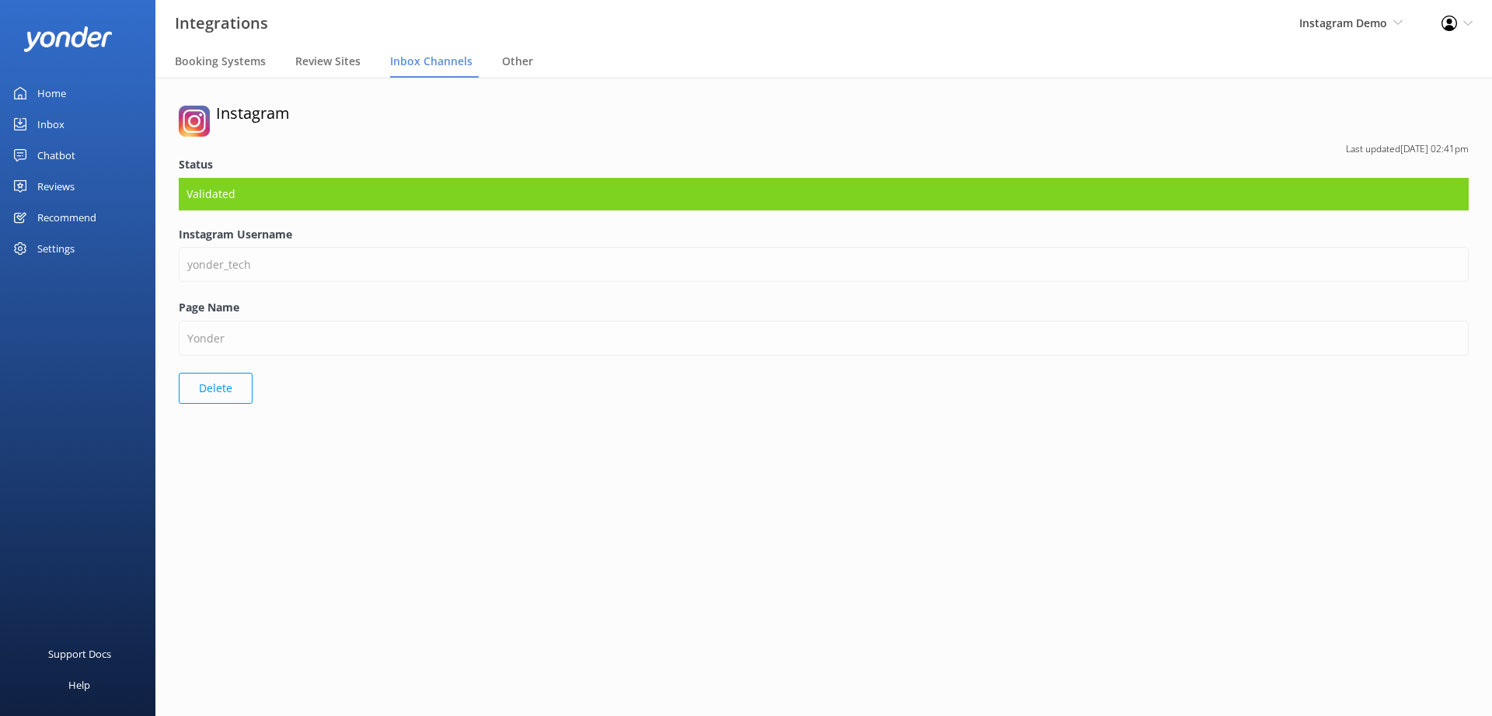
click at [189, 392] on button "Delete" at bounding box center [216, 388] width 74 height 31
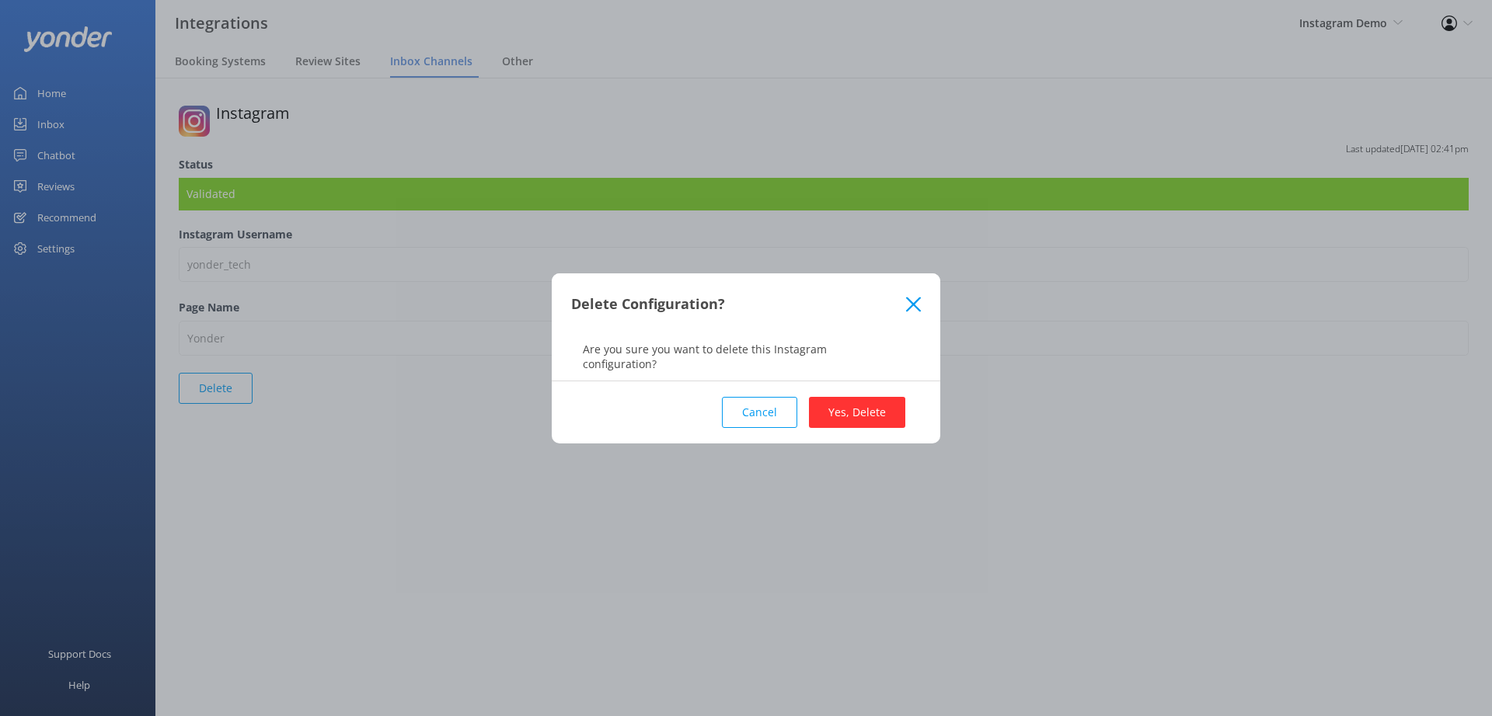
click at [871, 413] on button "Yes, Delete" at bounding box center [857, 412] width 96 height 31
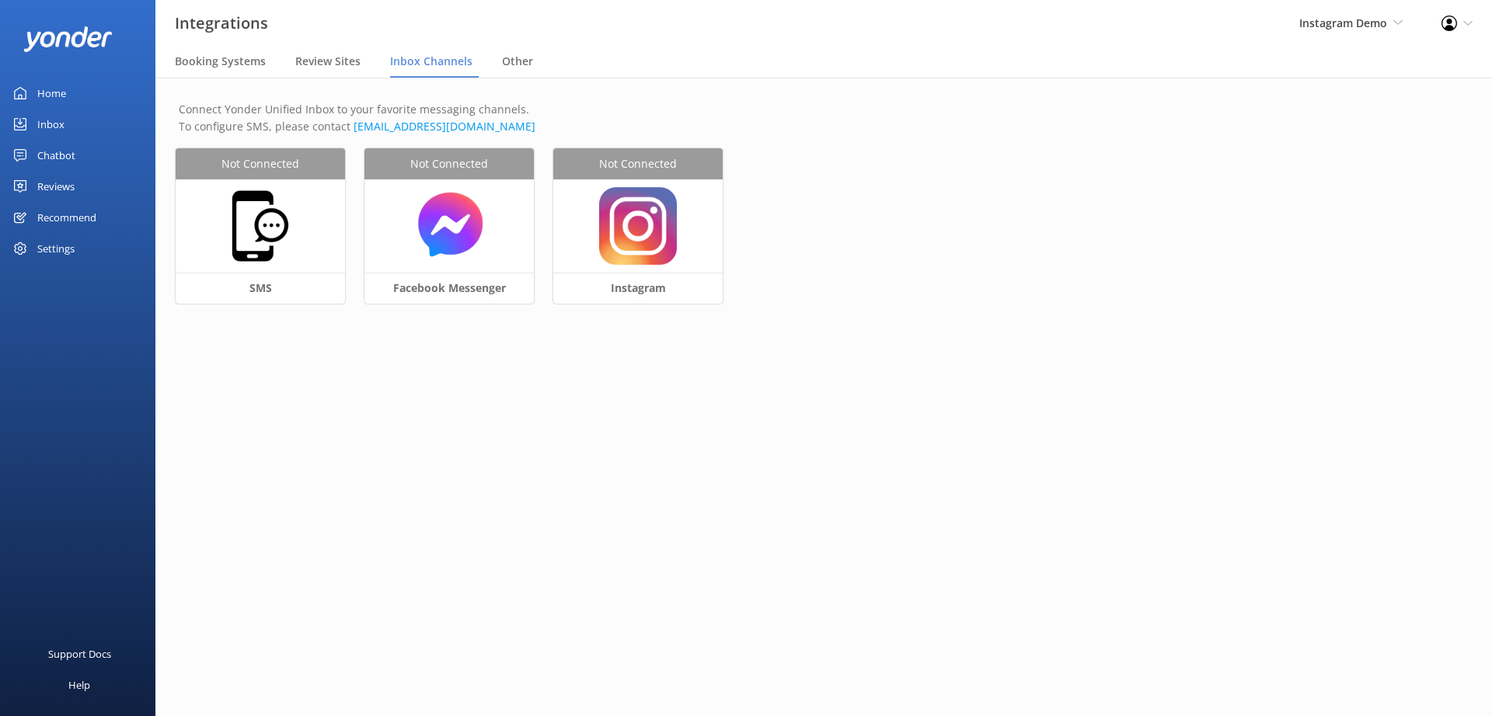
click at [1460, 26] on div "Profile Settings Logout" at bounding box center [1457, 23] width 70 height 47
click at [1398, 114] on link "Logout" at bounding box center [1414, 106] width 155 height 39
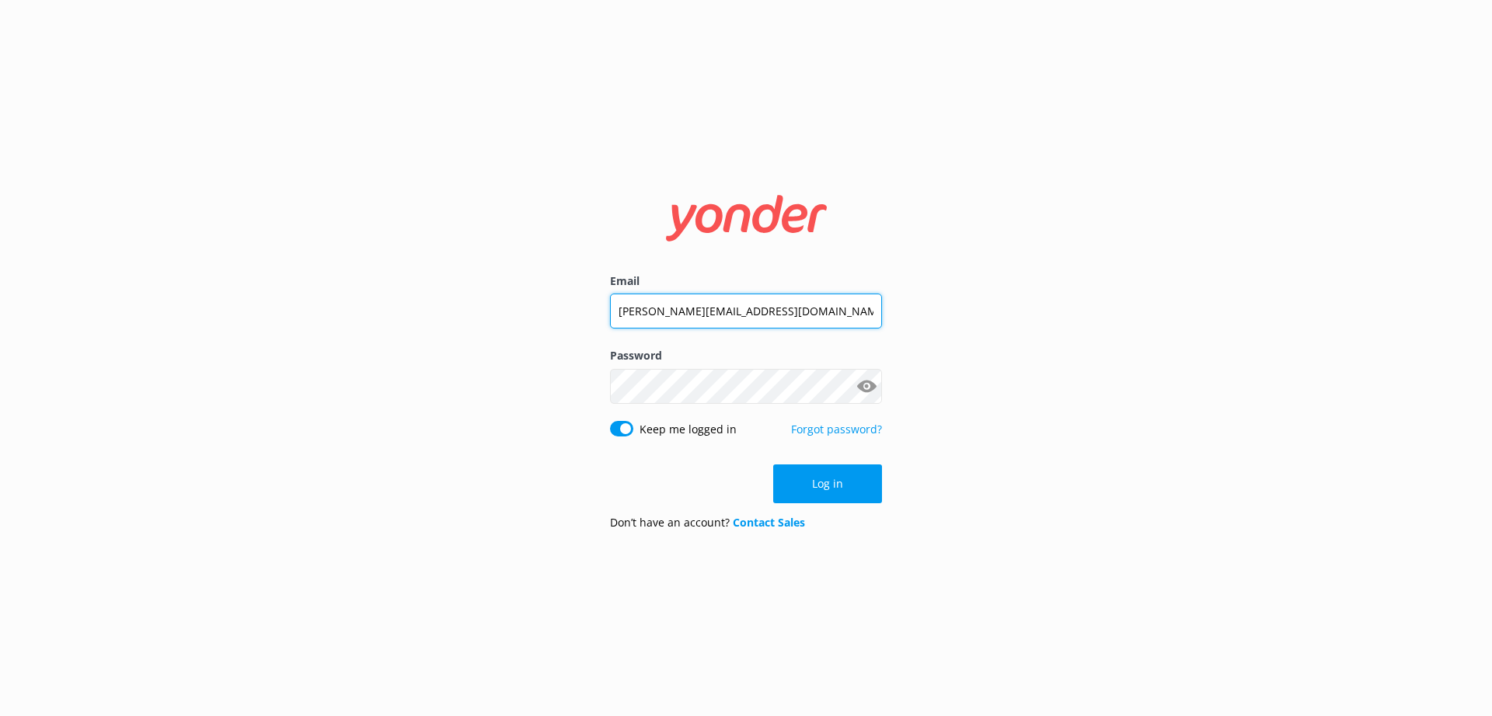
click at [746, 312] on input "[PERSON_NAME][EMAIL_ADDRESS][DOMAIN_NAME]" at bounding box center [746, 311] width 272 height 35
type input "[EMAIL_ADDRESS][DOMAIN_NAME]"
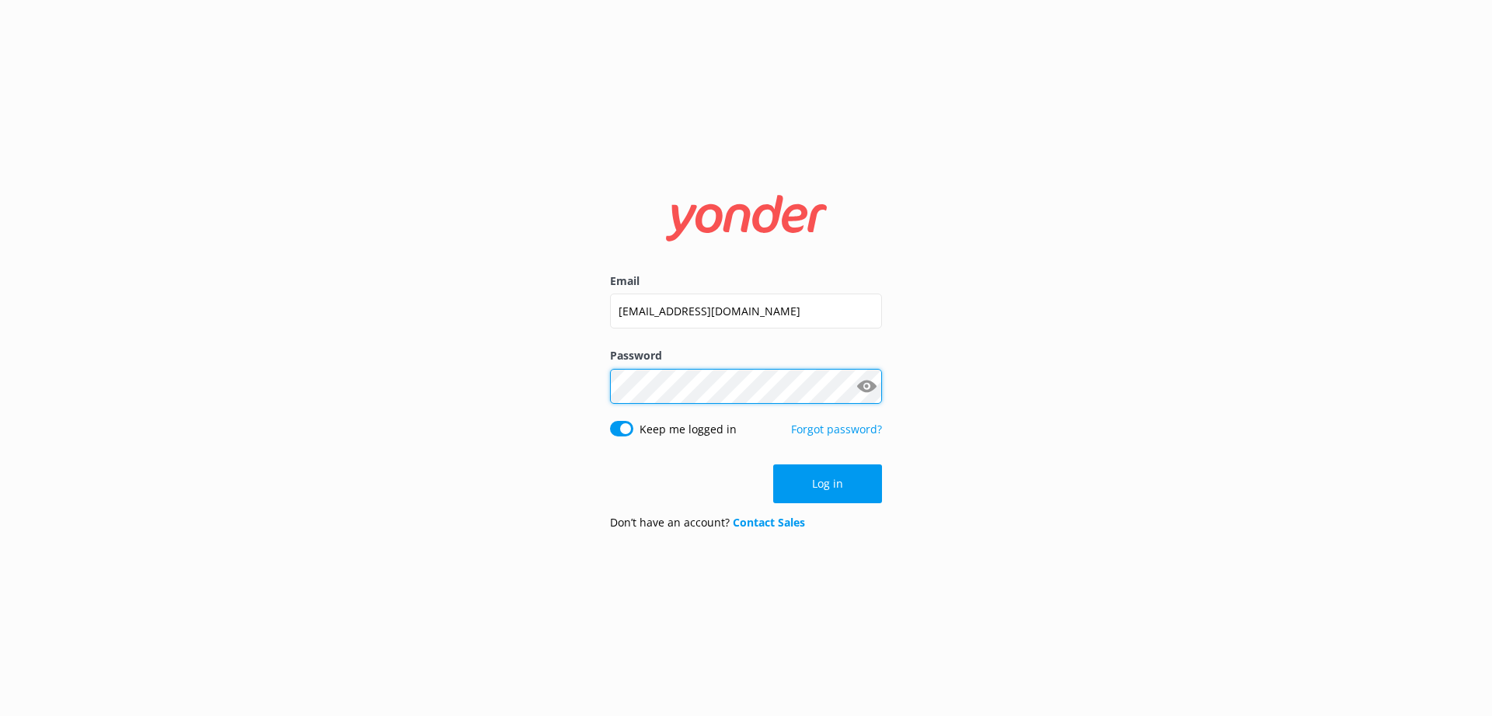
click button "Log in" at bounding box center [827, 484] width 109 height 39
